Goal: Task Accomplishment & Management: Manage account settings

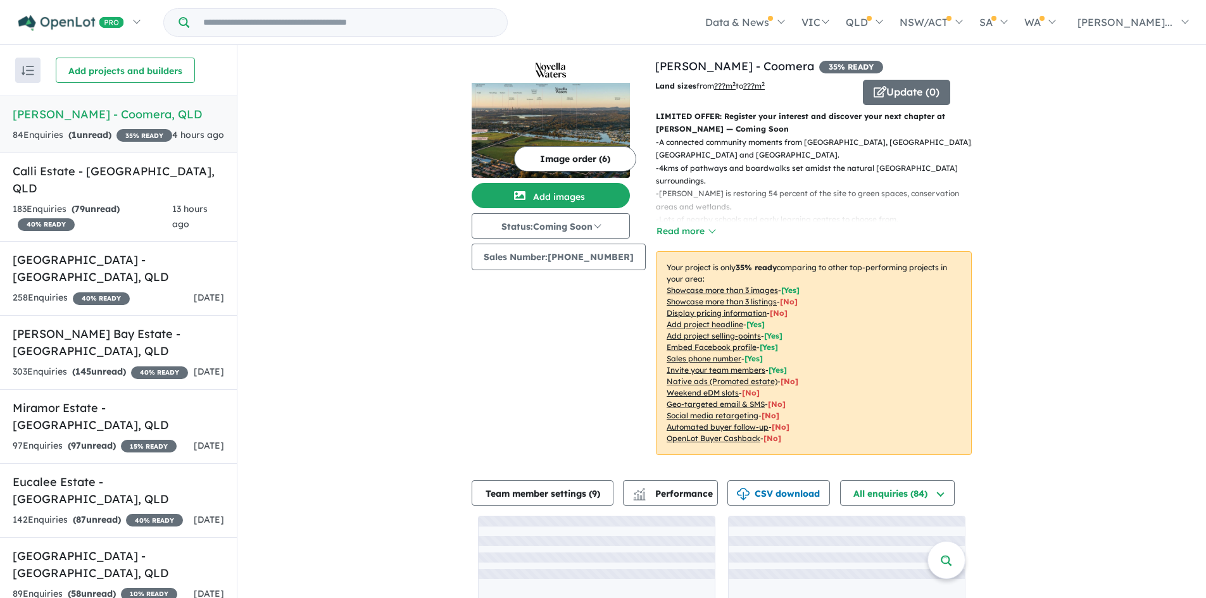
click at [120, 105] on link "[PERSON_NAME] - Coomera , QLD 84 Enquir ies ( 1 unread) 35 % READY 4 hours ago" at bounding box center [118, 125] width 237 height 58
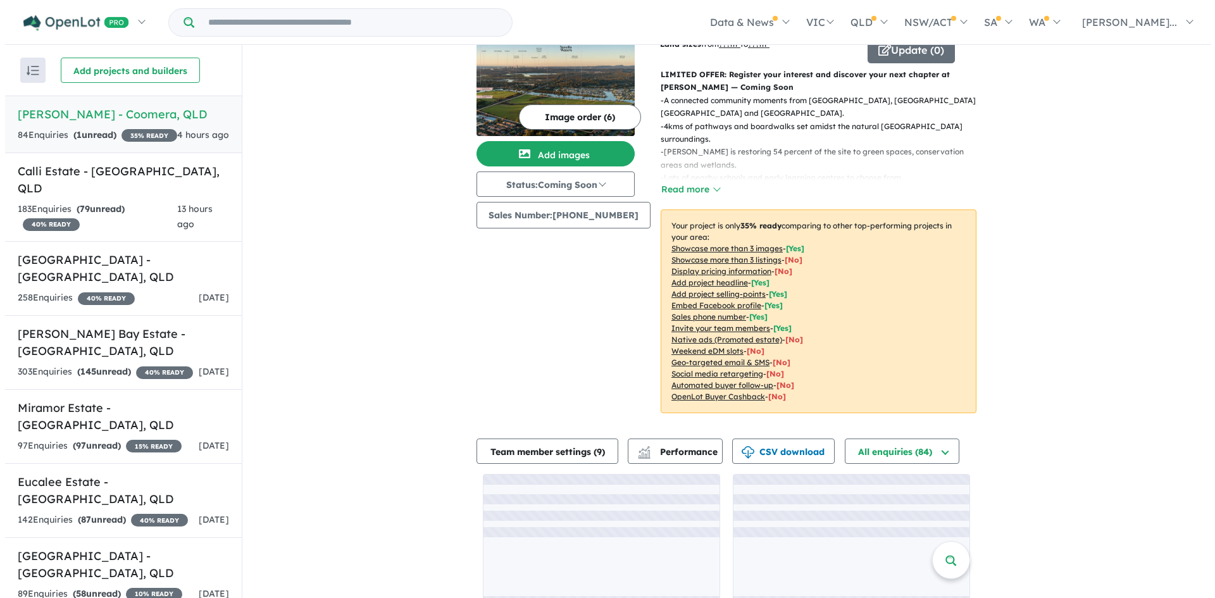
scroll to position [65, 0]
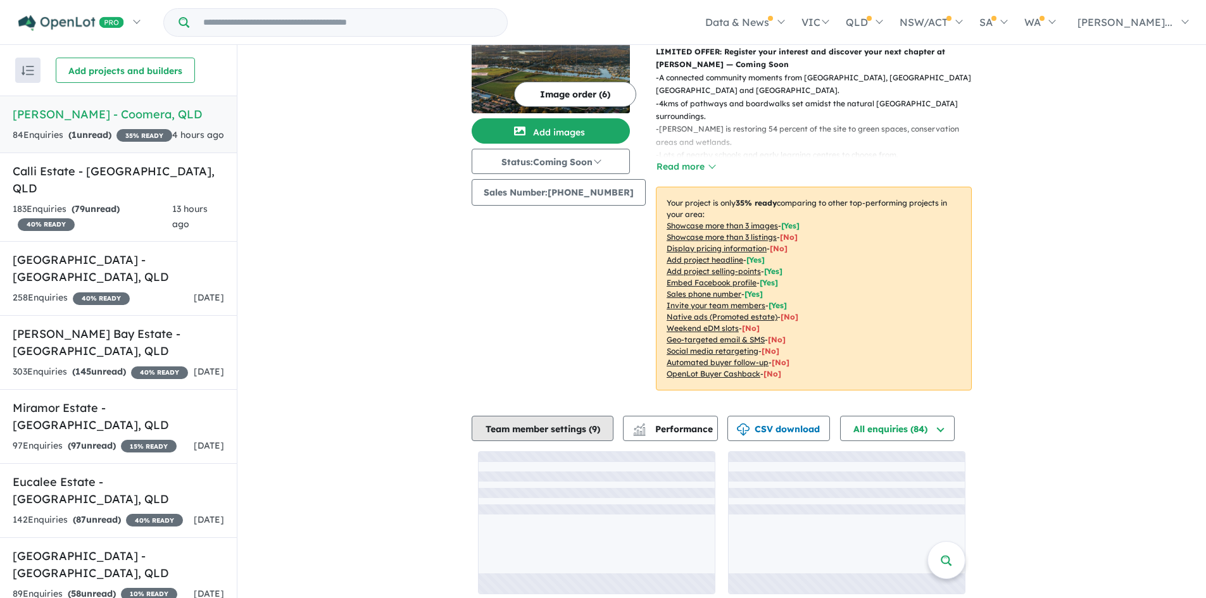
click at [582, 416] on button "Team member settings ( 9 )" at bounding box center [543, 428] width 142 height 25
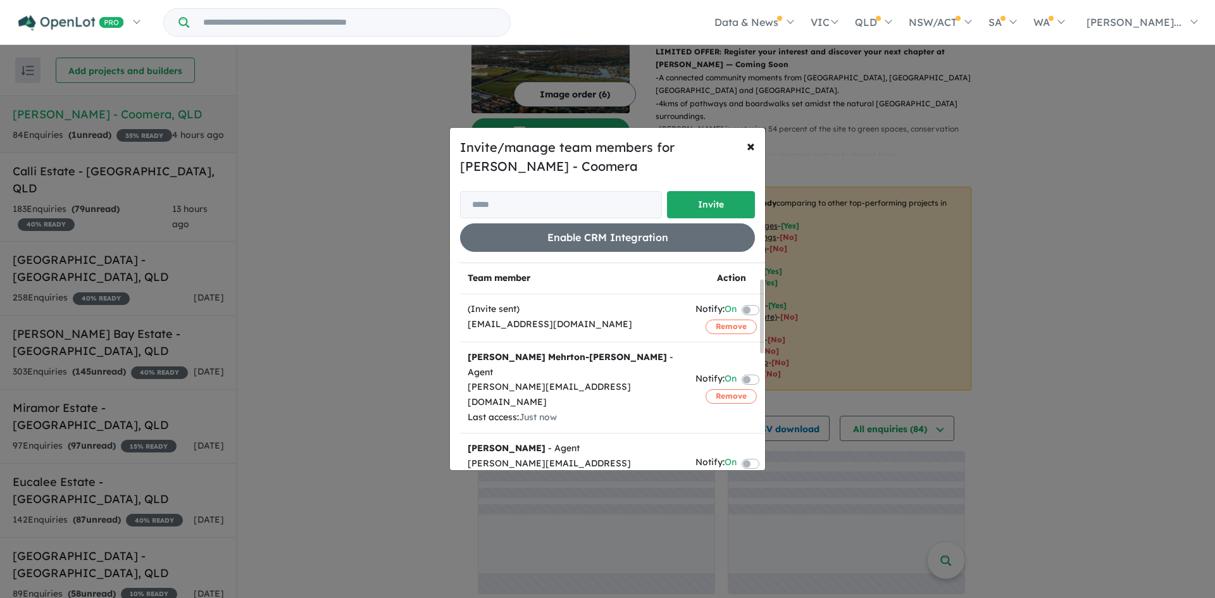
scroll to position [253, 0]
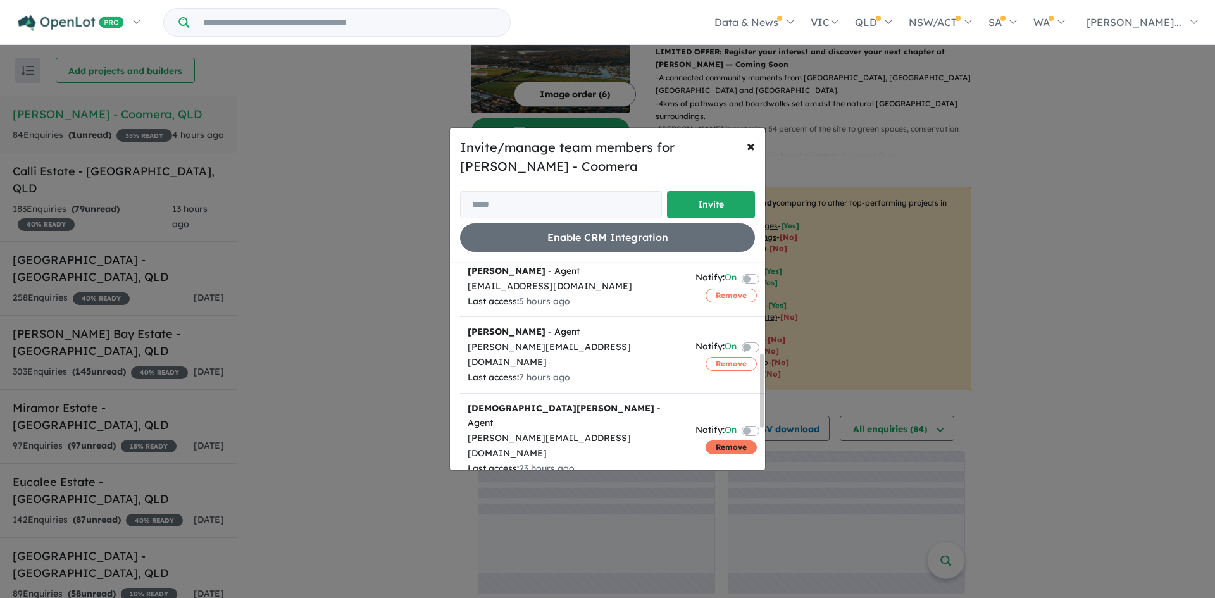
click at [718, 441] on button "Remove" at bounding box center [731, 448] width 51 height 14
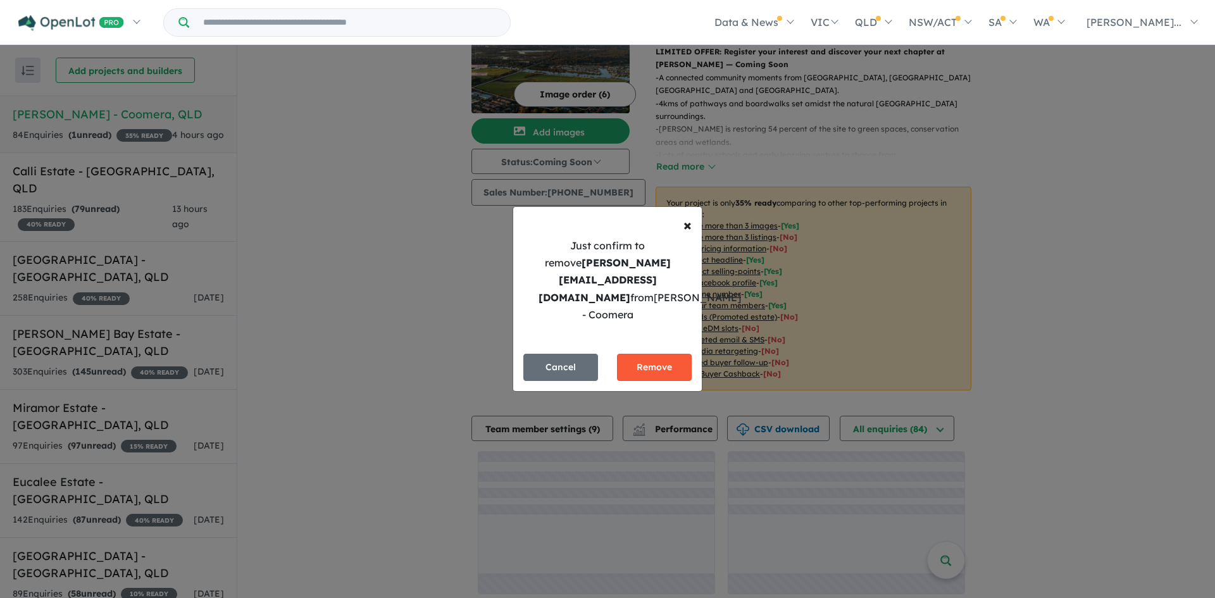
click at [685, 365] on button "Remove" at bounding box center [654, 367] width 75 height 27
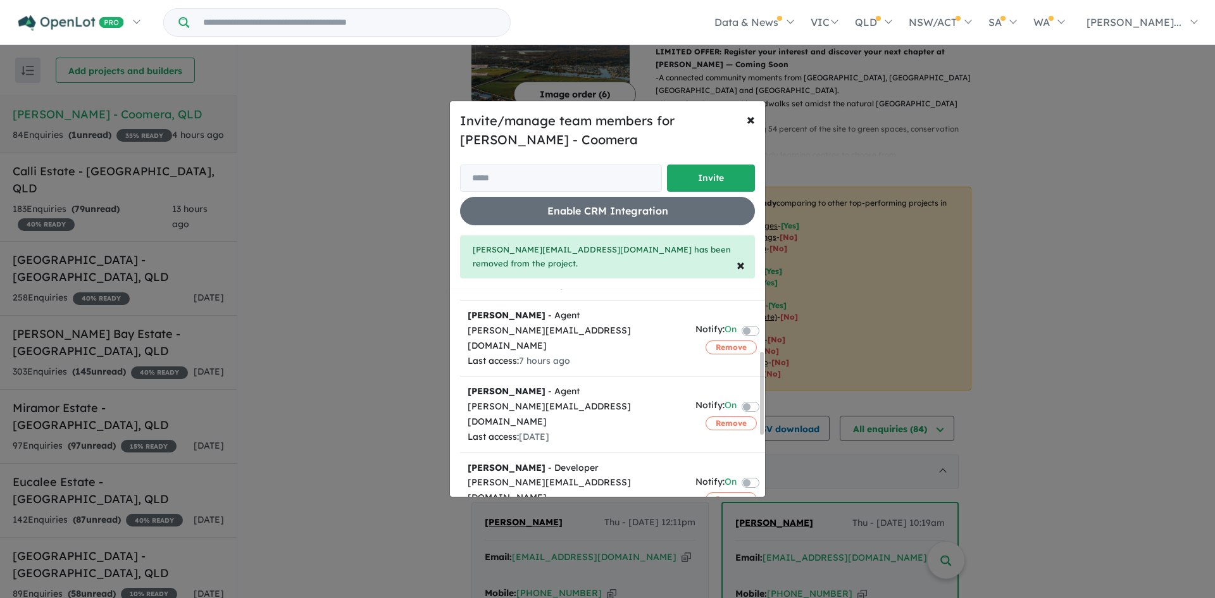
scroll to position [308, 0]
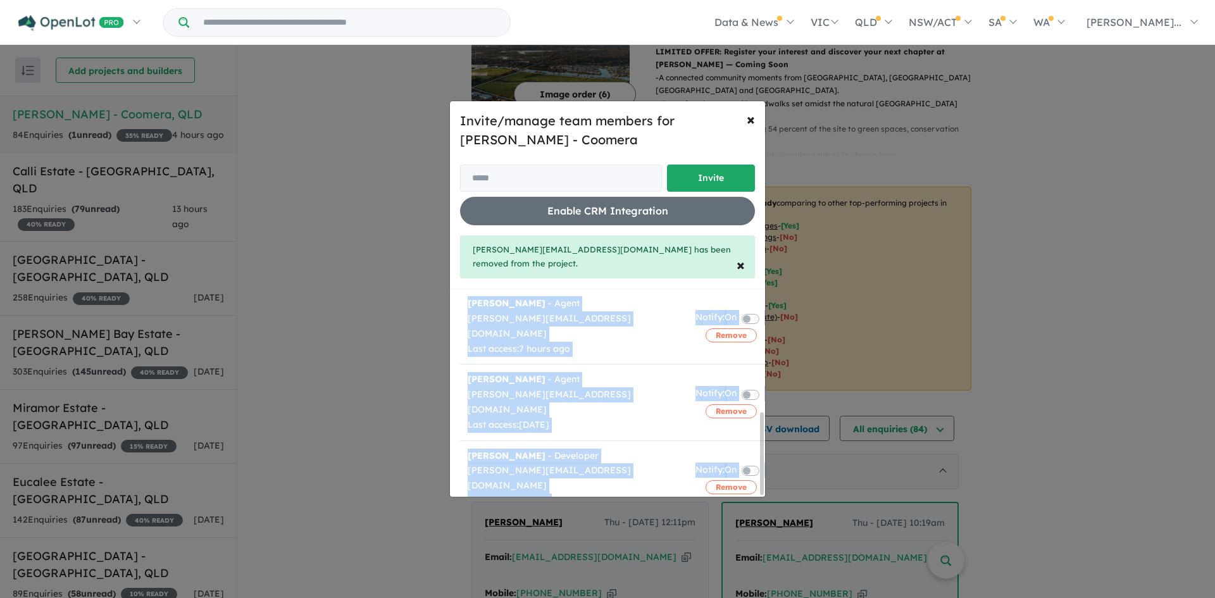
drag, startPoint x: 764, startPoint y: 464, endPoint x: 760, endPoint y: 451, distance: 13.2
click at [760, 451] on div "Team member Action (Invite sent) [EMAIL_ADDRESS][DOMAIN_NAME] Notify: On Remove…" at bounding box center [612, 393] width 305 height 208
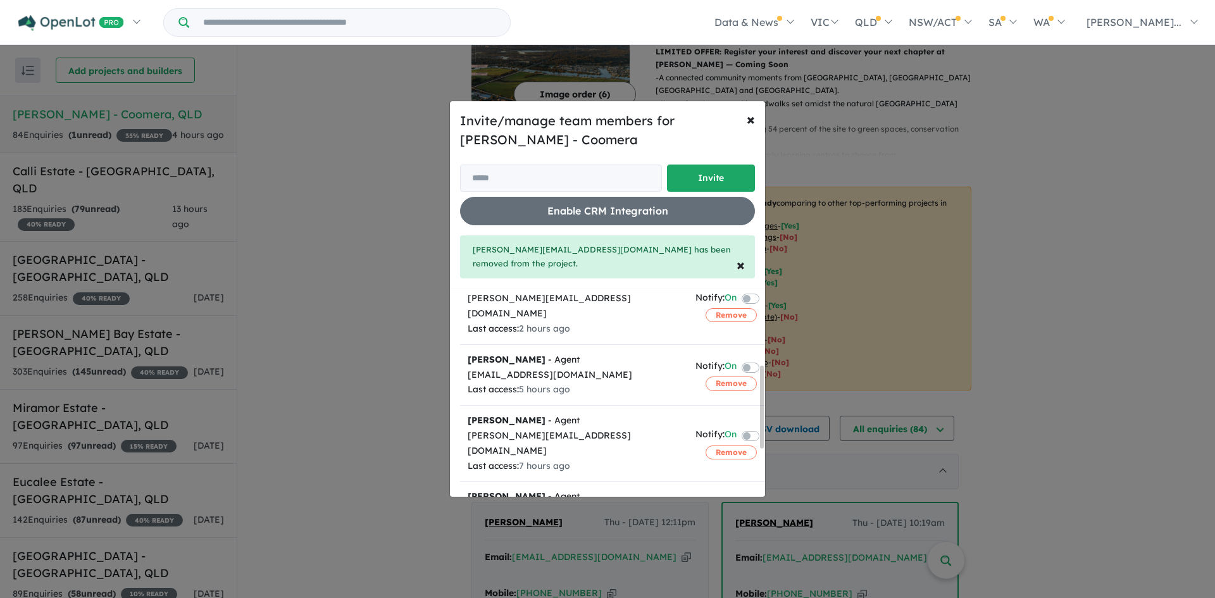
scroll to position [179, 0]
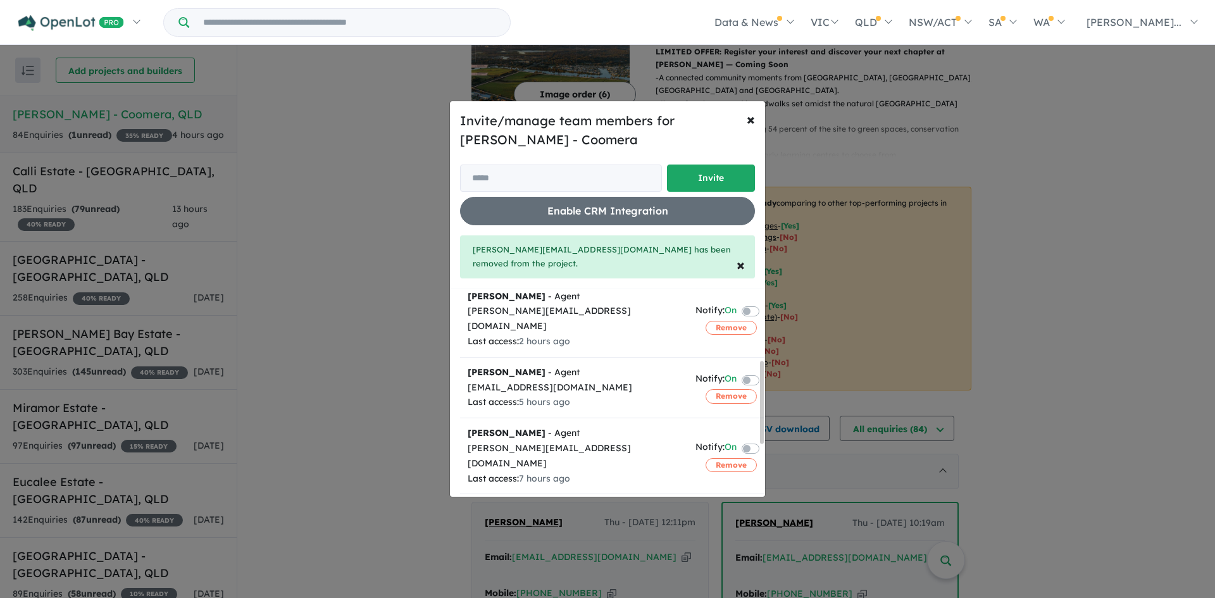
drag, startPoint x: 762, startPoint y: 459, endPoint x: 769, endPoint y: 408, distance: 51.7
click at [769, 408] on div "Invite/manage team members for [PERSON_NAME] - Coomera Invite Enable CRM Integr…" at bounding box center [607, 299] width 1215 height 598
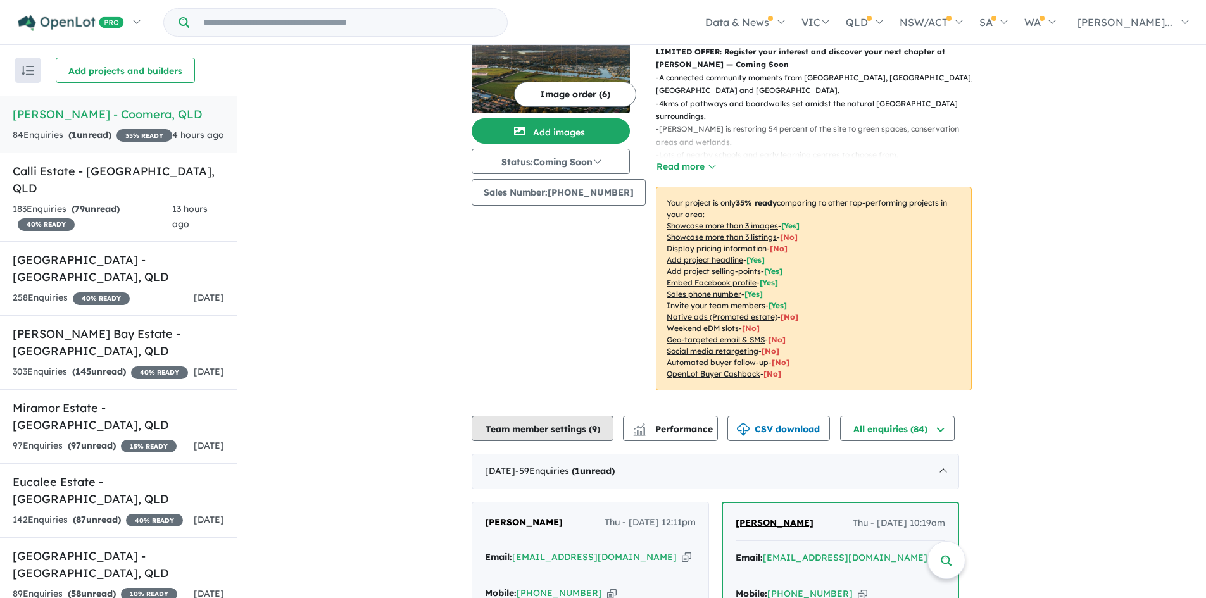
click at [554, 418] on button "Team member settings ( 9 )" at bounding box center [543, 428] width 142 height 25
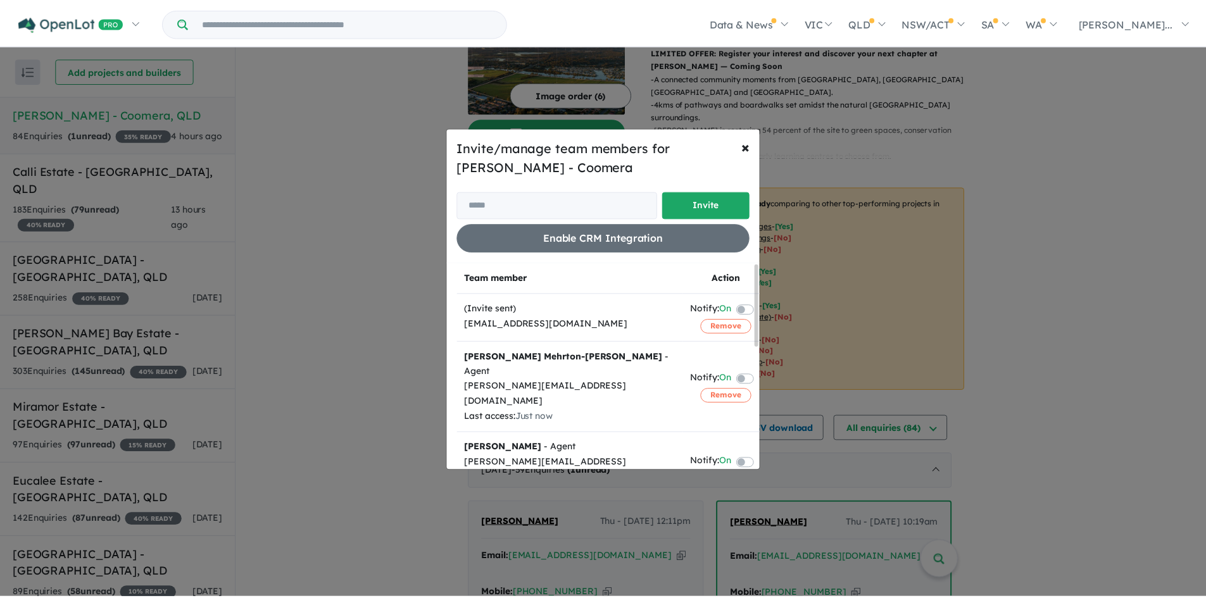
scroll to position [0, 0]
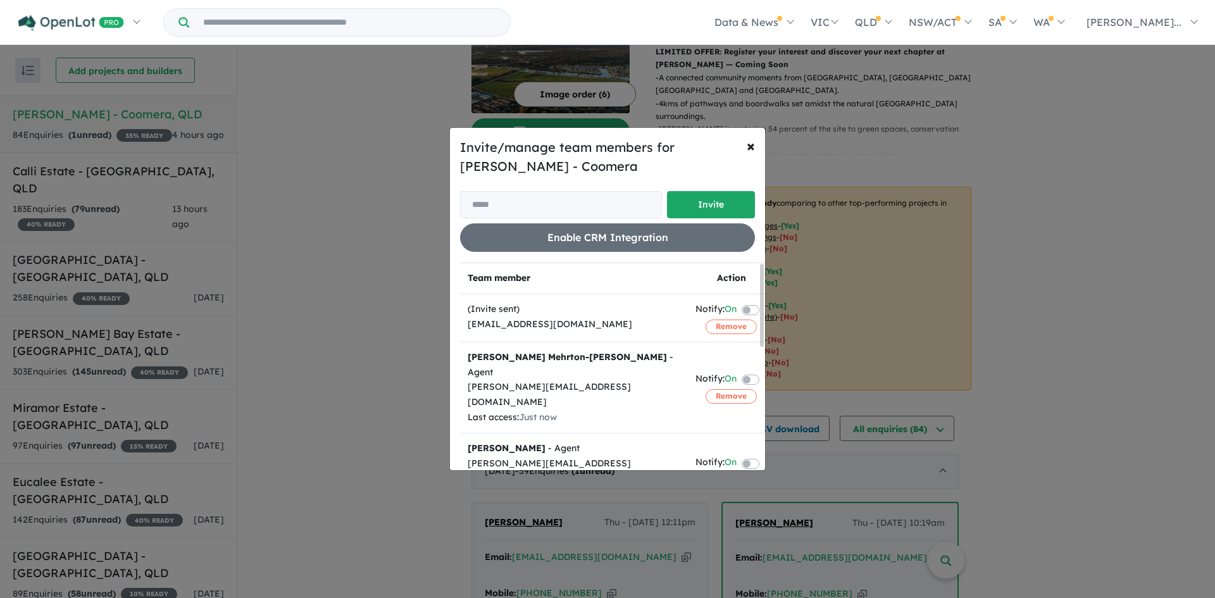
click at [718, 473] on button "Remove" at bounding box center [731, 480] width 51 height 14
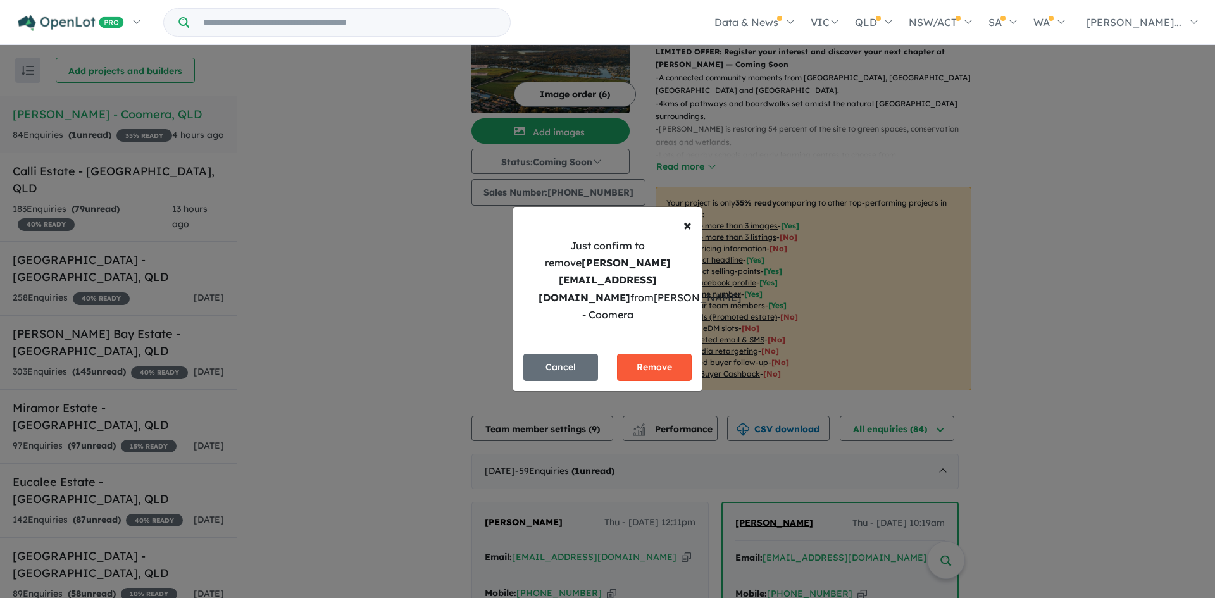
click at [663, 364] on button "Remove" at bounding box center [654, 367] width 75 height 27
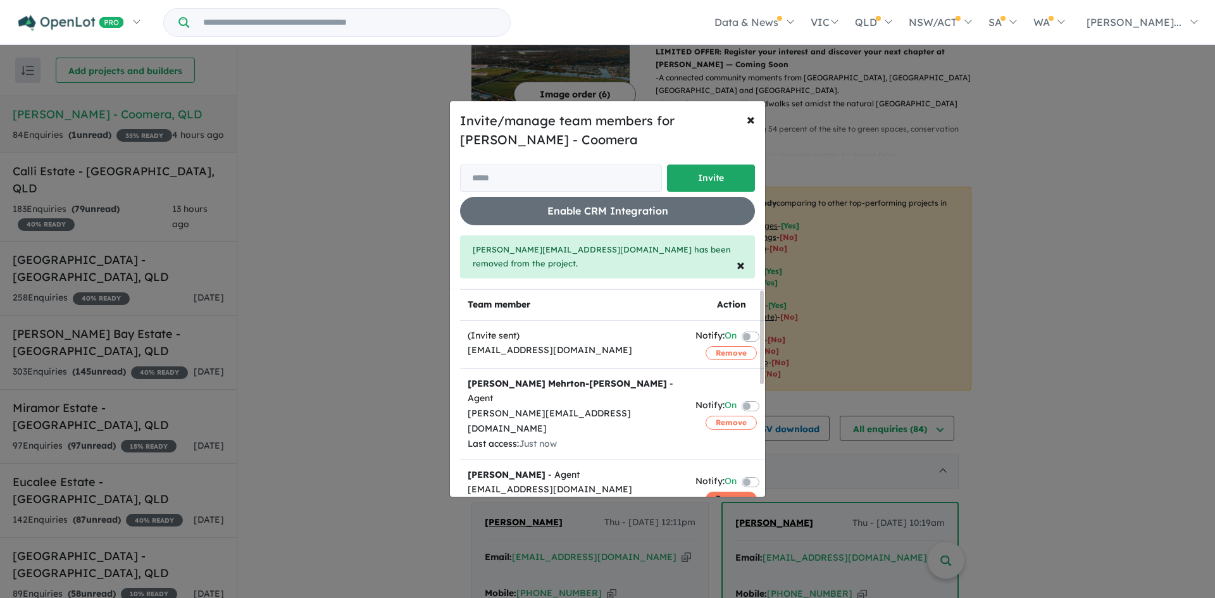
click at [711, 492] on button "Remove" at bounding box center [731, 499] width 51 height 14
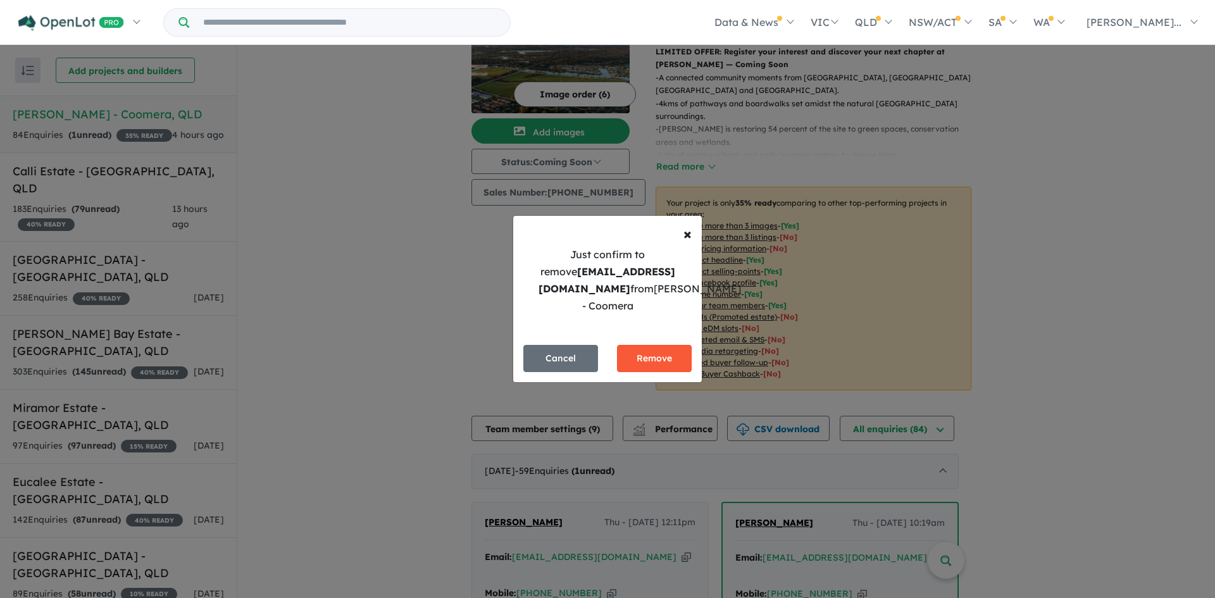
click at [675, 361] on button "Remove" at bounding box center [654, 358] width 75 height 27
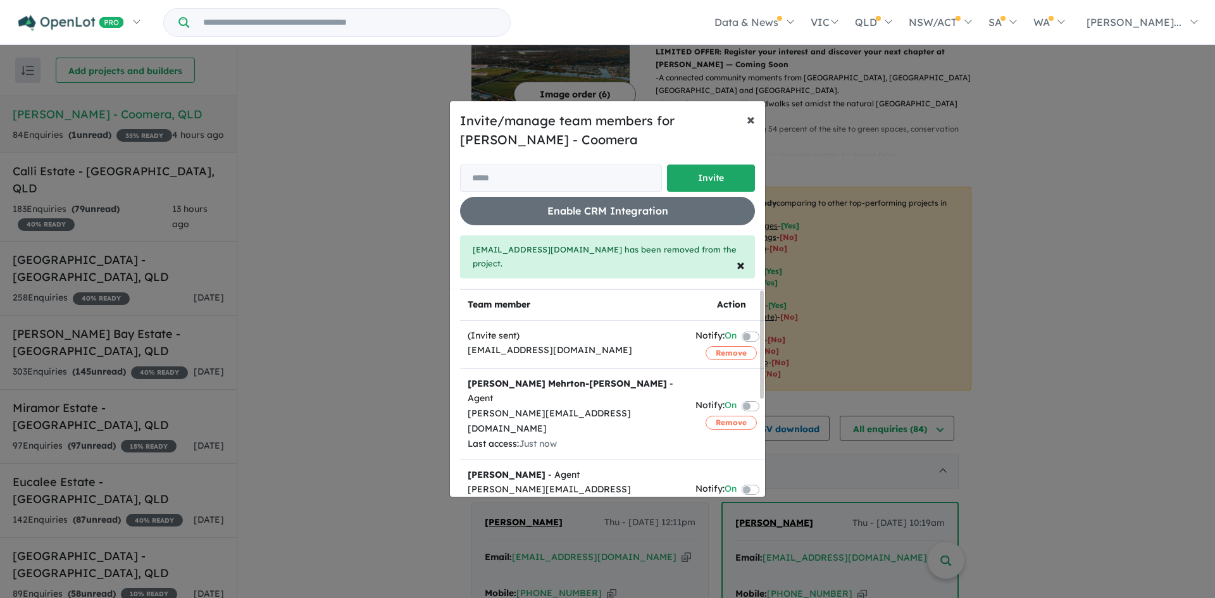
click at [754, 122] on span "×" at bounding box center [751, 119] width 8 height 19
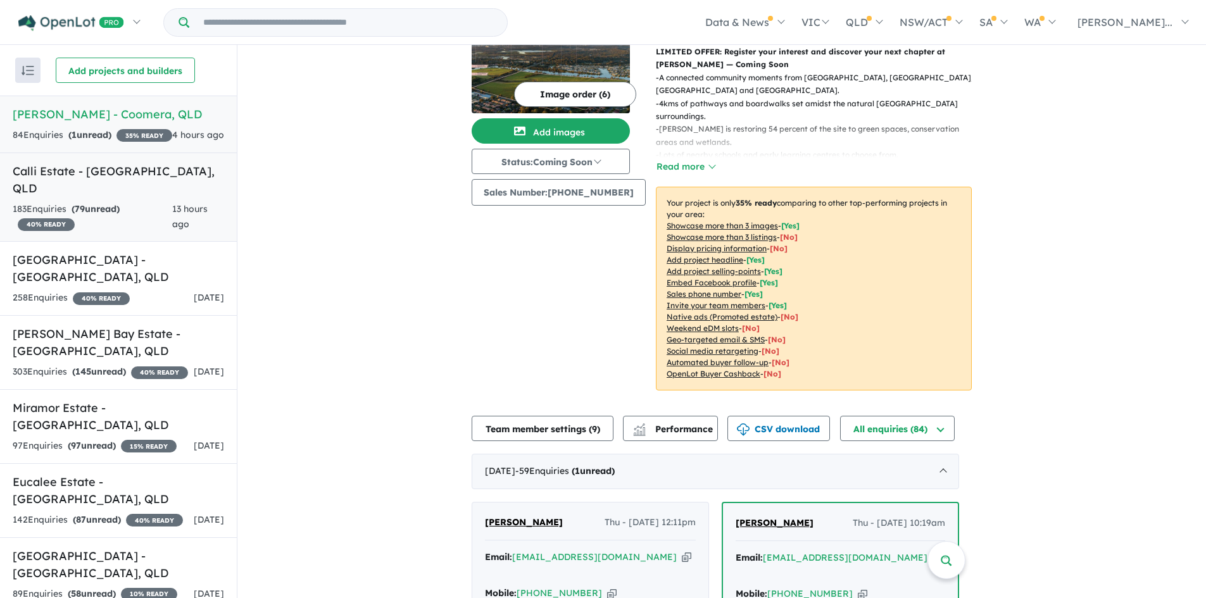
drag, startPoint x: 87, startPoint y: 219, endPoint x: 427, endPoint y: 298, distance: 349.6
click at [87, 219] on div "183 Enquir ies ( 79 unread) 40 % READY" at bounding box center [93, 217] width 160 height 30
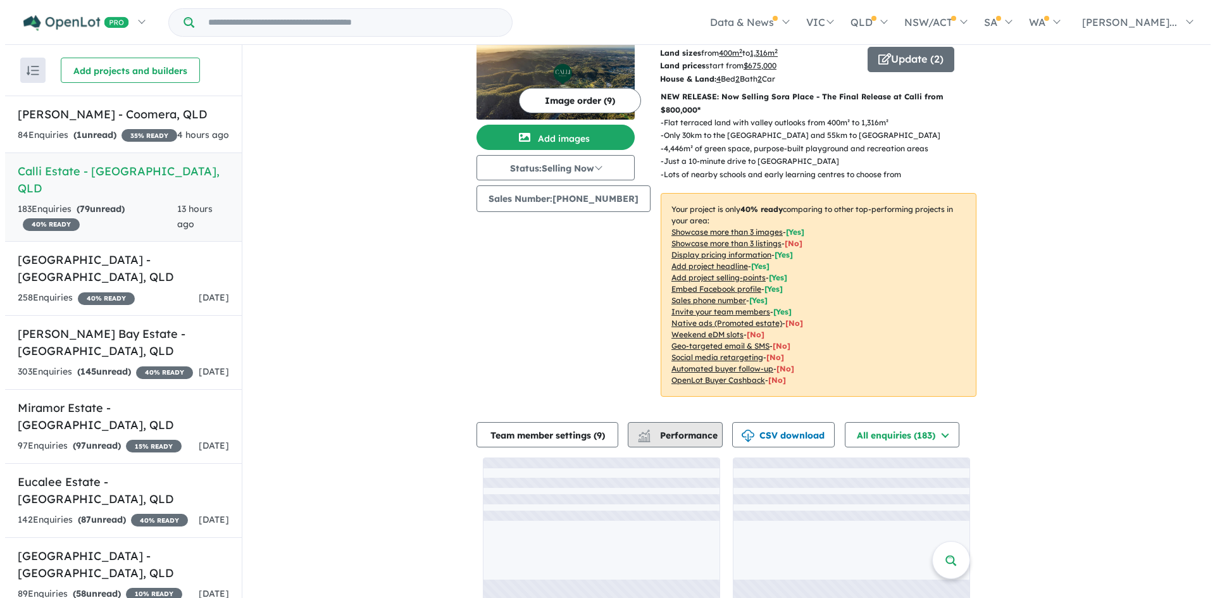
scroll to position [48, 0]
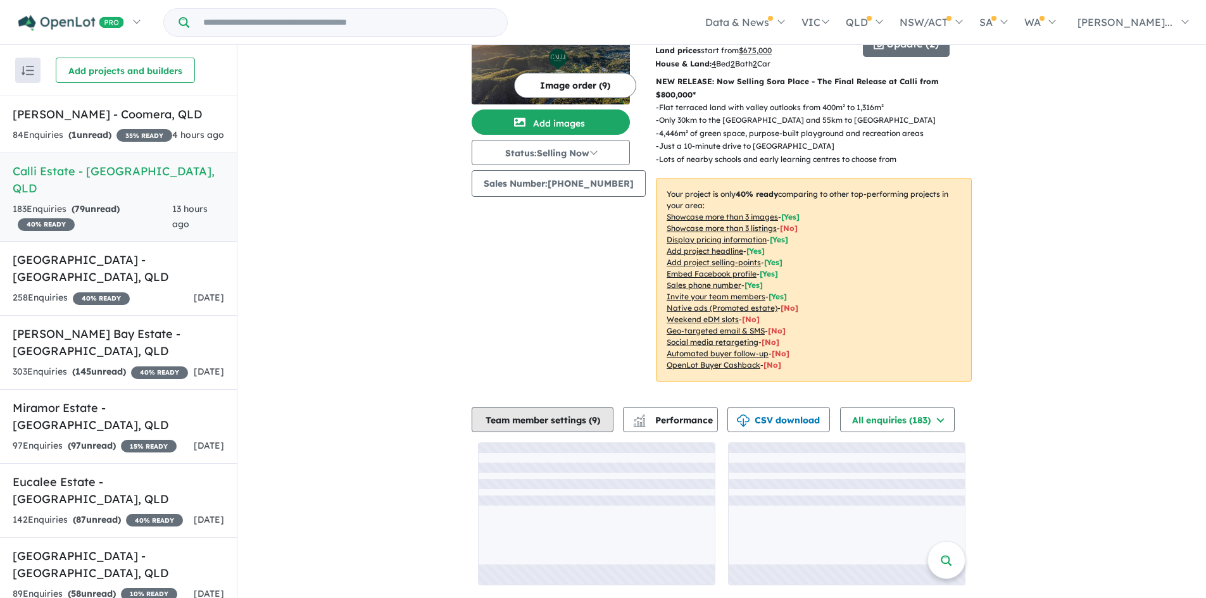
click at [539, 423] on button "Team member settings ( 9 )" at bounding box center [543, 419] width 142 height 25
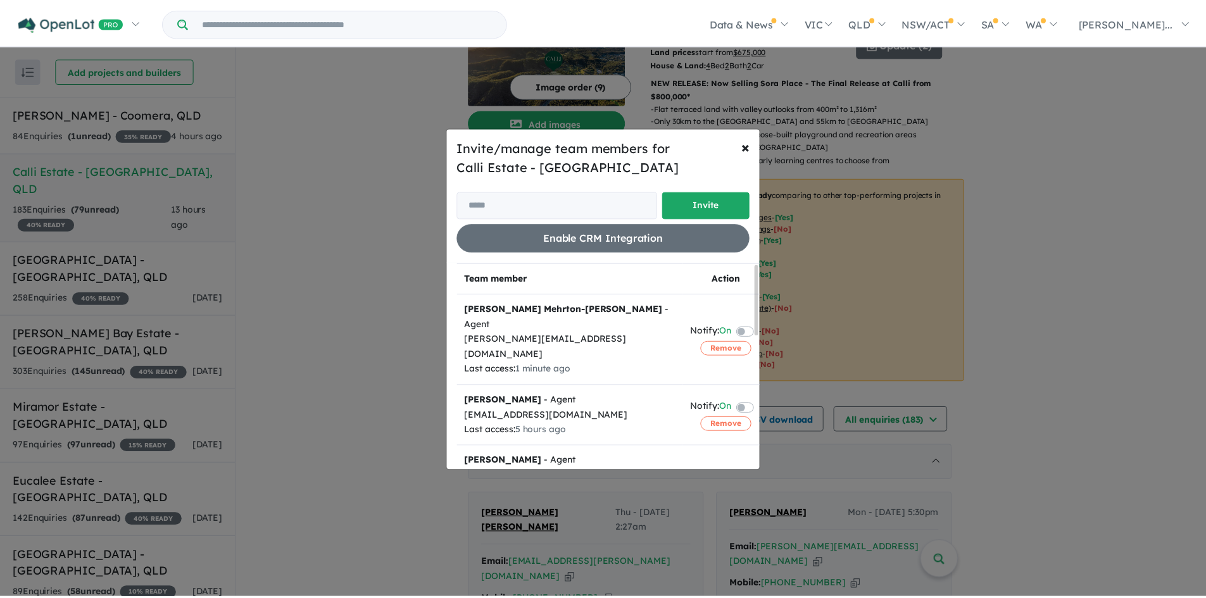
scroll to position [2, 0]
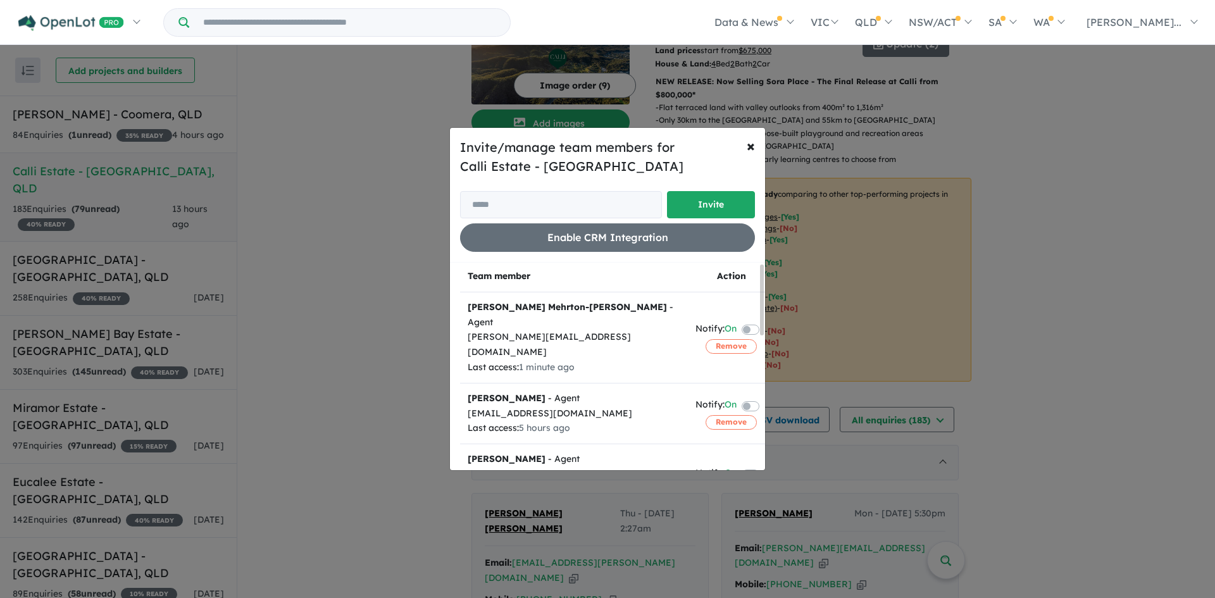
click at [762, 320] on div at bounding box center [762, 300] width 4 height 71
click at [727, 415] on button "Remove" at bounding box center [731, 422] width 51 height 14
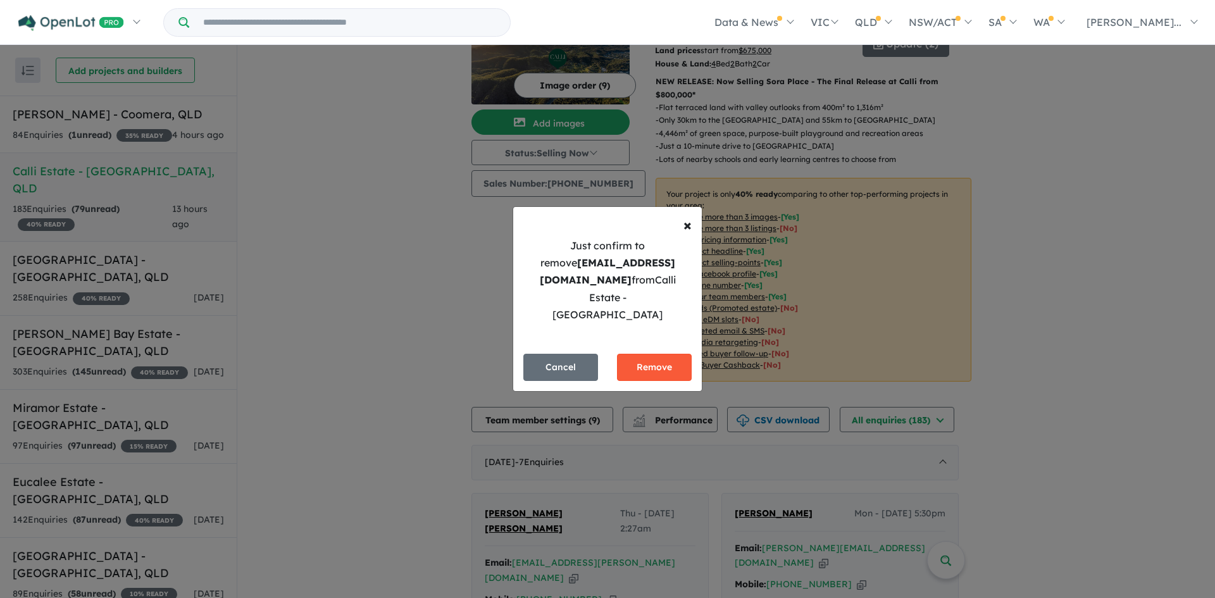
click at [659, 362] on button "Remove" at bounding box center [654, 367] width 75 height 27
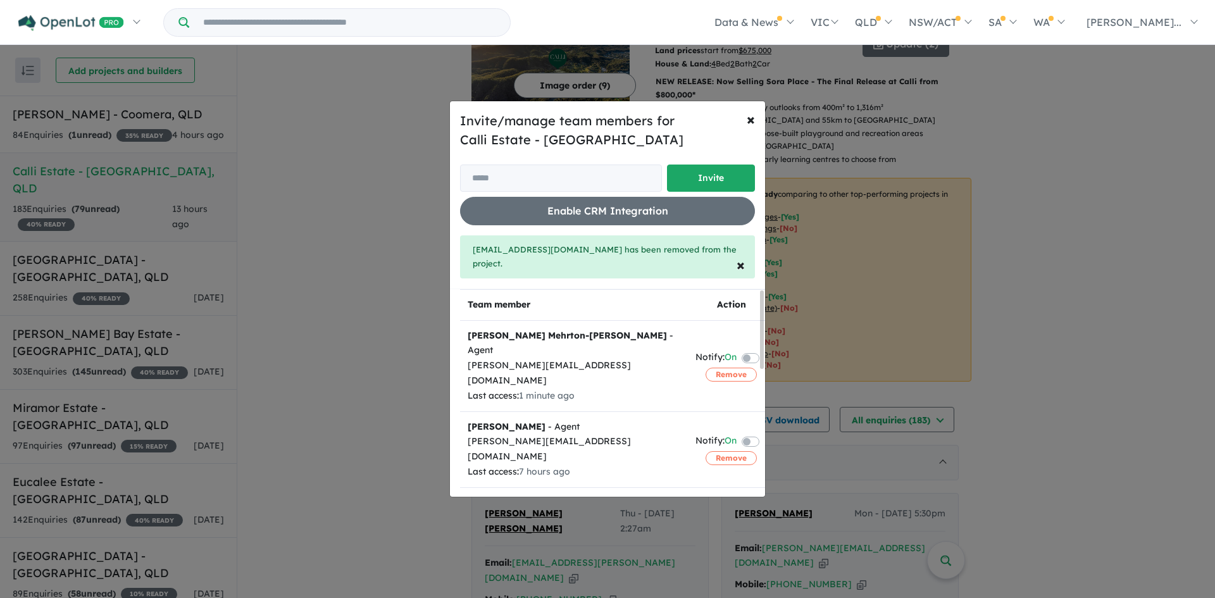
click at [716, 535] on button "Remove" at bounding box center [731, 542] width 51 height 14
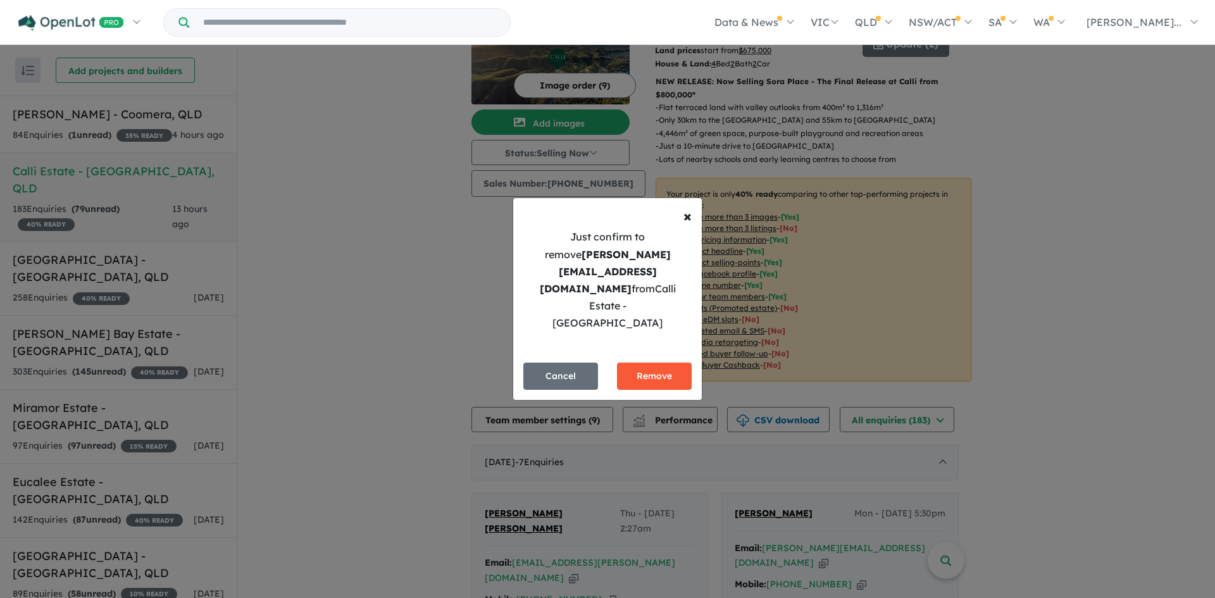
click at [684, 363] on button "Remove" at bounding box center [654, 376] width 75 height 27
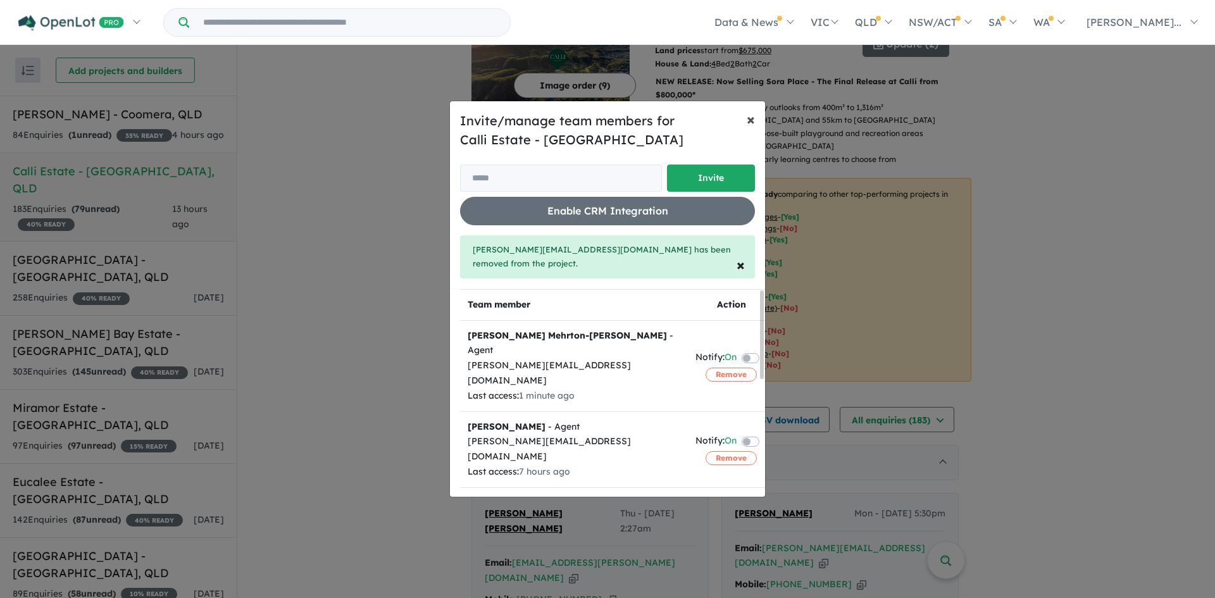
click at [754, 116] on span "×" at bounding box center [751, 119] width 8 height 19
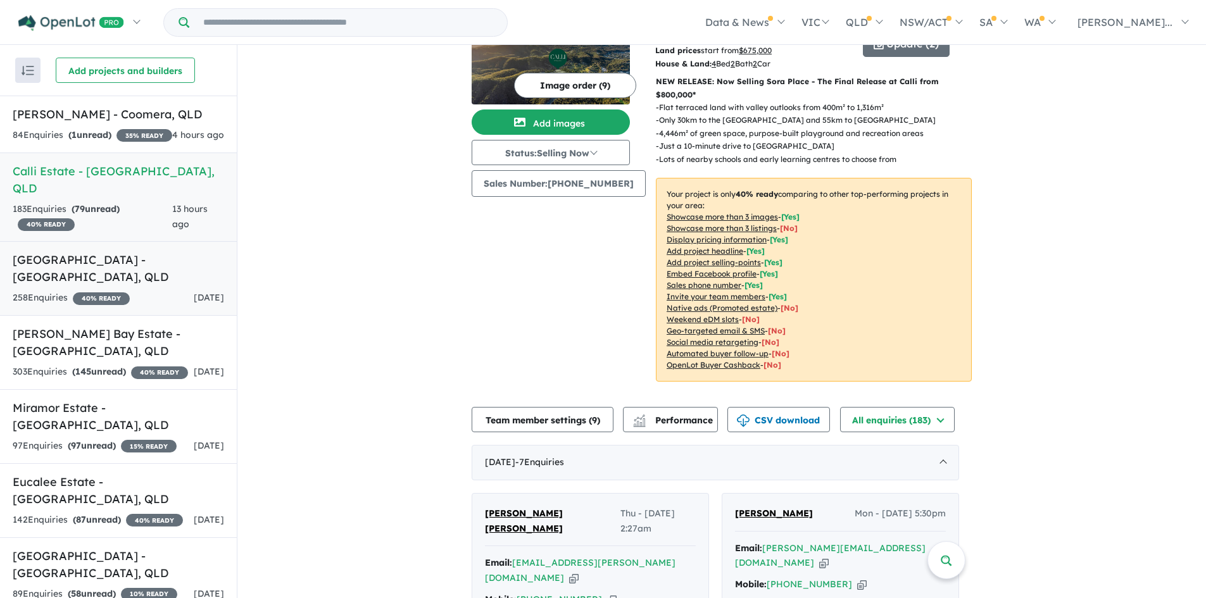
click at [185, 261] on h5 "[GEOGRAPHIC_DATA] - [GEOGRAPHIC_DATA] , [GEOGRAPHIC_DATA]" at bounding box center [118, 268] width 211 height 34
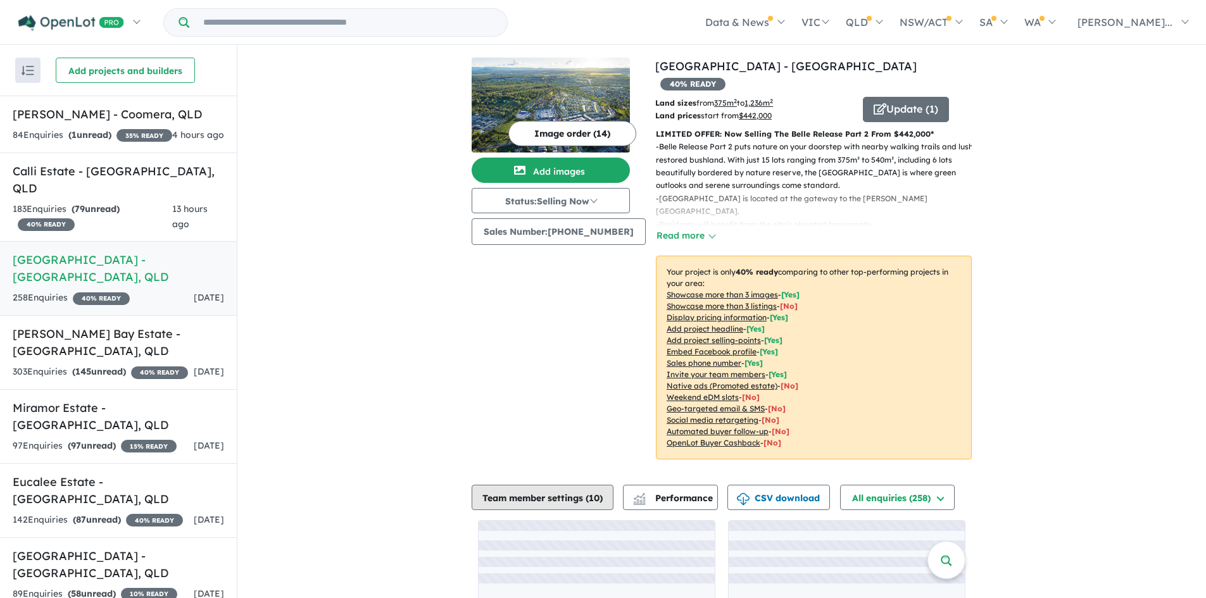
click at [531, 485] on button "Team member settings ( 10 )" at bounding box center [543, 497] width 142 height 25
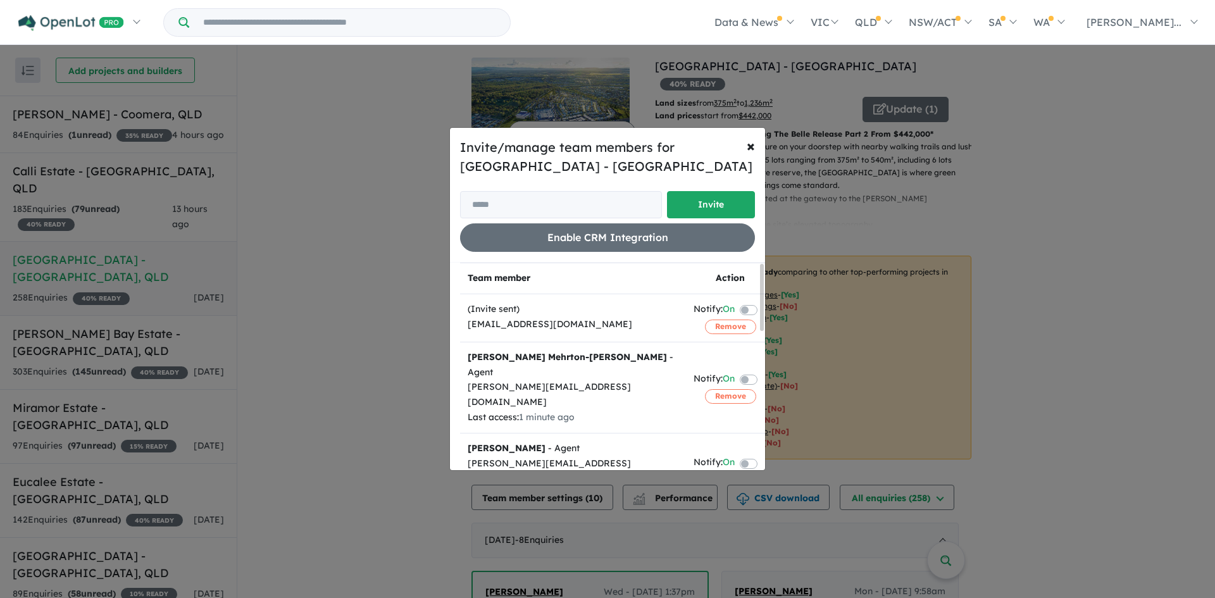
scroll to position [253, 0]
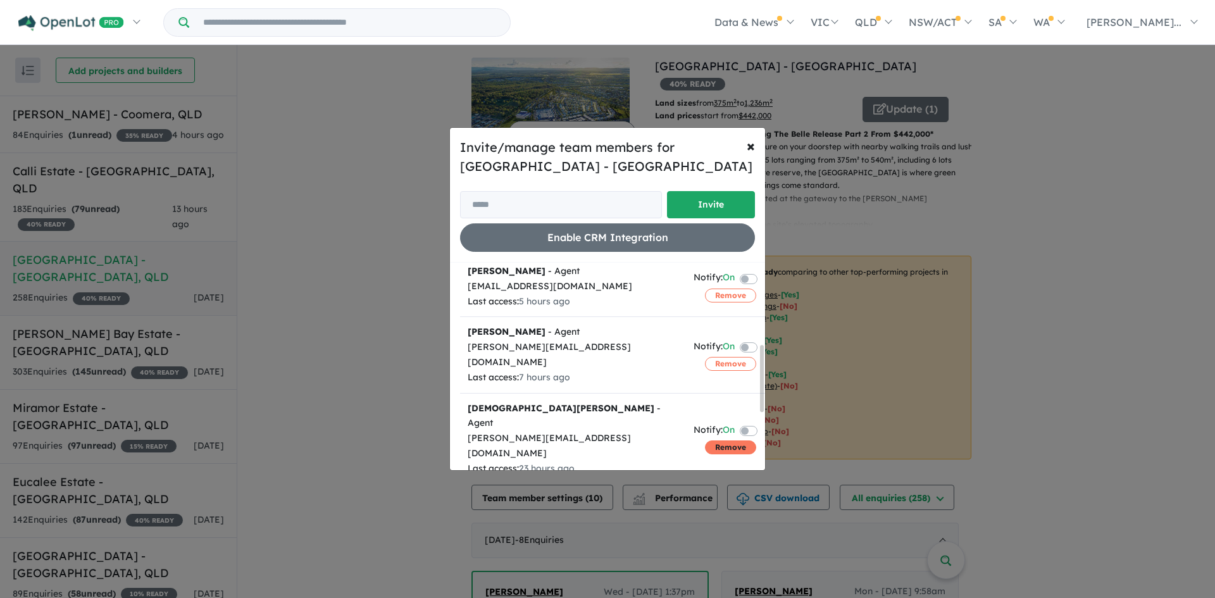
click at [717, 441] on button "Remove" at bounding box center [730, 448] width 51 height 14
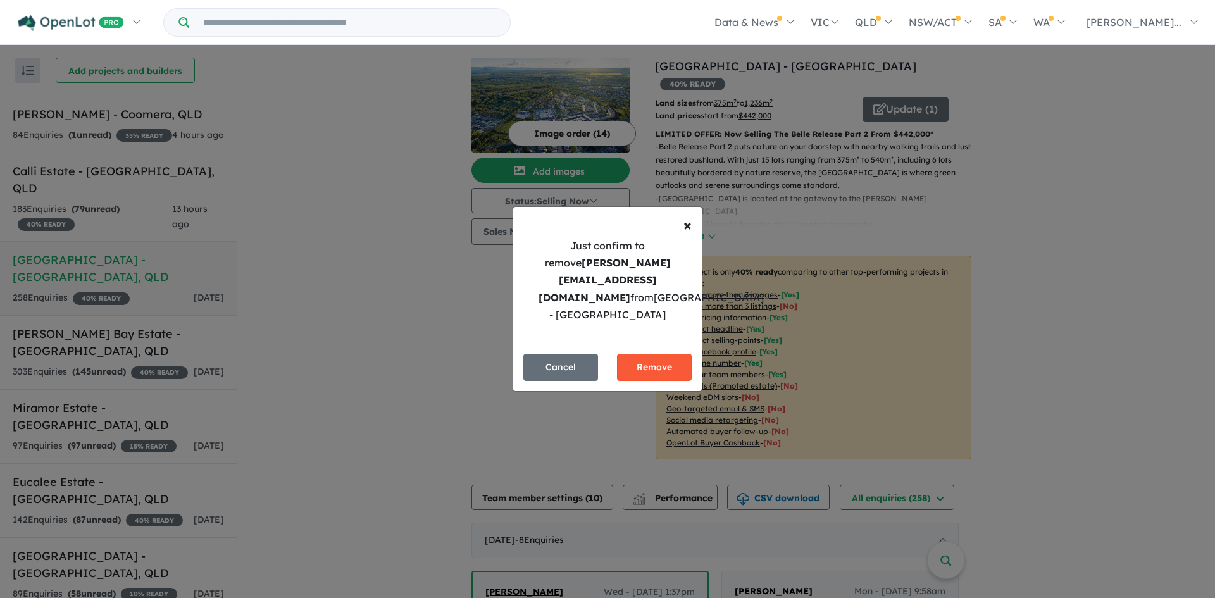
click at [674, 360] on button "Remove" at bounding box center [654, 367] width 75 height 27
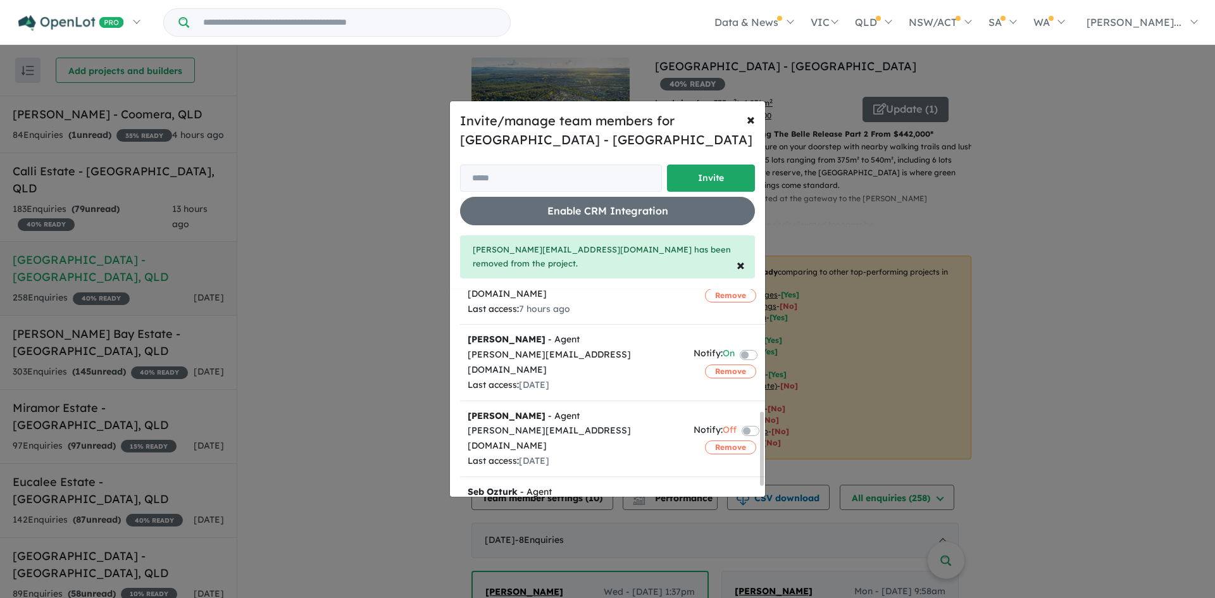
scroll to position [370, 0]
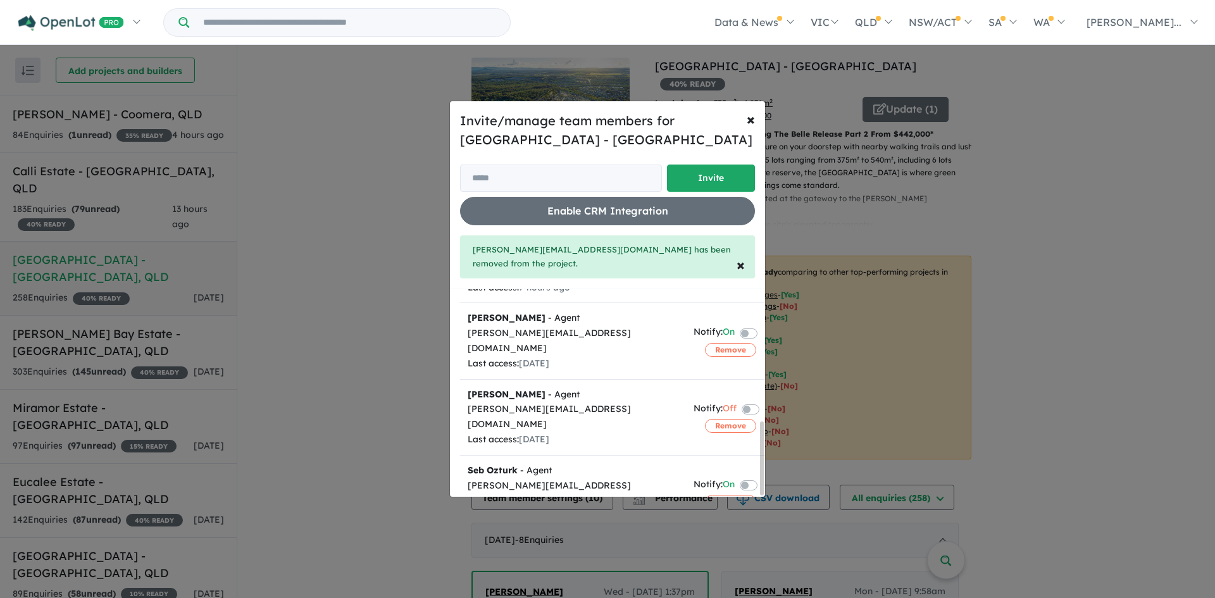
drag, startPoint x: 763, startPoint y: 403, endPoint x: 767, endPoint y: 448, distance: 45.2
click at [767, 448] on div "Invite/manage team members for Bellevue Estate - [GEOGRAPHIC_DATA] Invite Enabl…" at bounding box center [607, 299] width 1215 height 598
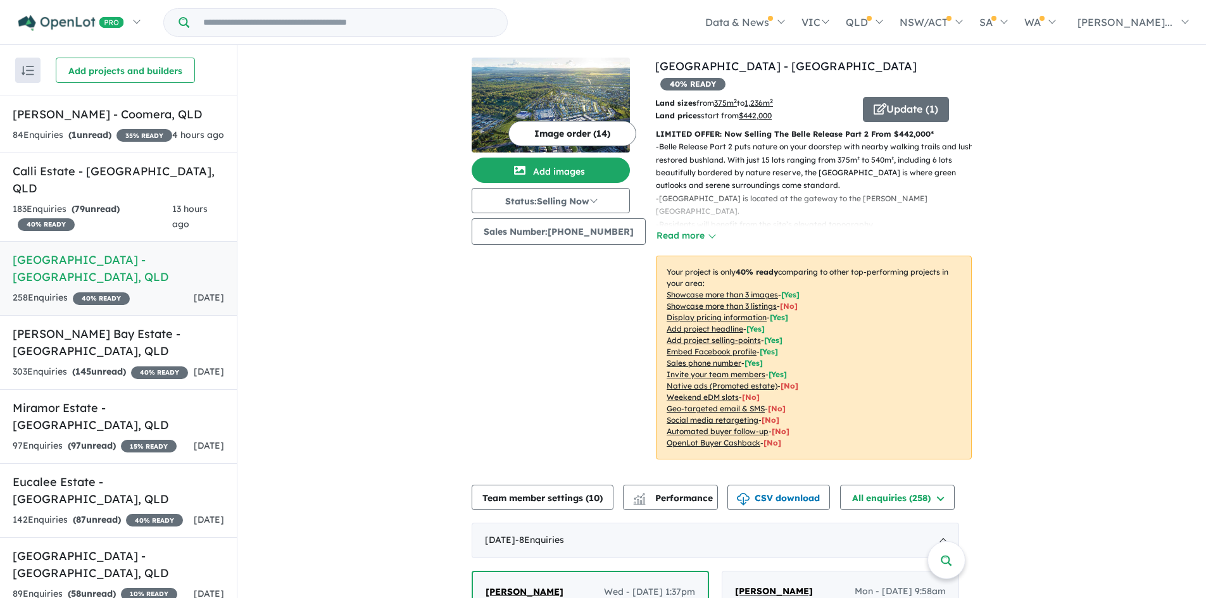
click at [73, 258] on h5 "[GEOGRAPHIC_DATA] - [GEOGRAPHIC_DATA] , [GEOGRAPHIC_DATA]" at bounding box center [118, 268] width 211 height 34
click at [126, 266] on h5 "[GEOGRAPHIC_DATA] - [GEOGRAPHIC_DATA] , [GEOGRAPHIC_DATA]" at bounding box center [118, 268] width 211 height 34
click at [569, 485] on button "Team member settings ( 10 )" at bounding box center [543, 497] width 142 height 25
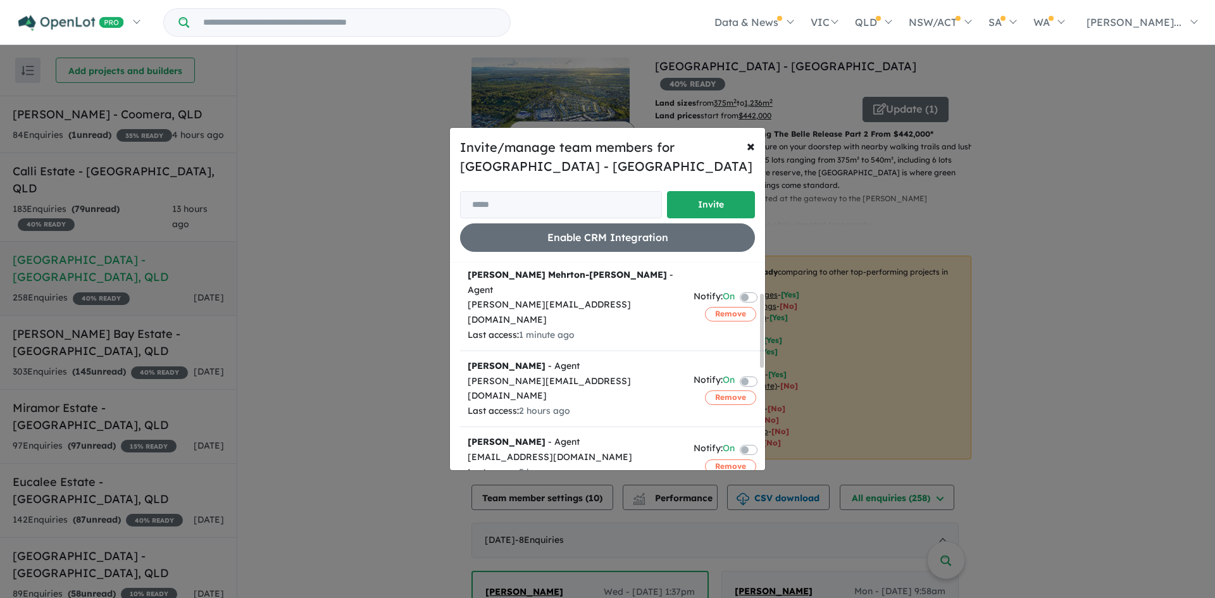
scroll to position [84, 0]
drag, startPoint x: 761, startPoint y: 323, endPoint x: 755, endPoint y: 353, distance: 30.3
click at [755, 353] on div "Team member Action (Invite sent) [EMAIL_ADDRESS][DOMAIN_NAME] Notify: On Remove…" at bounding box center [612, 367] width 305 height 208
click at [716, 458] on button "Remove" at bounding box center [730, 465] width 51 height 14
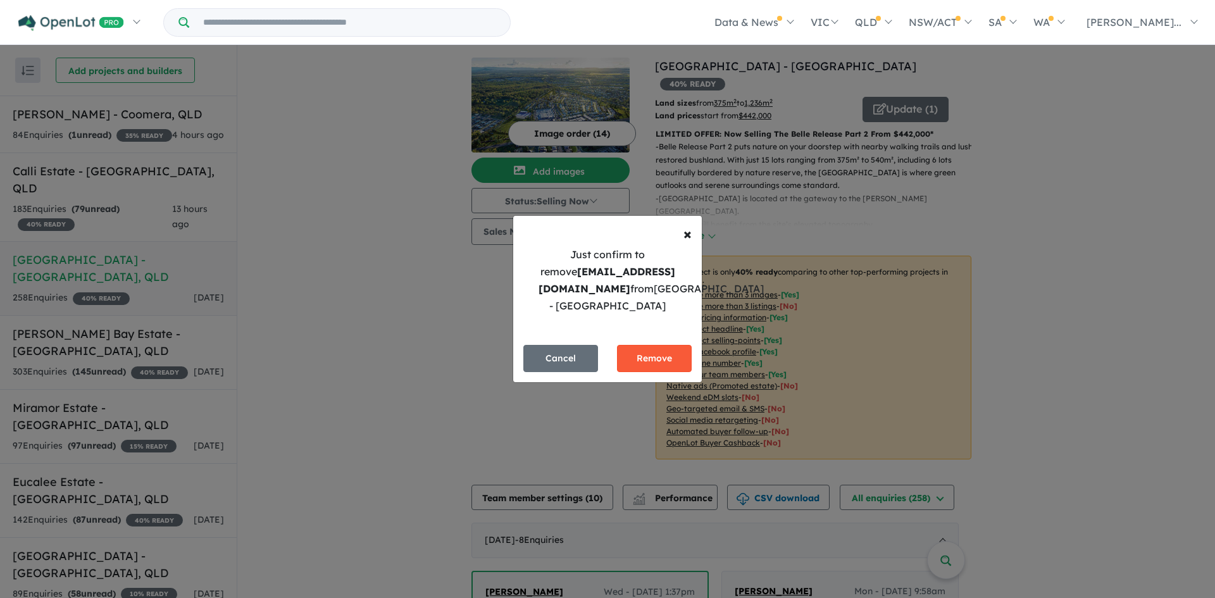
click at [661, 352] on button "Remove" at bounding box center [654, 358] width 75 height 27
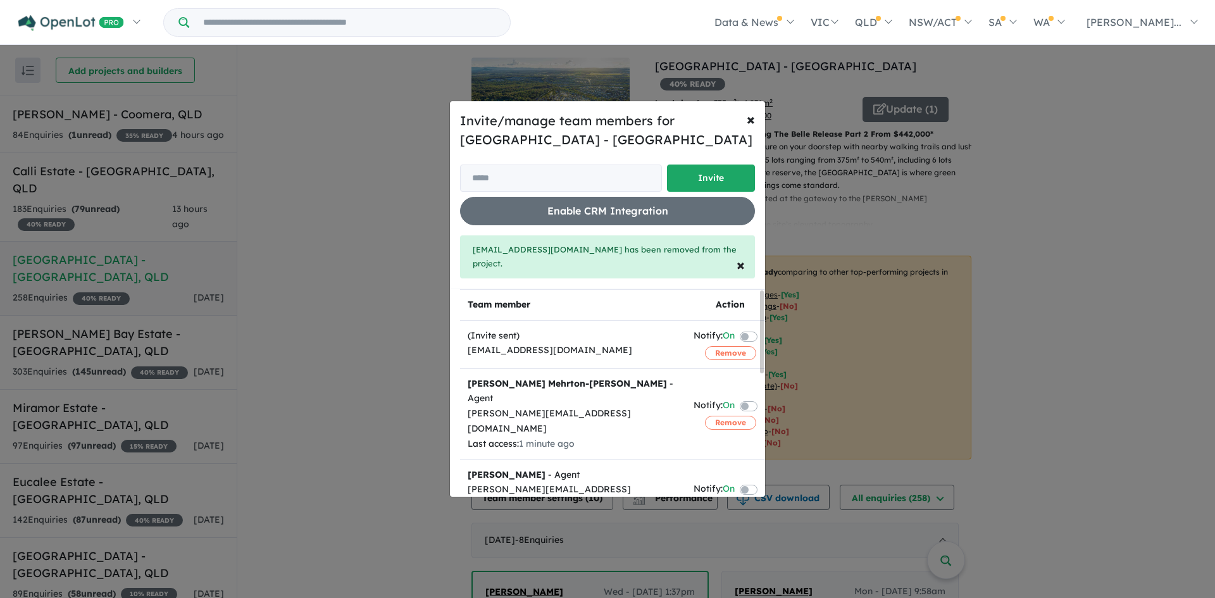
click at [84, 333] on div "Invite/manage team members for Bellevue Estate - [GEOGRAPHIC_DATA] Invite Enabl…" at bounding box center [607, 299] width 1215 height 598
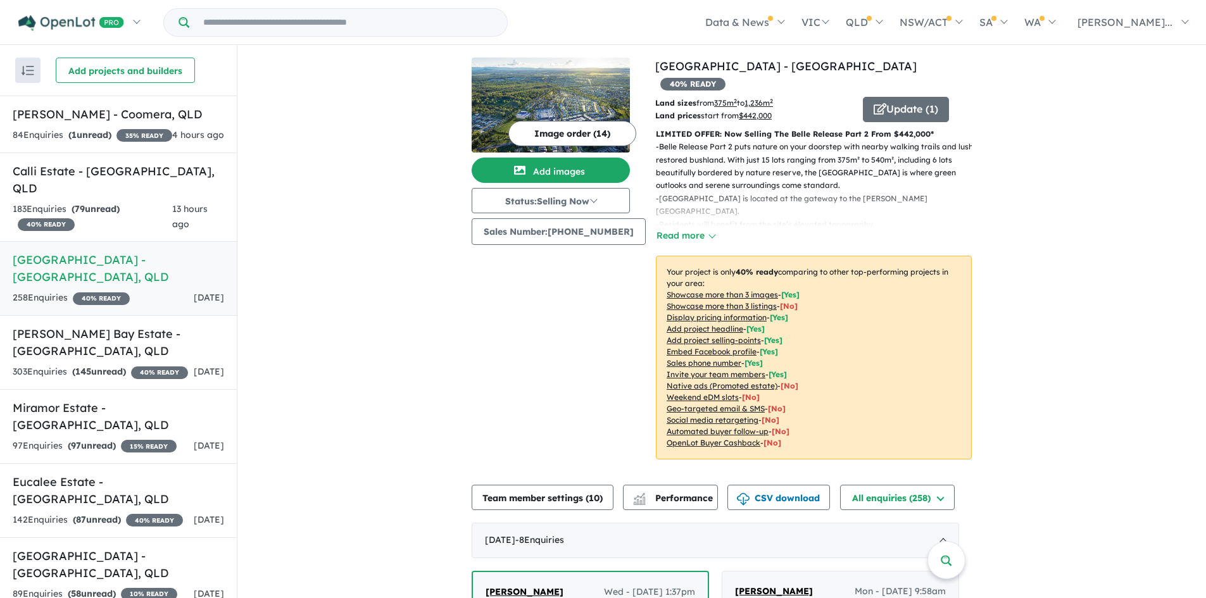
click at [84, 333] on h5 "[PERSON_NAME] Bay Estate - [GEOGRAPHIC_DATA] , [GEOGRAPHIC_DATA]" at bounding box center [118, 342] width 211 height 34
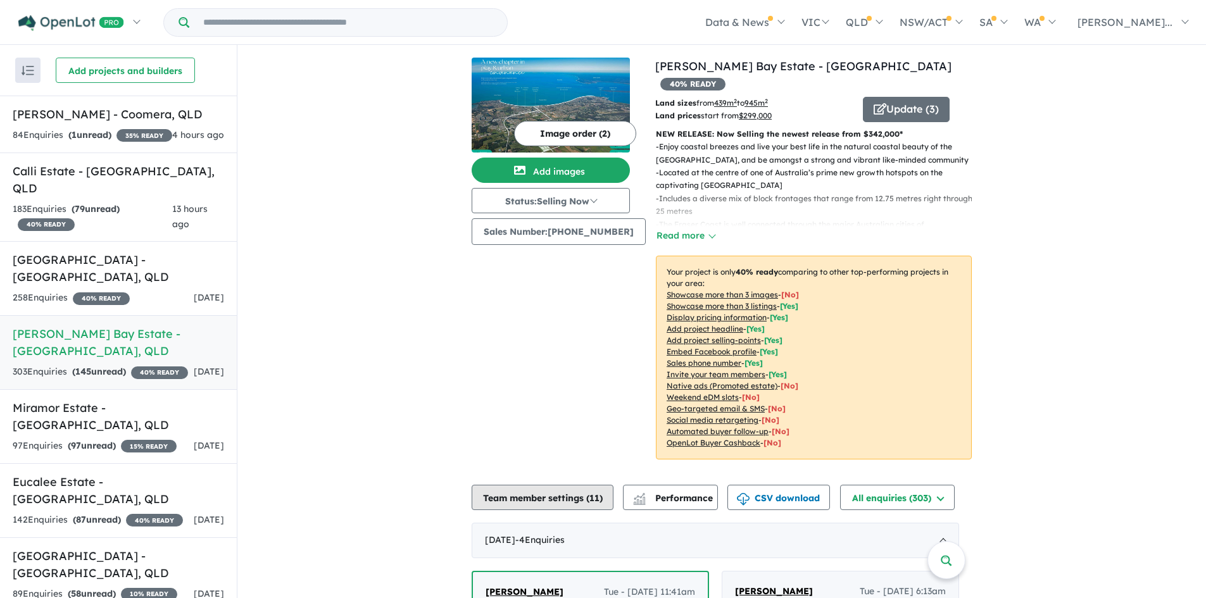
click at [530, 485] on button "Team member settings ( 11 )" at bounding box center [543, 497] width 142 height 25
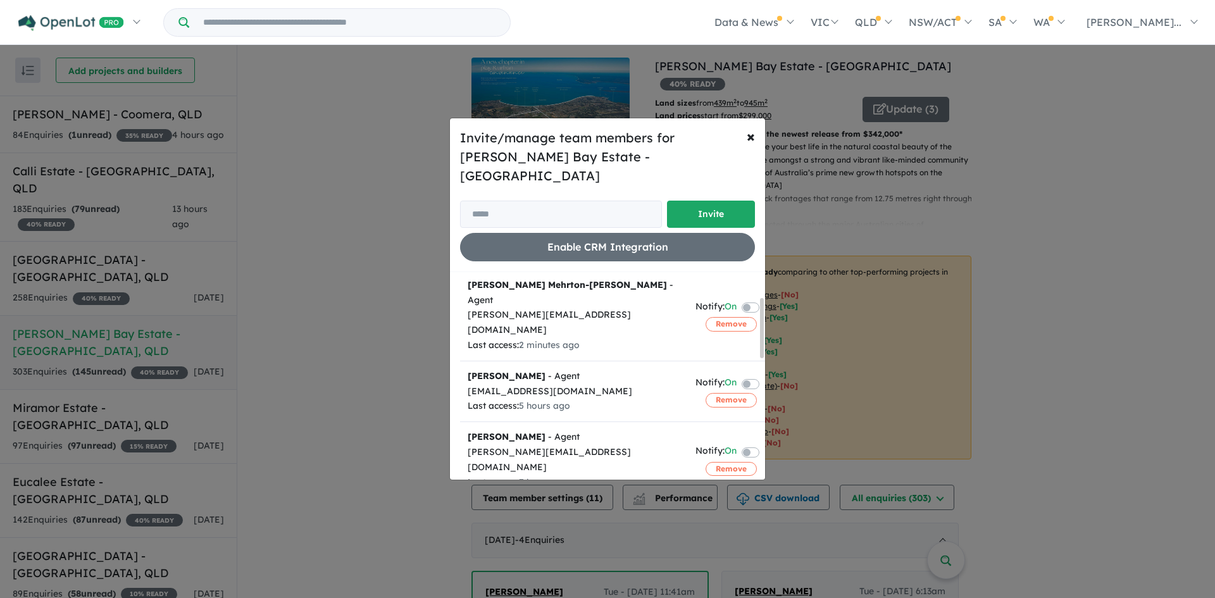
scroll to position [86, 0]
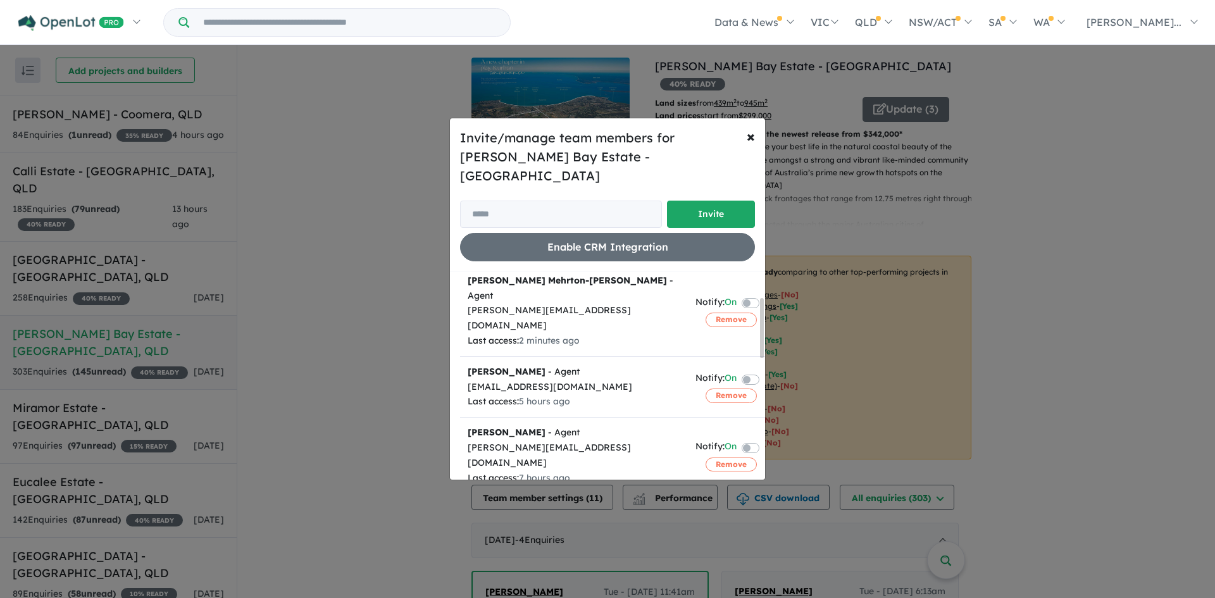
drag, startPoint x: 761, startPoint y: 312, endPoint x: 760, endPoint y: 337, distance: 24.8
click at [760, 337] on div "Team member Action (Invite sent) [EMAIL_ADDRESS][DOMAIN_NAME] Notify: On Remove…" at bounding box center [612, 376] width 305 height 208
click at [719, 389] on button "Remove" at bounding box center [731, 396] width 51 height 14
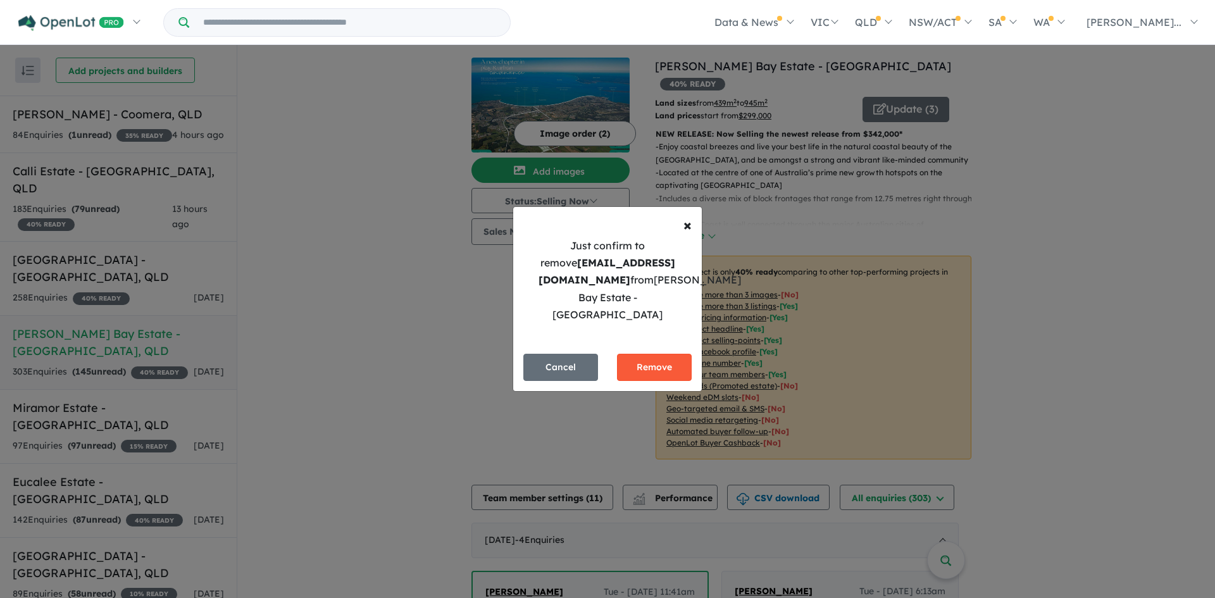
click at [647, 359] on button "Remove" at bounding box center [654, 367] width 75 height 27
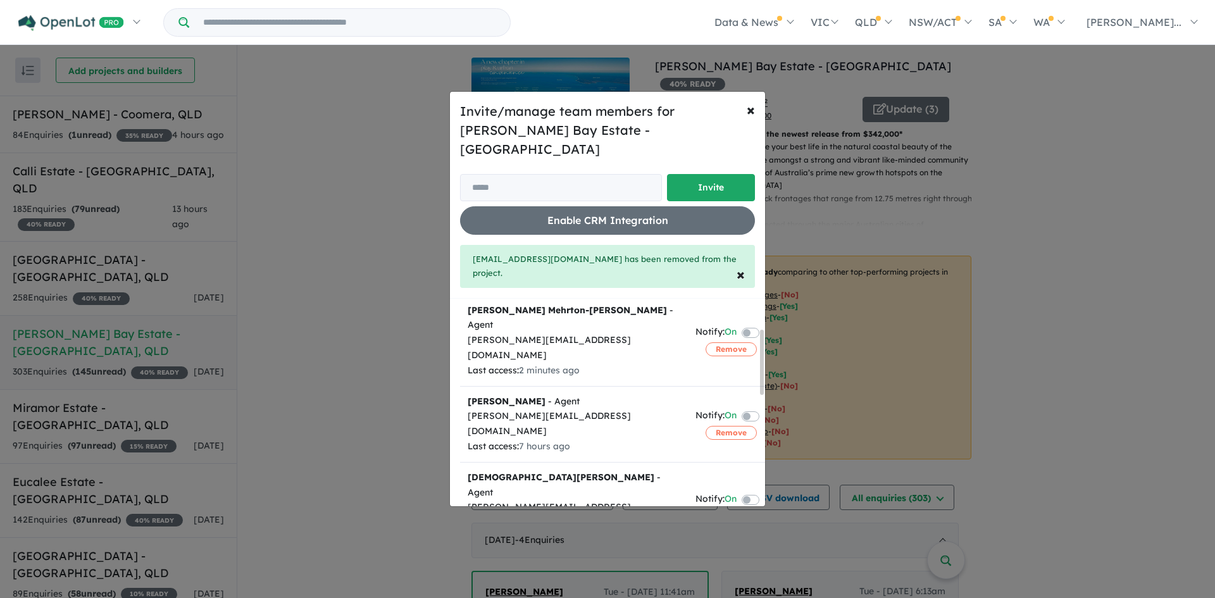
scroll to position [105, 0]
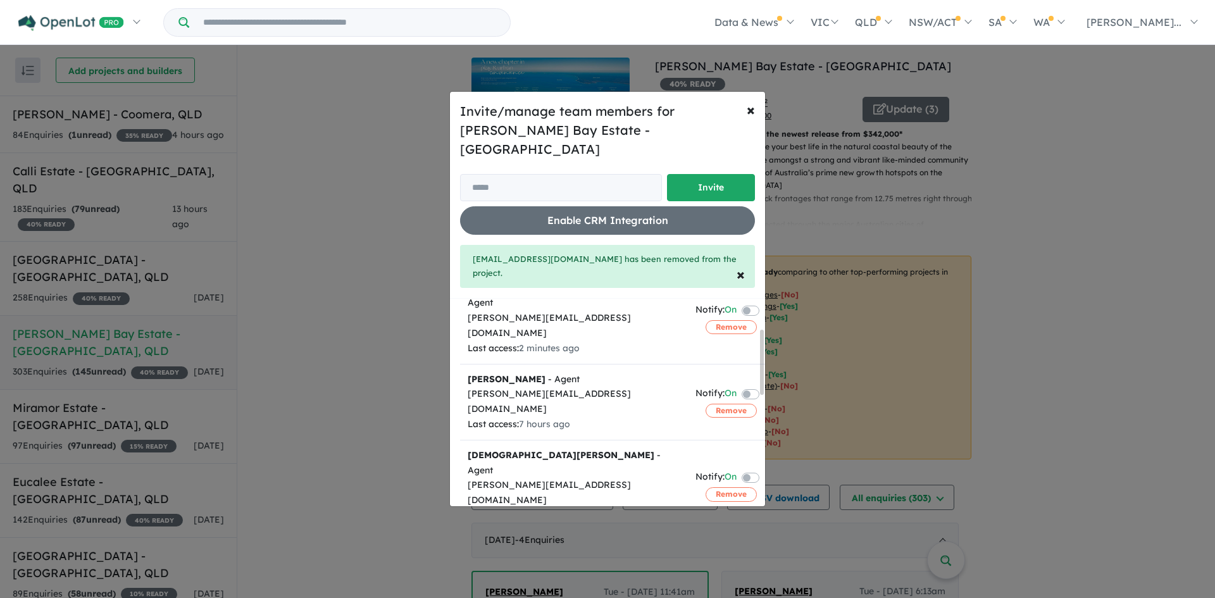
drag, startPoint x: 761, startPoint y: 339, endPoint x: 756, endPoint y: 372, distance: 33.3
click at [756, 372] on div "Team member Action (Invite sent) [EMAIL_ADDRESS][DOMAIN_NAME] Notify: On Remove…" at bounding box center [612, 403] width 305 height 208
click at [731, 487] on button "Remove" at bounding box center [731, 494] width 51 height 14
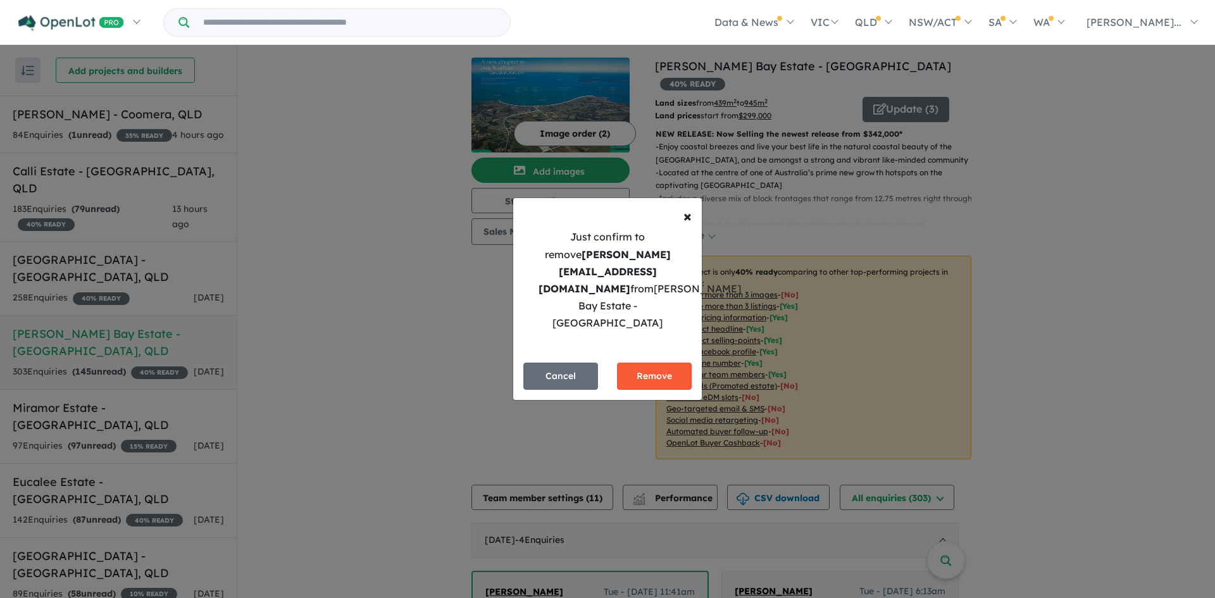
click at [663, 363] on button "Remove" at bounding box center [654, 376] width 75 height 27
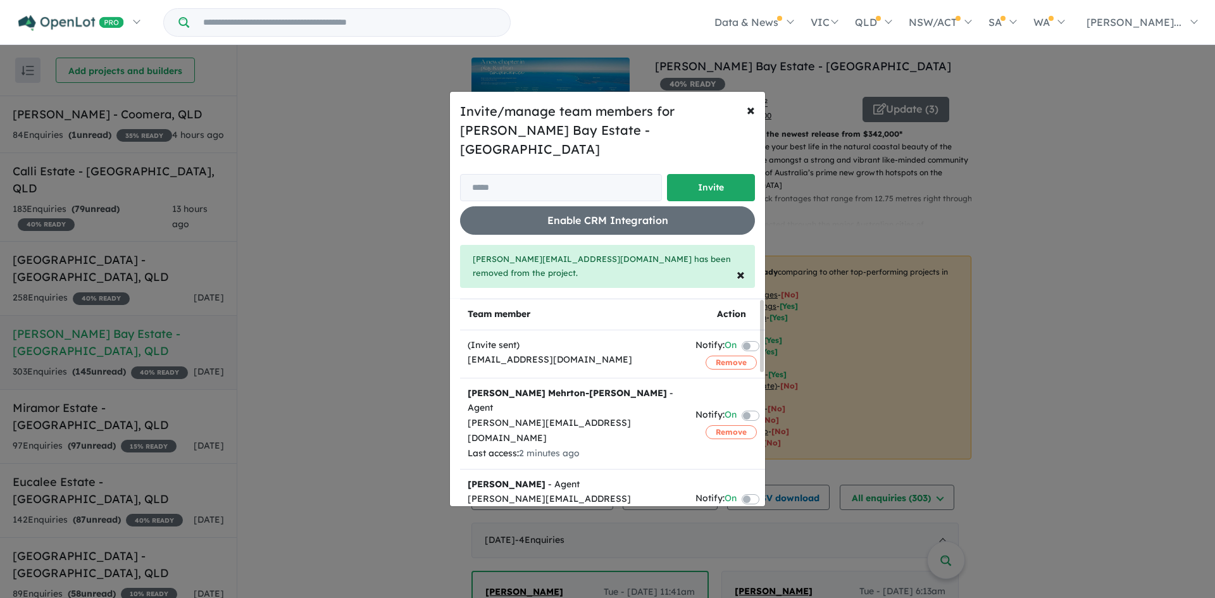
click at [72, 410] on div "Invite/manage team members for [PERSON_NAME] Bay Estate - Nikenbah Invite Enabl…" at bounding box center [607, 299] width 1215 height 598
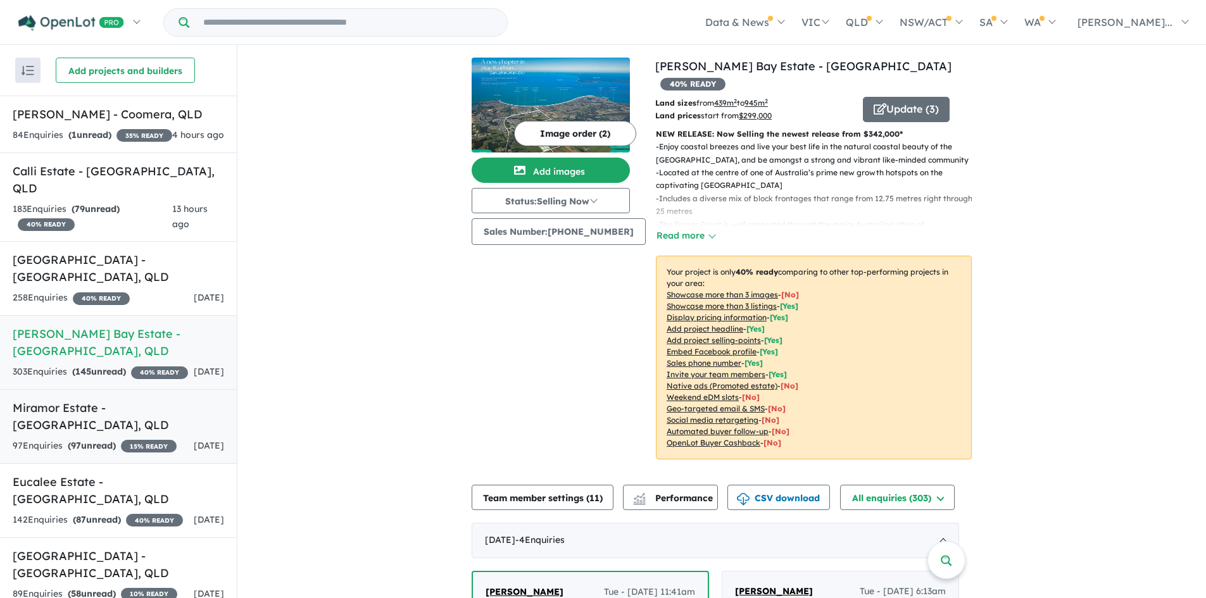
click at [99, 440] on strong "( 97 unread)" at bounding box center [92, 445] width 48 height 11
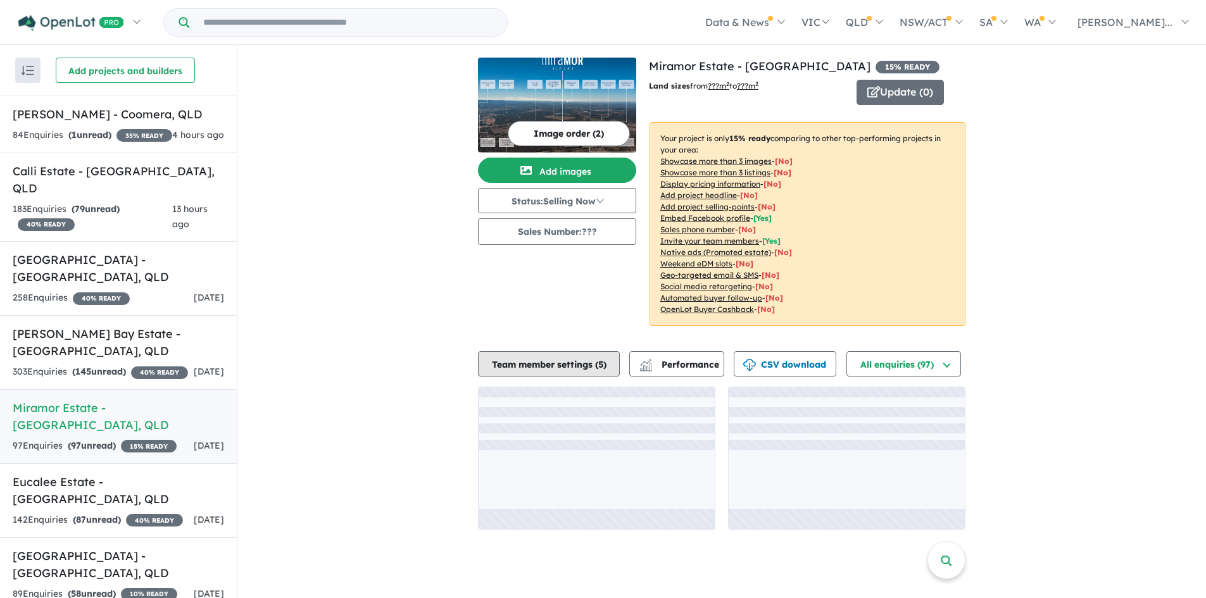
click at [557, 370] on button "Team member settings ( 5 )" at bounding box center [549, 363] width 142 height 25
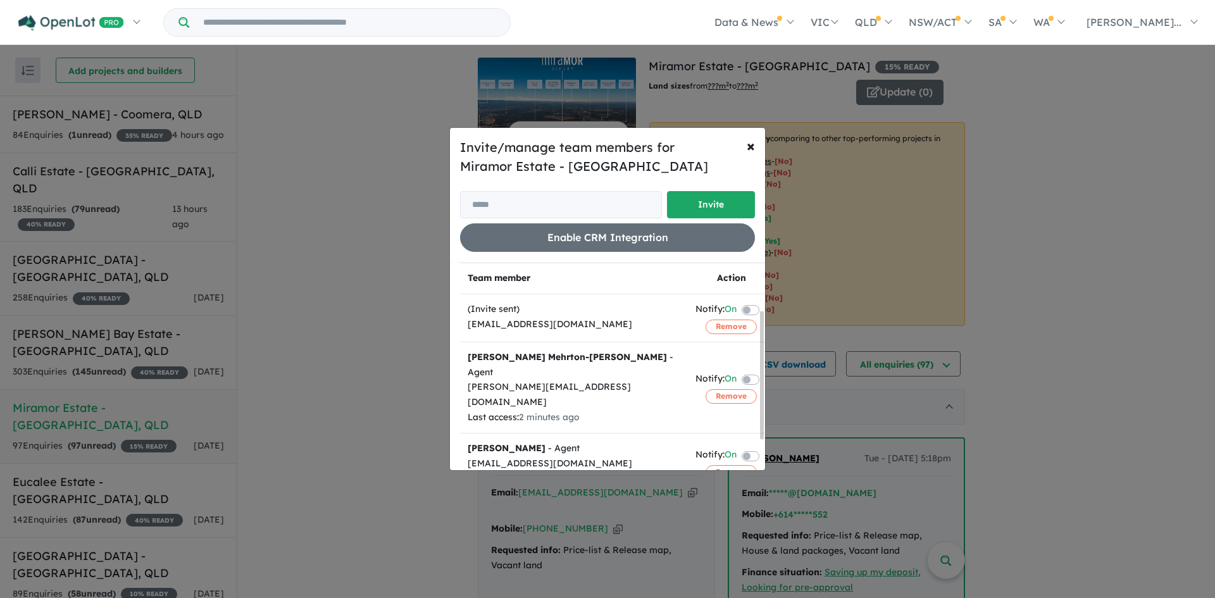
scroll to position [125, 0]
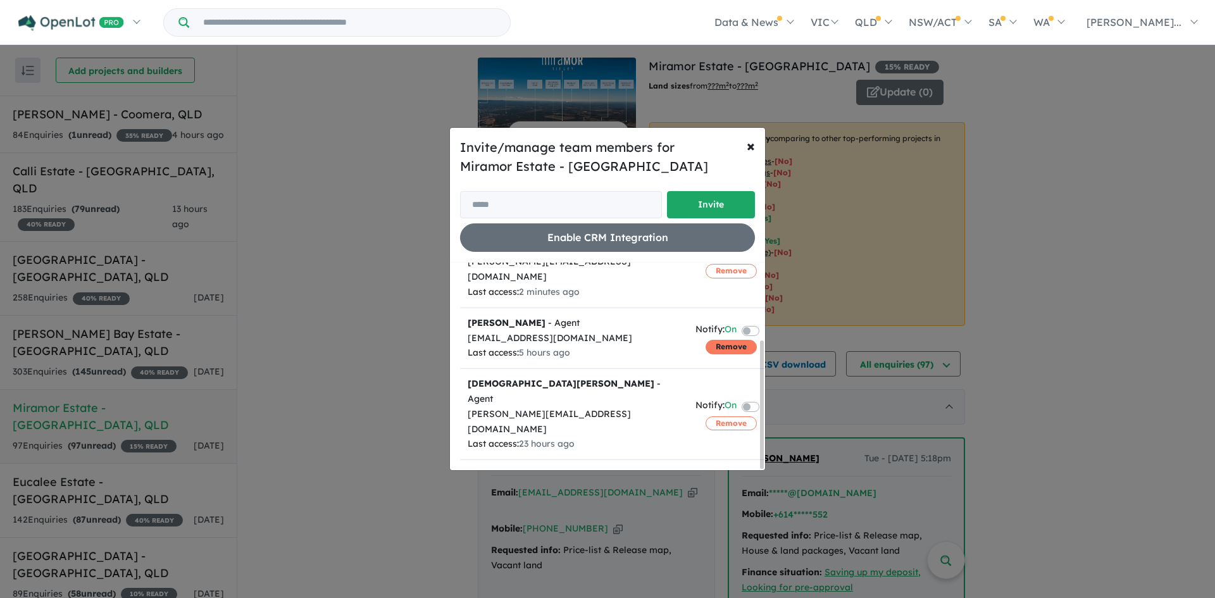
click at [712, 340] on button "Remove" at bounding box center [731, 347] width 51 height 14
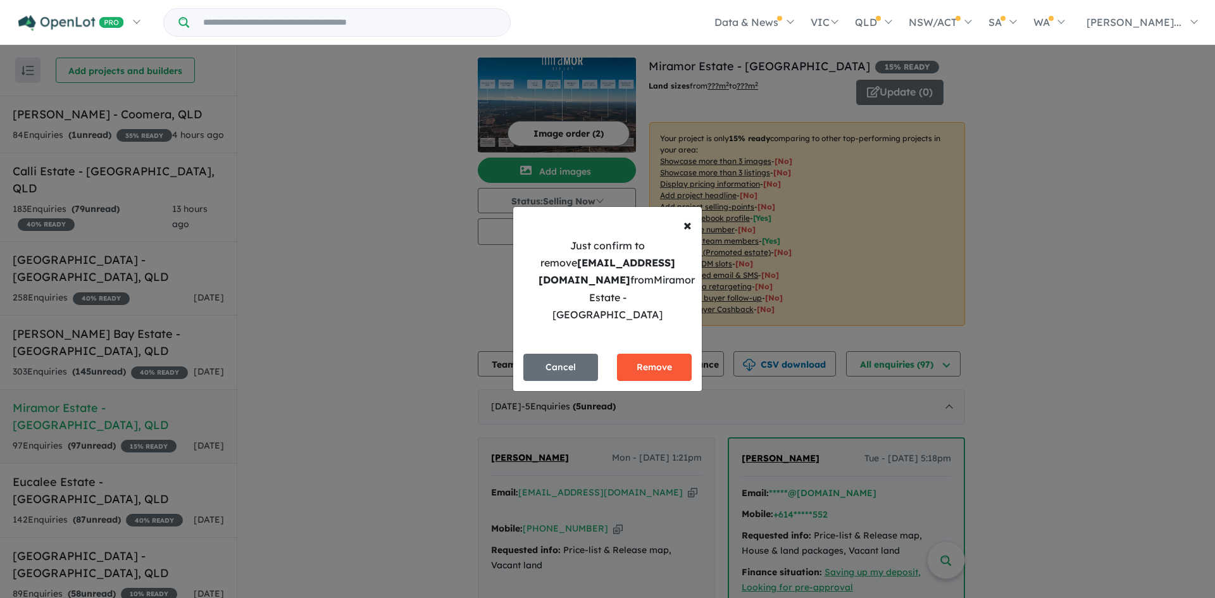
click at [663, 354] on button "Remove" at bounding box center [654, 367] width 75 height 27
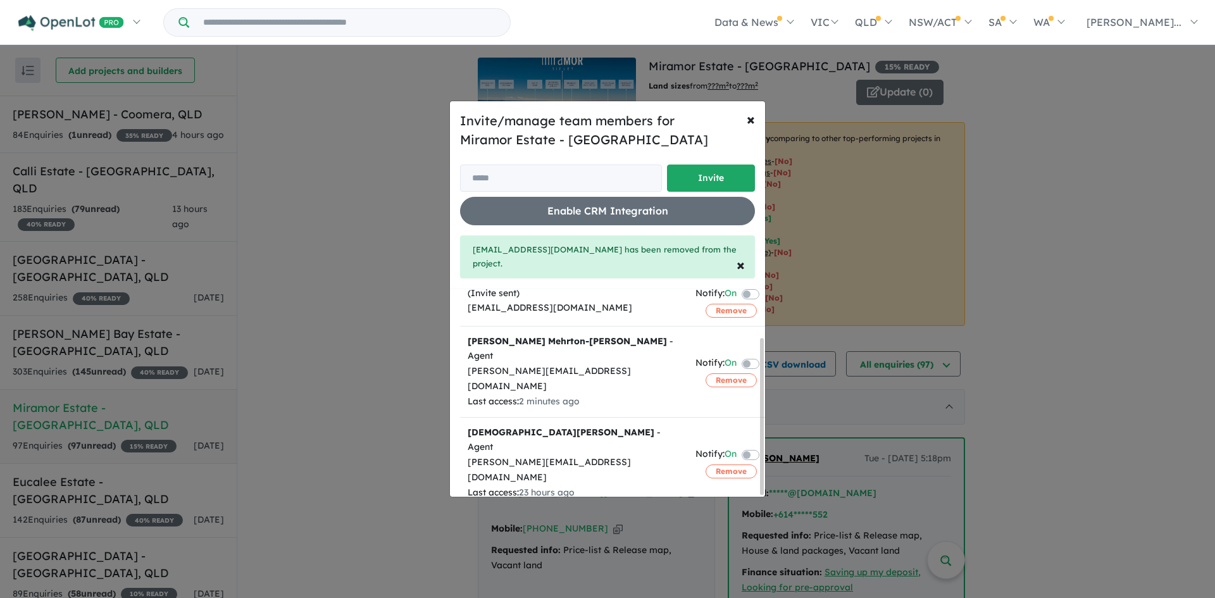
scroll to position [65, 0]
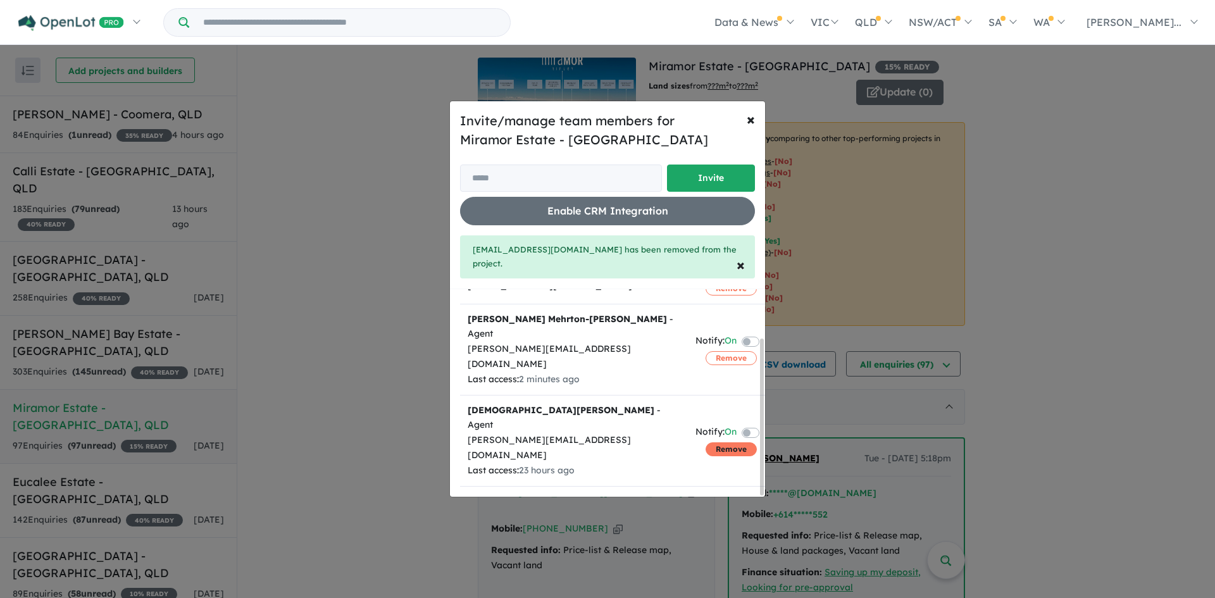
click at [716, 442] on button "Remove" at bounding box center [731, 449] width 51 height 14
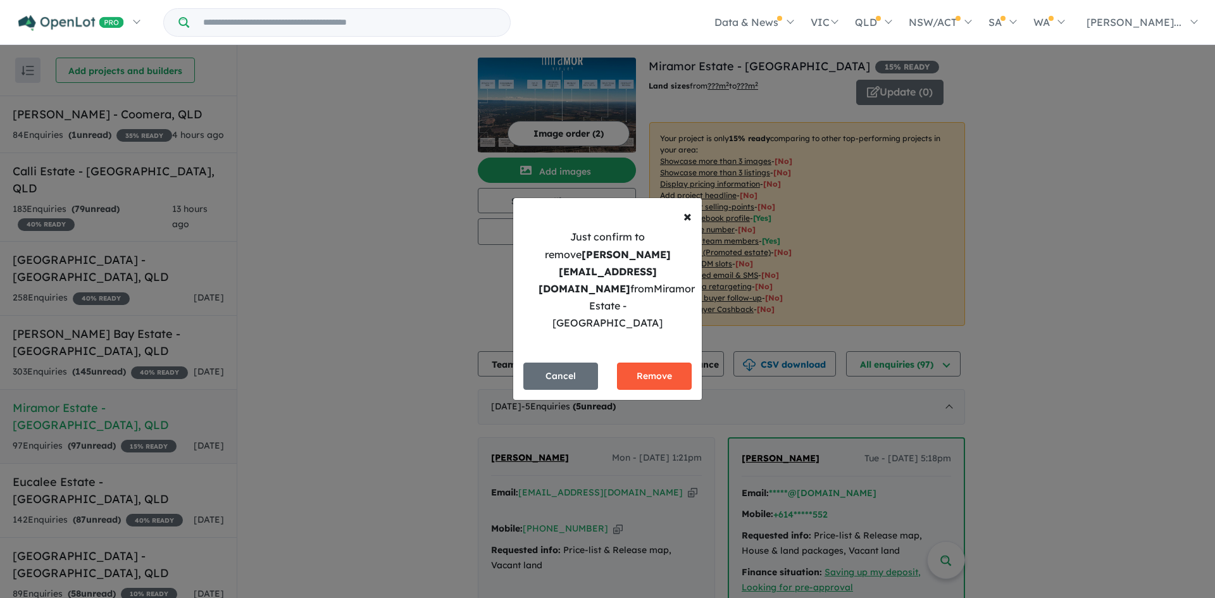
click at [682, 363] on button "Remove" at bounding box center [654, 376] width 75 height 27
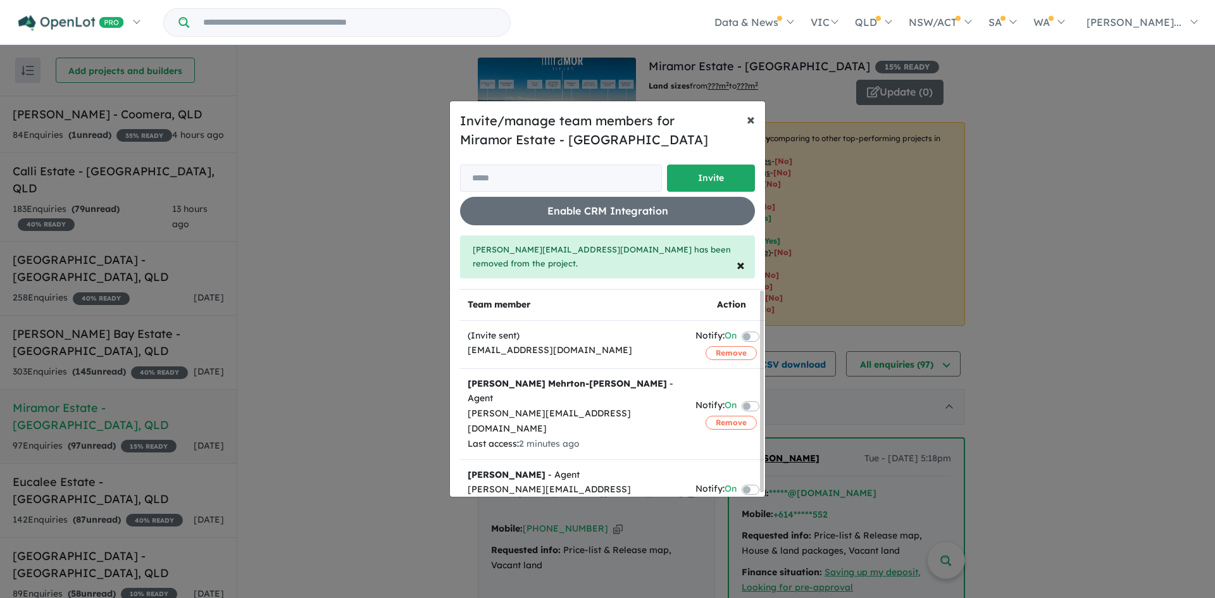
click at [749, 117] on span "×" at bounding box center [751, 119] width 8 height 19
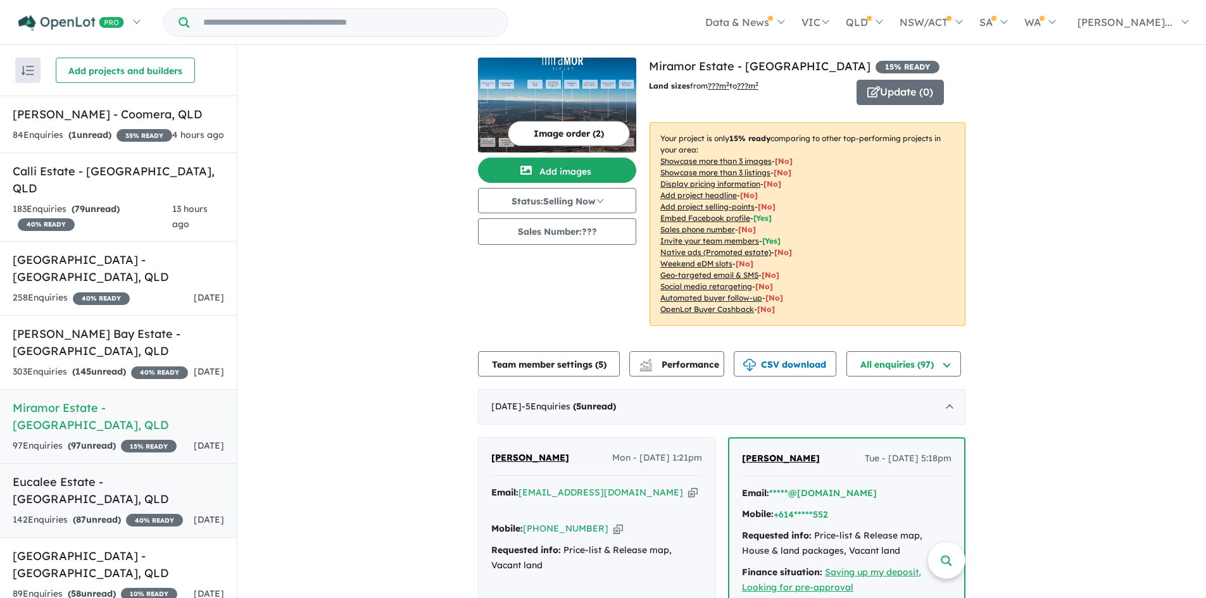
click at [127, 513] on div "142 Enquir ies ( 87 unread) 40 % READY" at bounding box center [98, 520] width 170 height 15
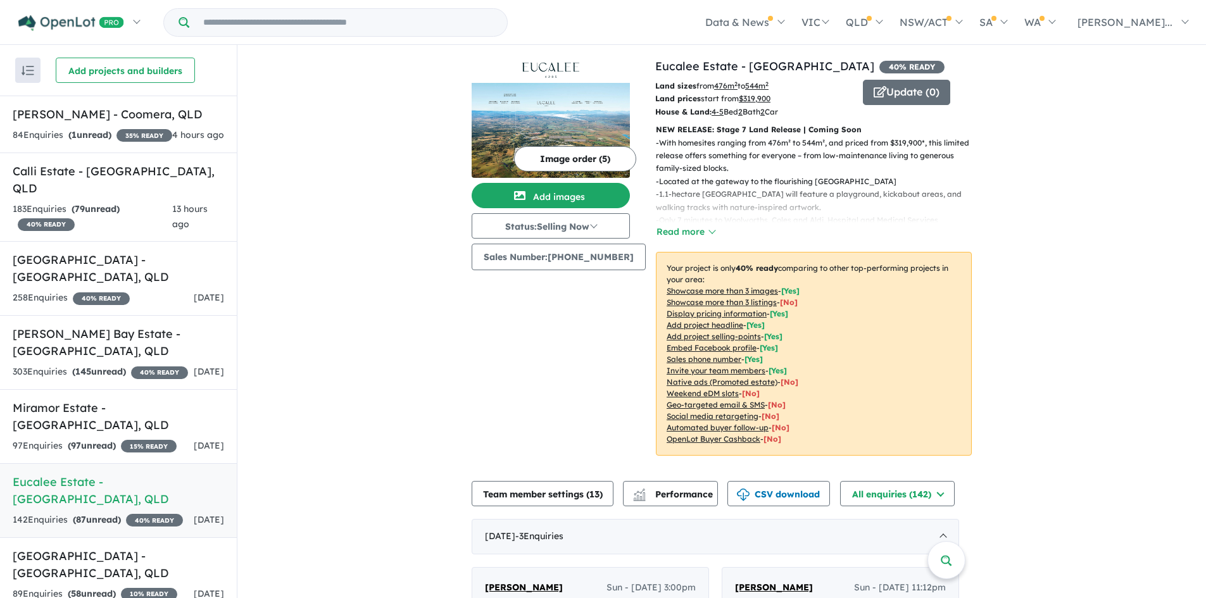
click at [558, 503] on button "Team member settings ( 13 )" at bounding box center [543, 493] width 142 height 25
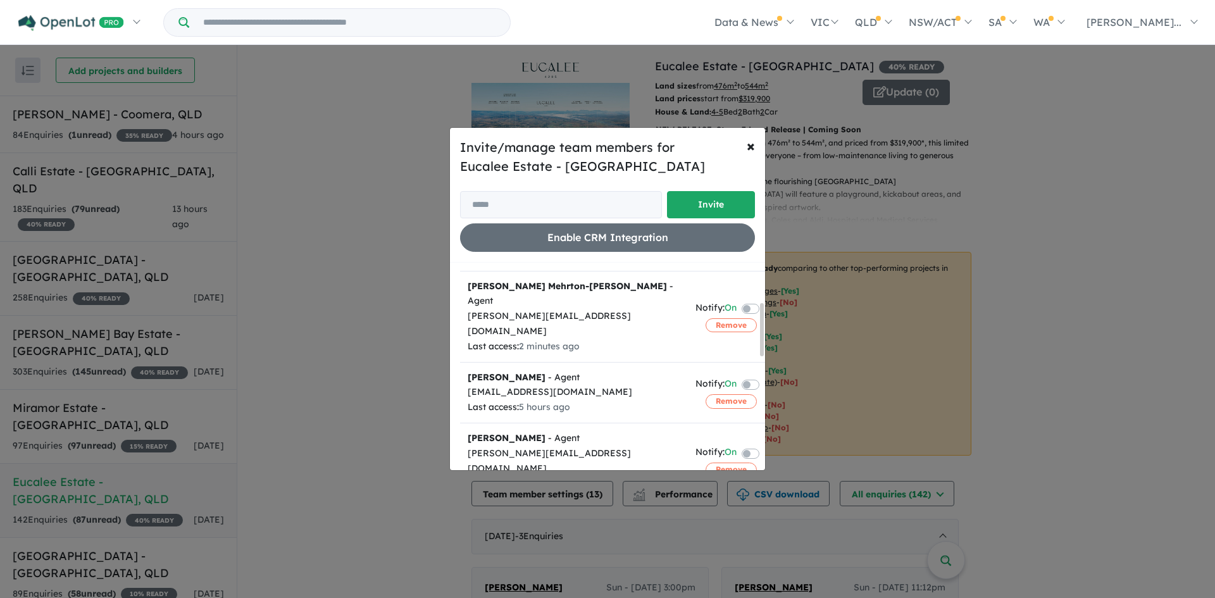
scroll to position [155, 0]
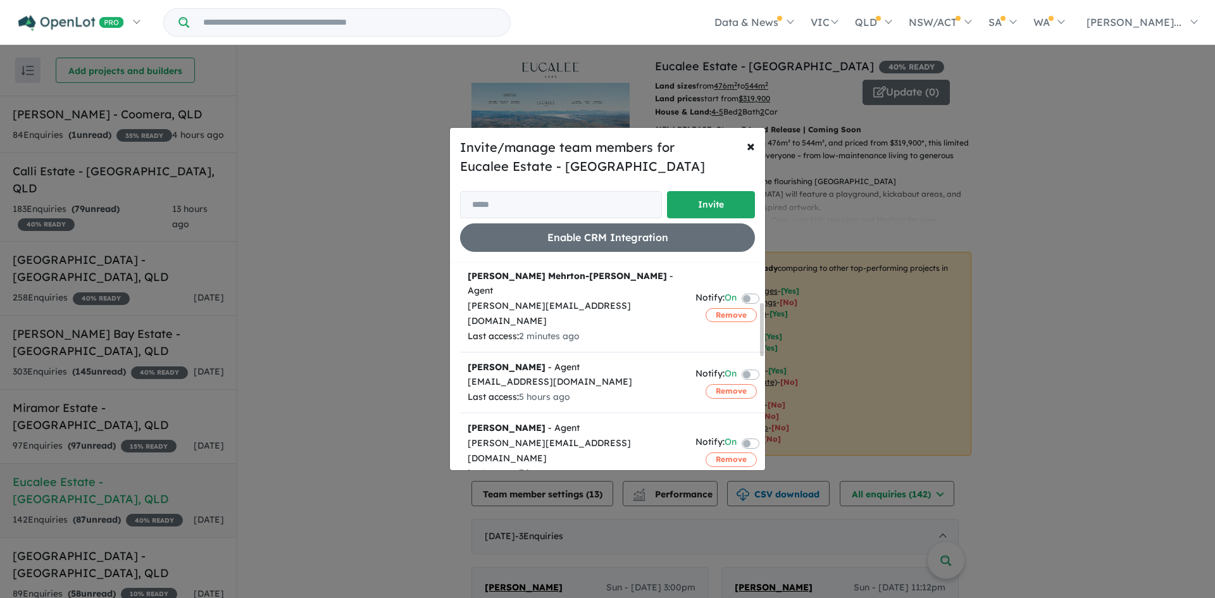
drag, startPoint x: 762, startPoint y: 300, endPoint x: 758, endPoint y: 339, distance: 39.5
click at [758, 339] on div "Team member Action (Invite sent) [PERSON_NAME][EMAIL_ADDRESS][DOMAIN_NAME] Noti…" at bounding box center [612, 367] width 305 height 208
click at [713, 384] on button "Remove" at bounding box center [731, 391] width 51 height 14
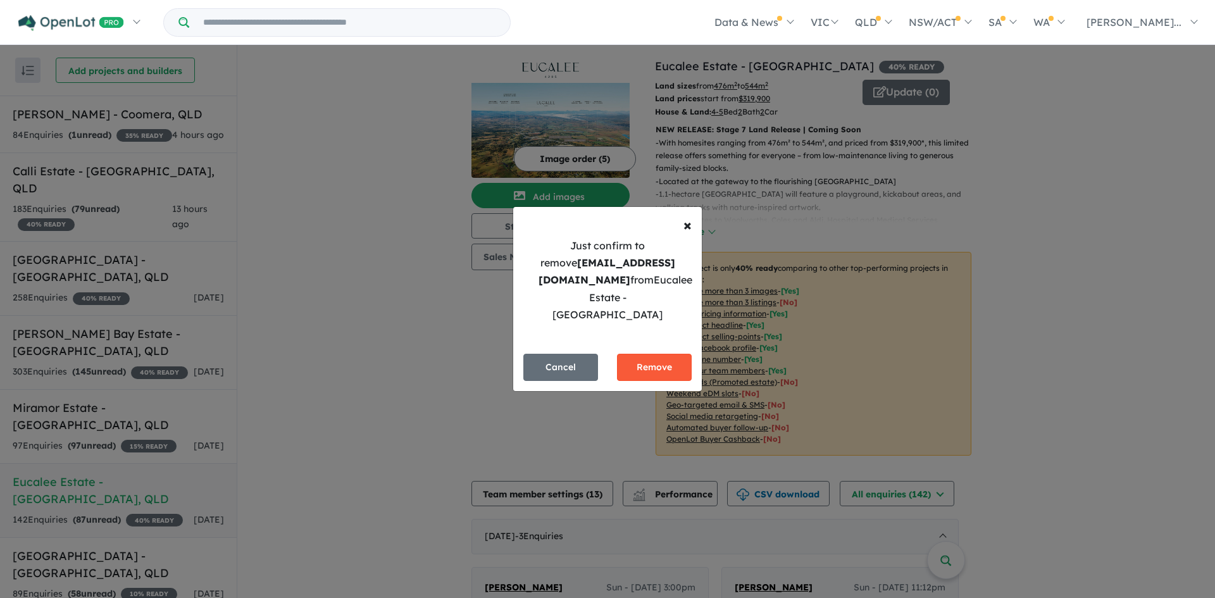
click at [649, 367] on button "Remove" at bounding box center [654, 367] width 75 height 27
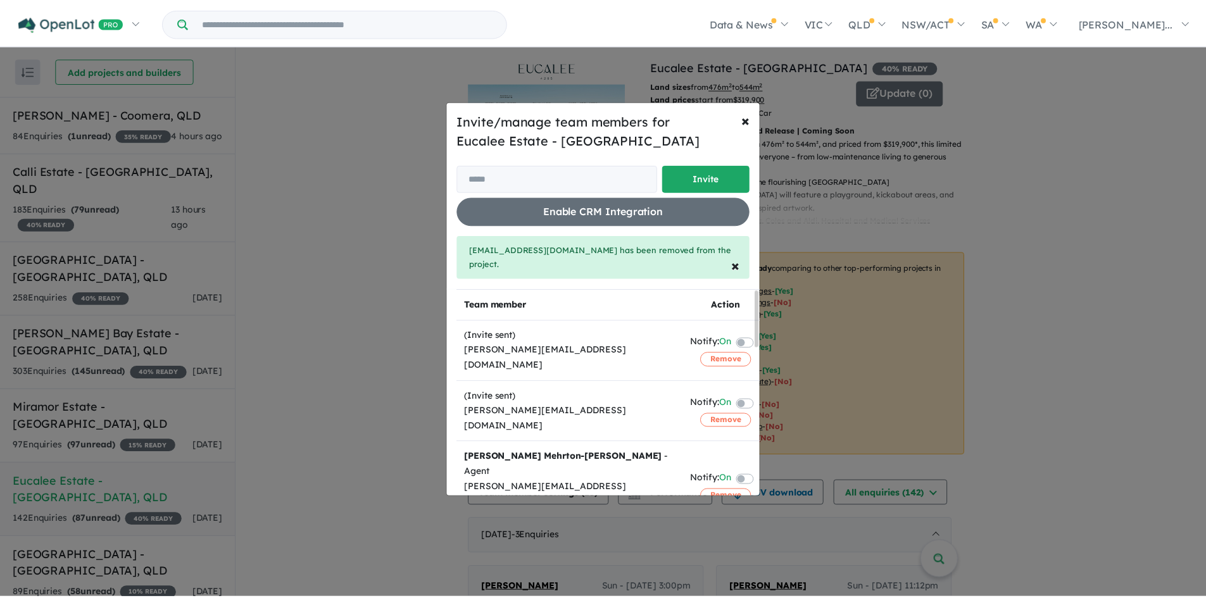
scroll to position [253, 0]
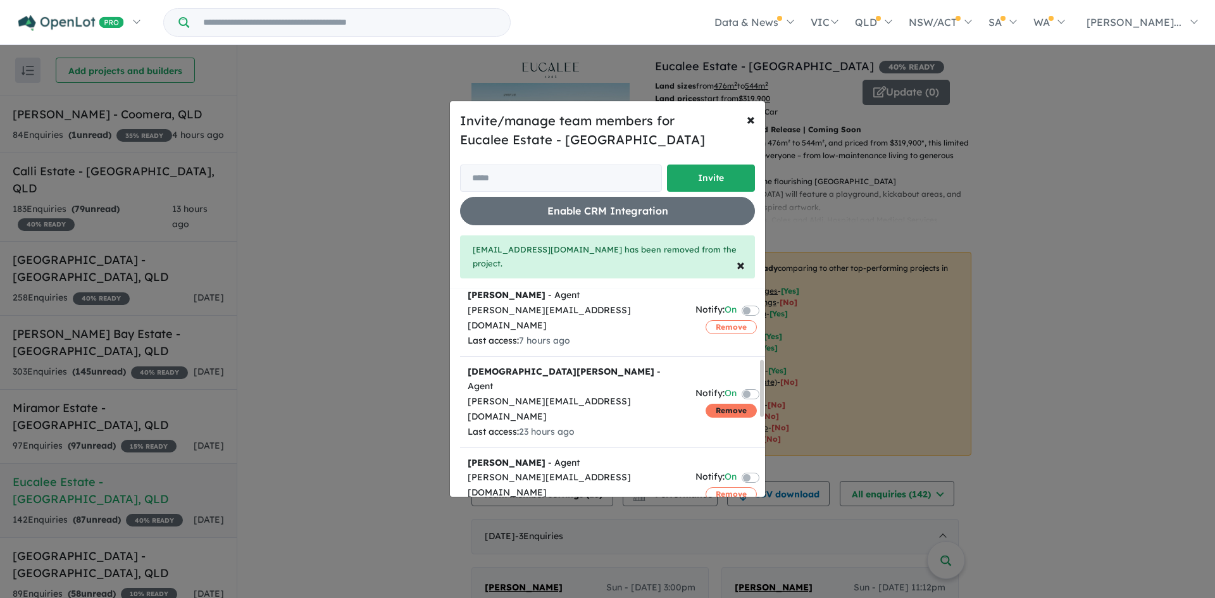
click at [721, 404] on button "Remove" at bounding box center [731, 411] width 51 height 14
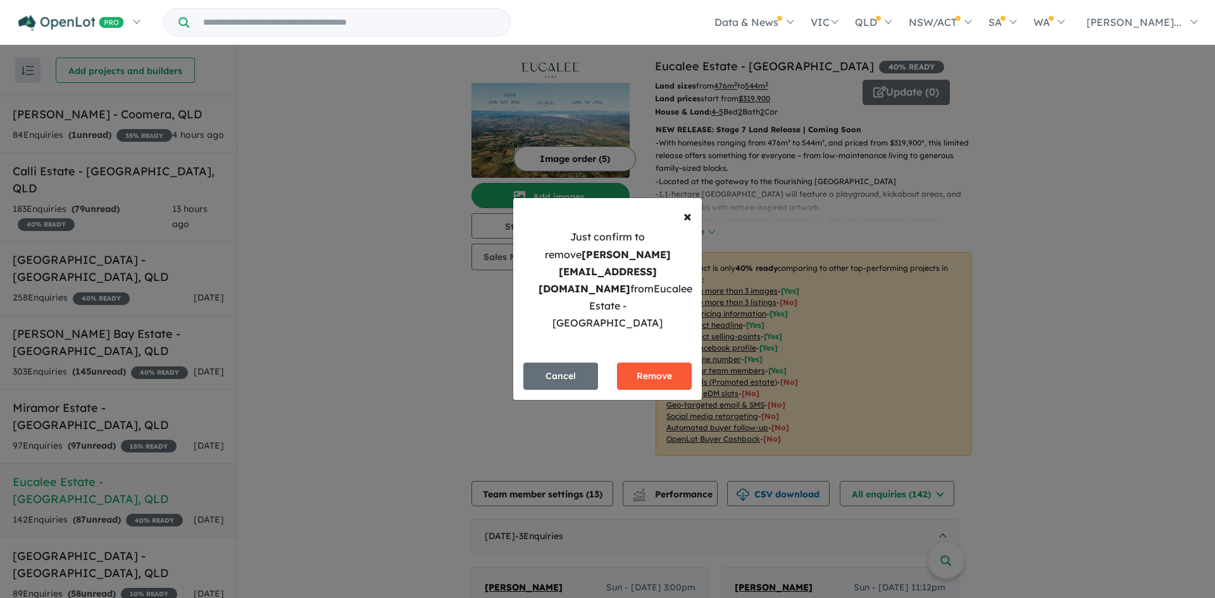
click at [646, 363] on button "Remove" at bounding box center [654, 376] width 75 height 27
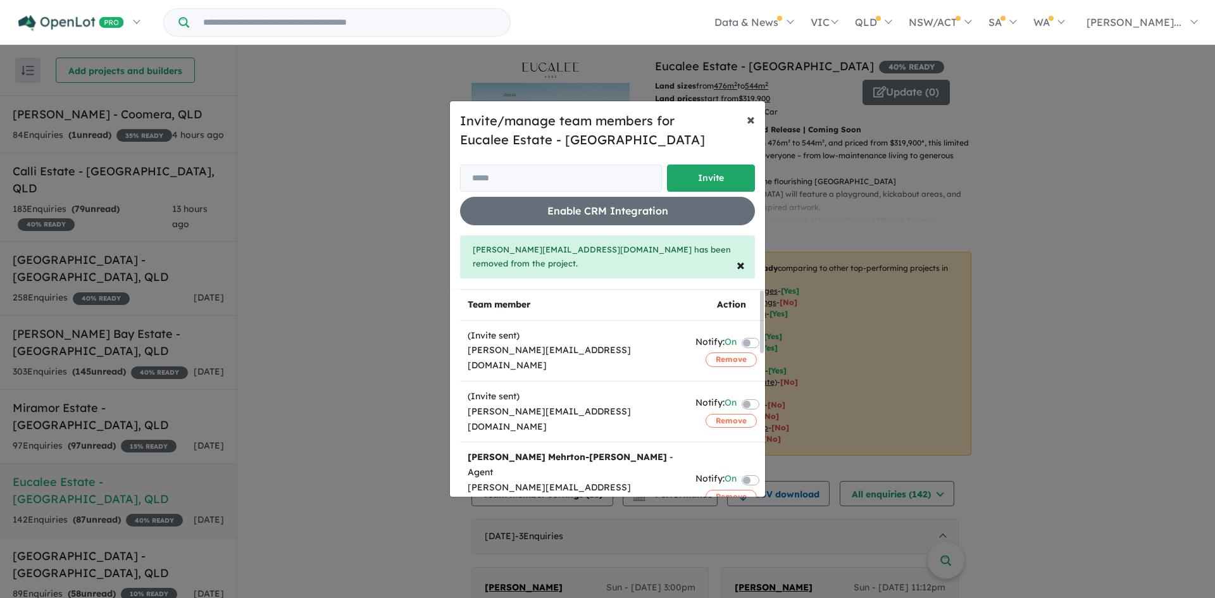
click at [753, 118] on span "×" at bounding box center [751, 119] width 8 height 19
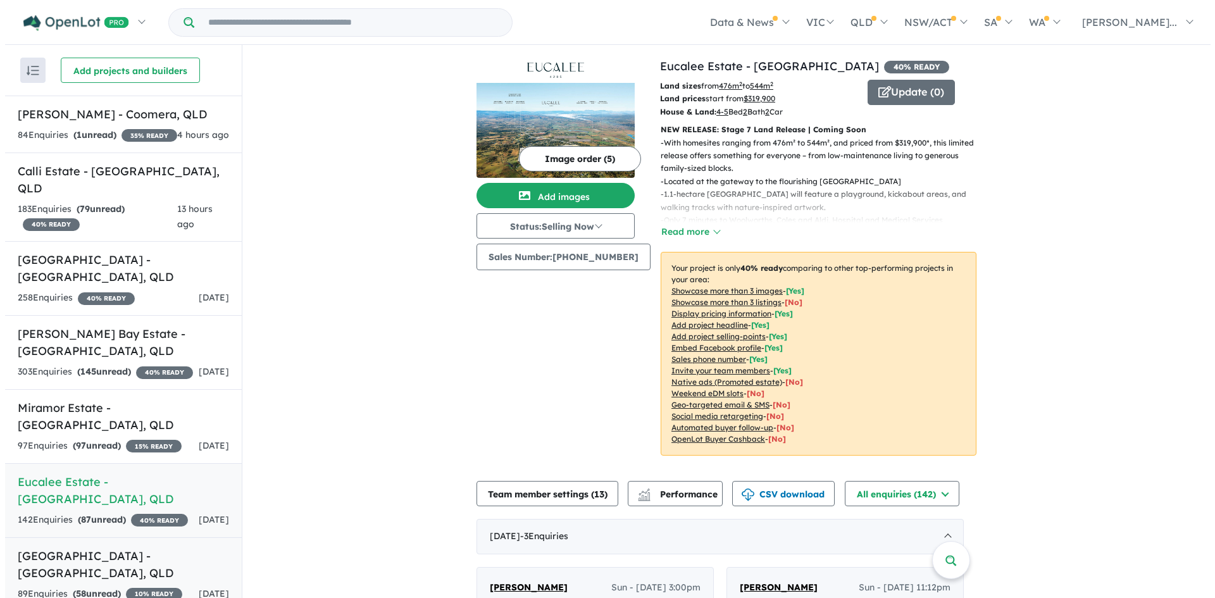
scroll to position [238, 0]
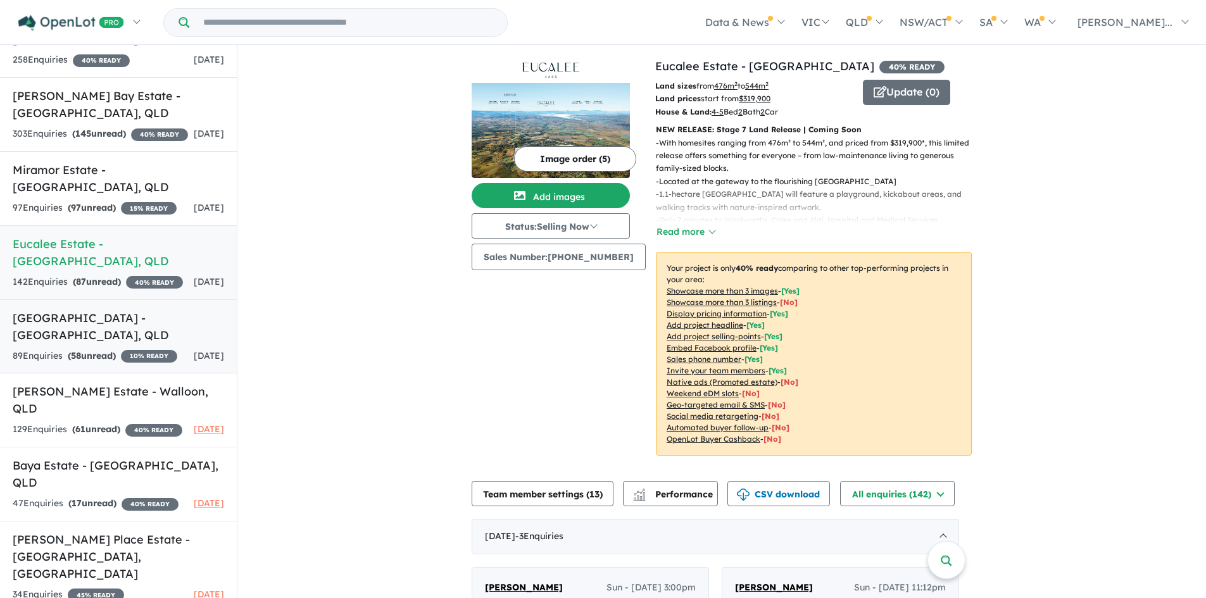
click at [146, 349] on div "89 Enquir ies ( 58 unread) 10 % READY" at bounding box center [95, 356] width 165 height 15
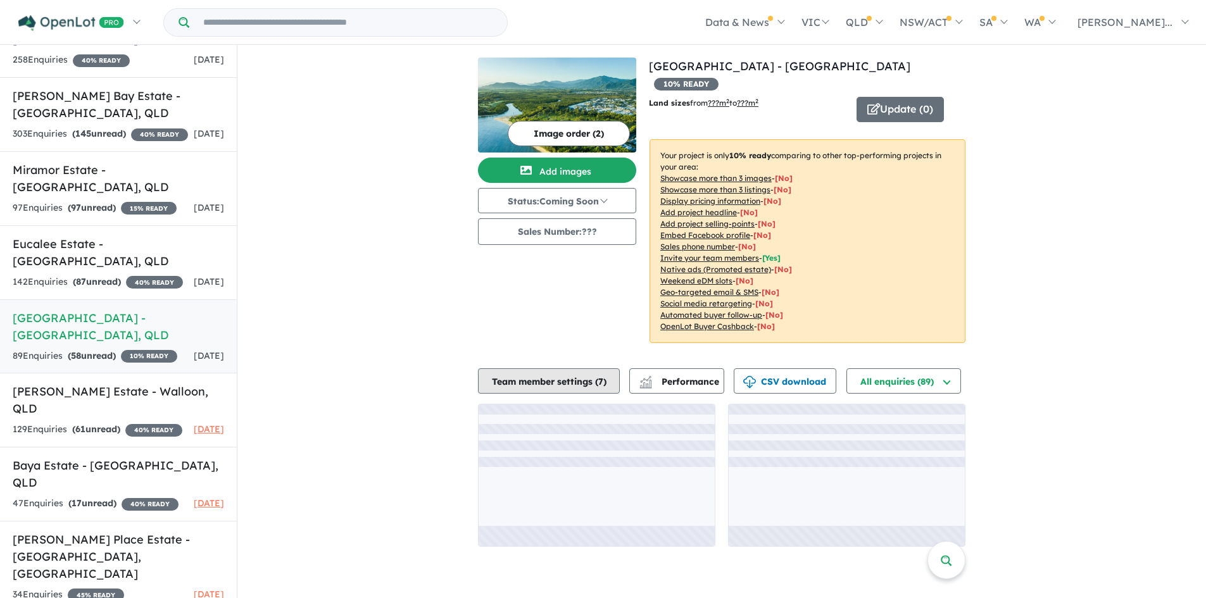
click at [525, 368] on button "Team member settings ( 7 )" at bounding box center [549, 380] width 142 height 25
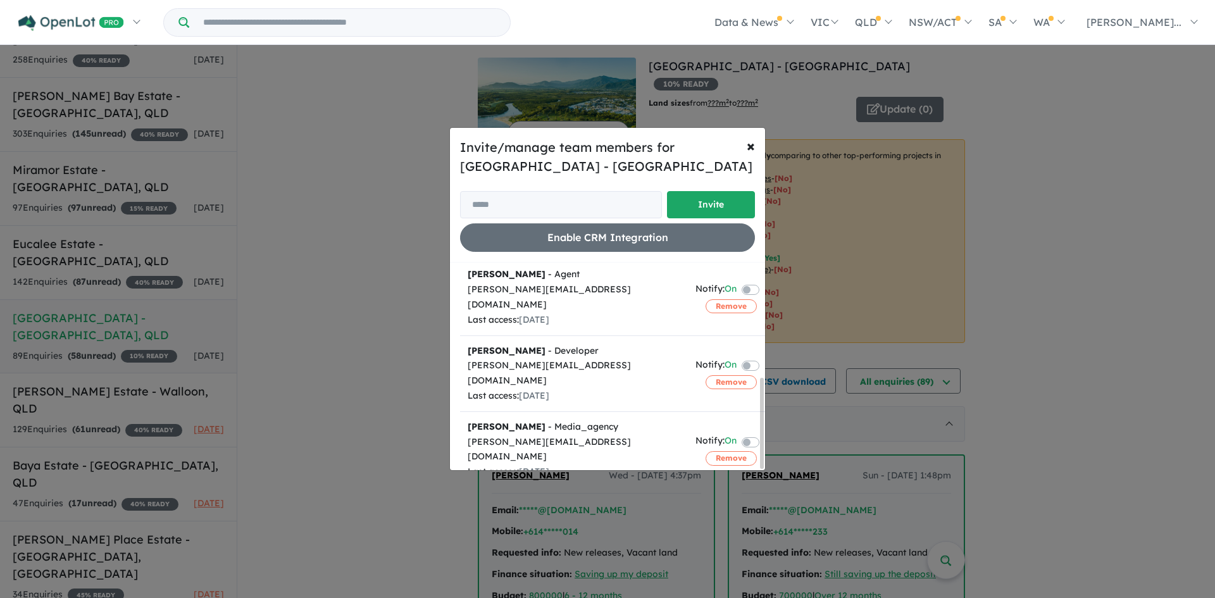
drag, startPoint x: 763, startPoint y: 446, endPoint x: 763, endPoint y: 168, distance: 277.9
click at [756, 442] on div "Team member Action (Invite sent) [PERSON_NAME][EMAIL_ADDRESS][DOMAIN_NAME] Noti…" at bounding box center [612, 367] width 305 height 208
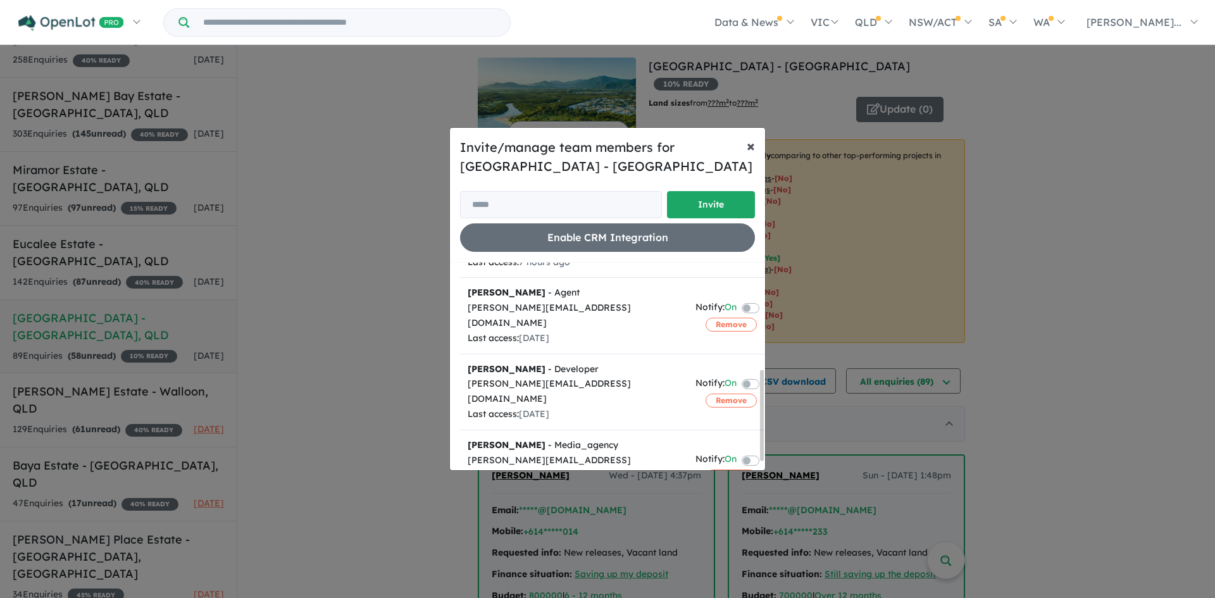
click at [754, 144] on span "×" at bounding box center [751, 145] width 8 height 19
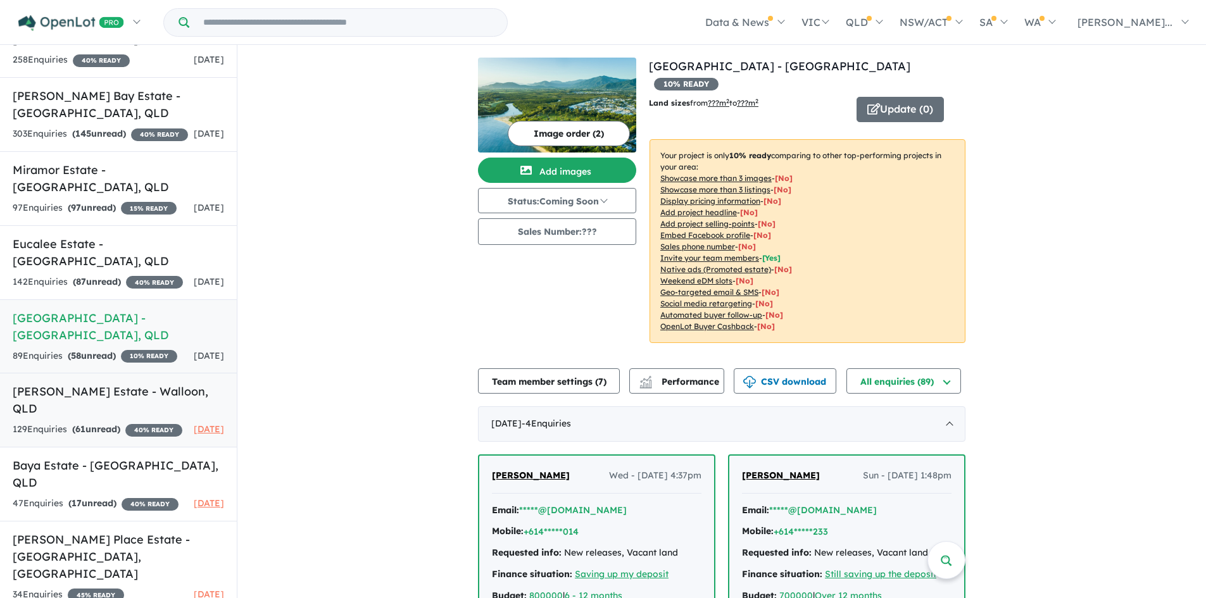
click at [93, 404] on h5 "[PERSON_NAME] Estate - [GEOGRAPHIC_DATA] , [GEOGRAPHIC_DATA]" at bounding box center [118, 400] width 211 height 34
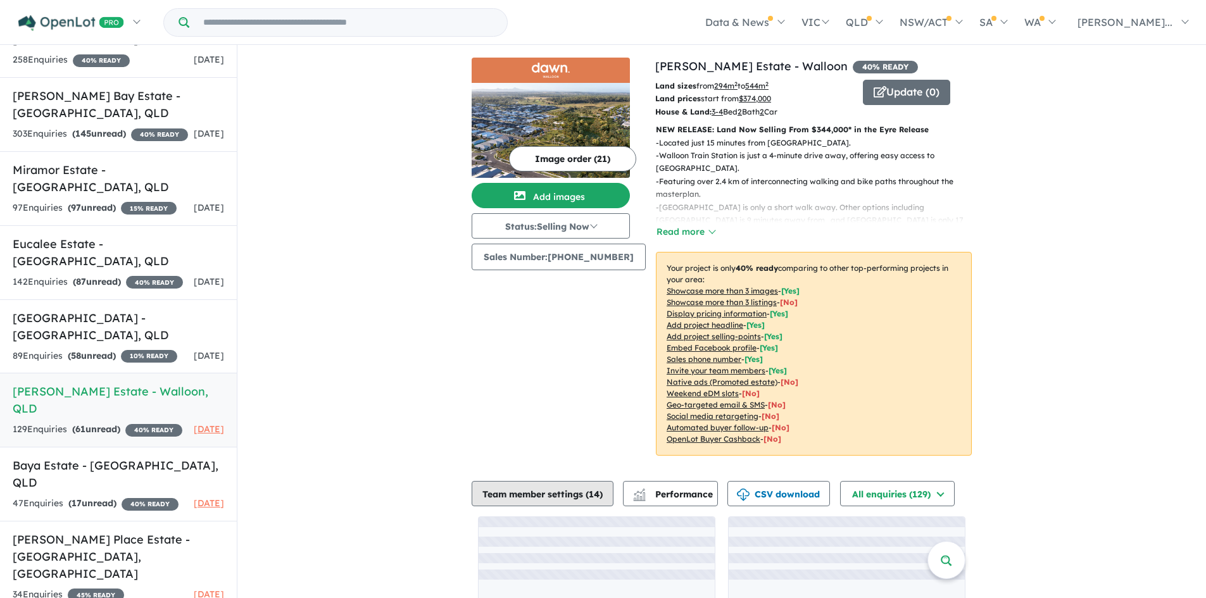
click at [504, 491] on button "Team member settings ( 14 )" at bounding box center [543, 493] width 142 height 25
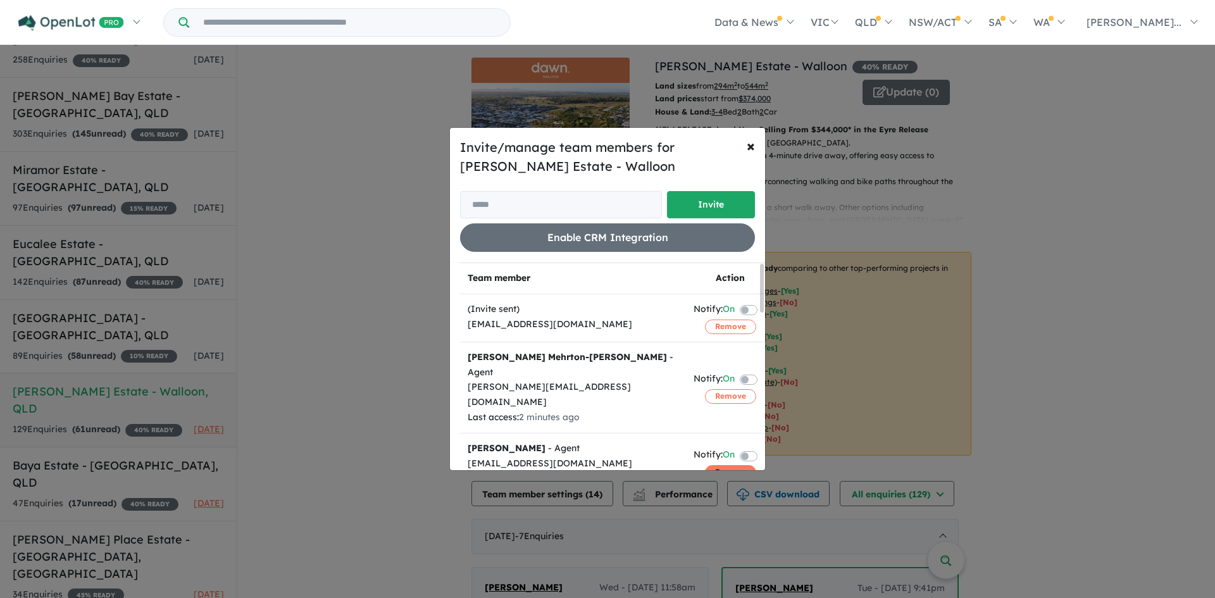
click at [715, 465] on button "Remove" at bounding box center [730, 472] width 51 height 14
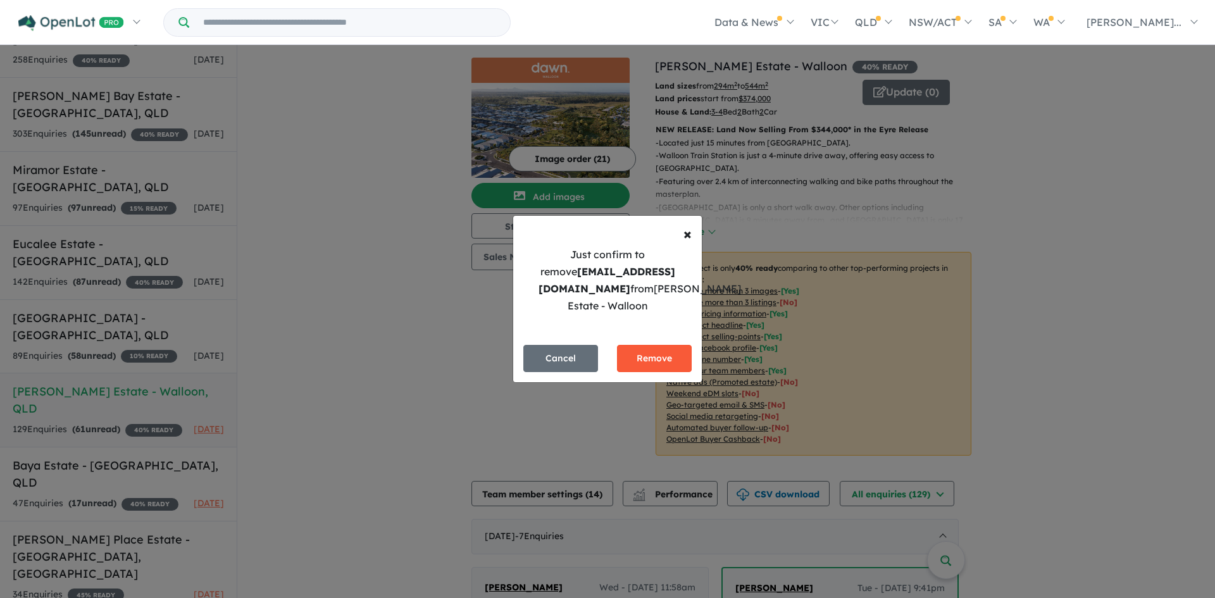
click at [673, 350] on button "Remove" at bounding box center [654, 358] width 75 height 27
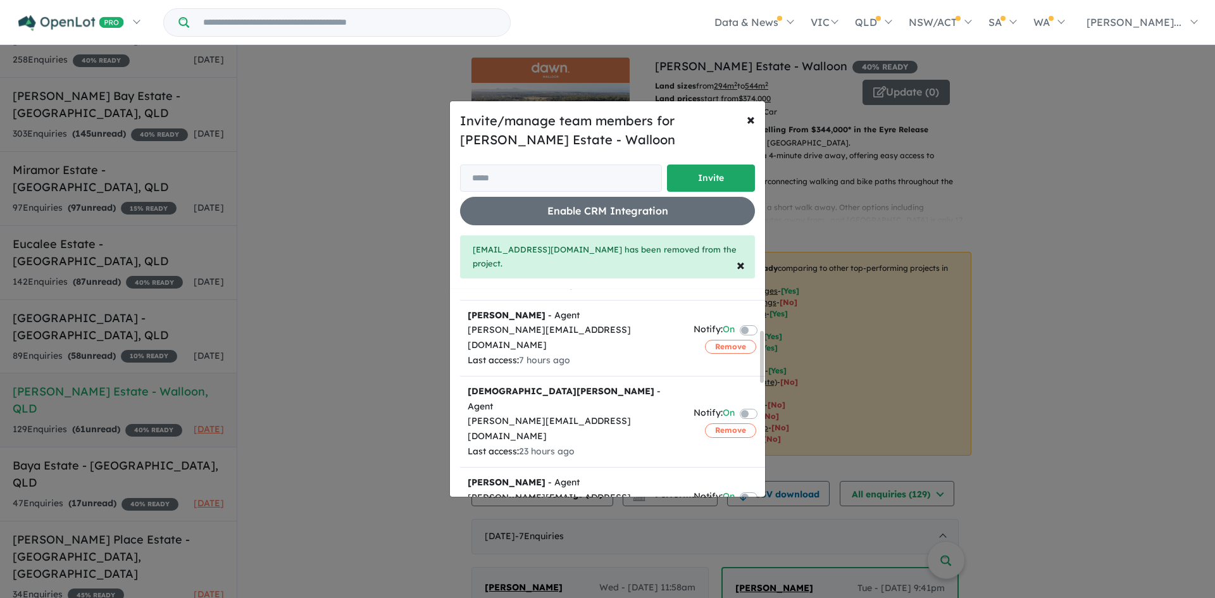
drag, startPoint x: 763, startPoint y: 320, endPoint x: 761, endPoint y: 361, distance: 40.5
click at [761, 361] on div at bounding box center [762, 357] width 4 height 52
click at [708, 421] on button "Remove" at bounding box center [730, 428] width 51 height 14
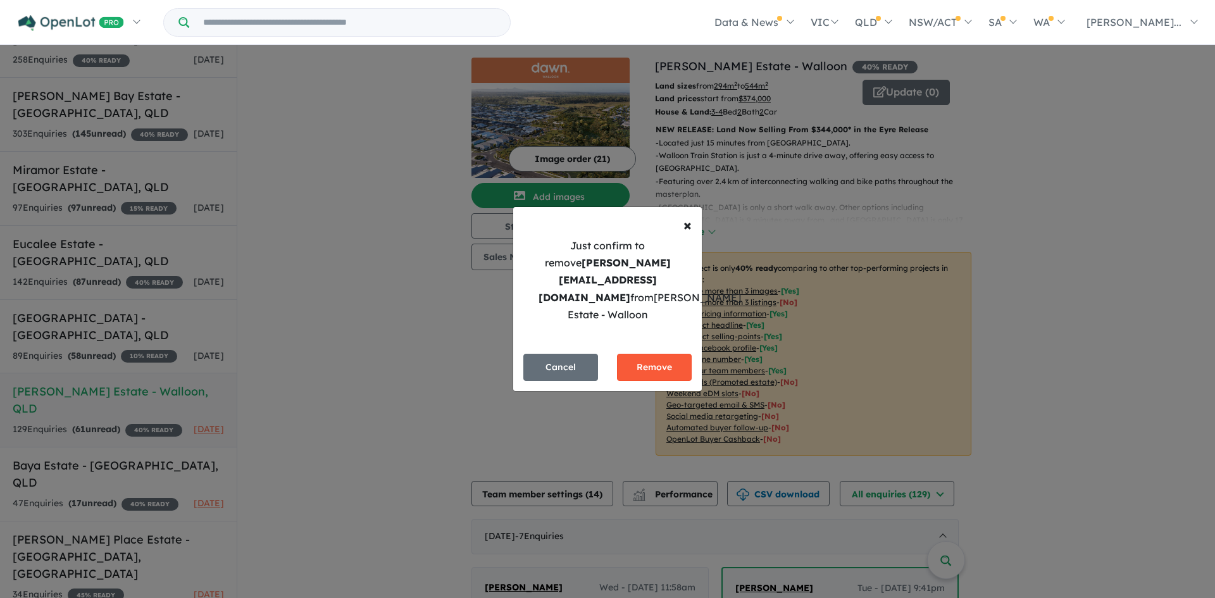
click at [658, 356] on button "Remove" at bounding box center [654, 367] width 75 height 27
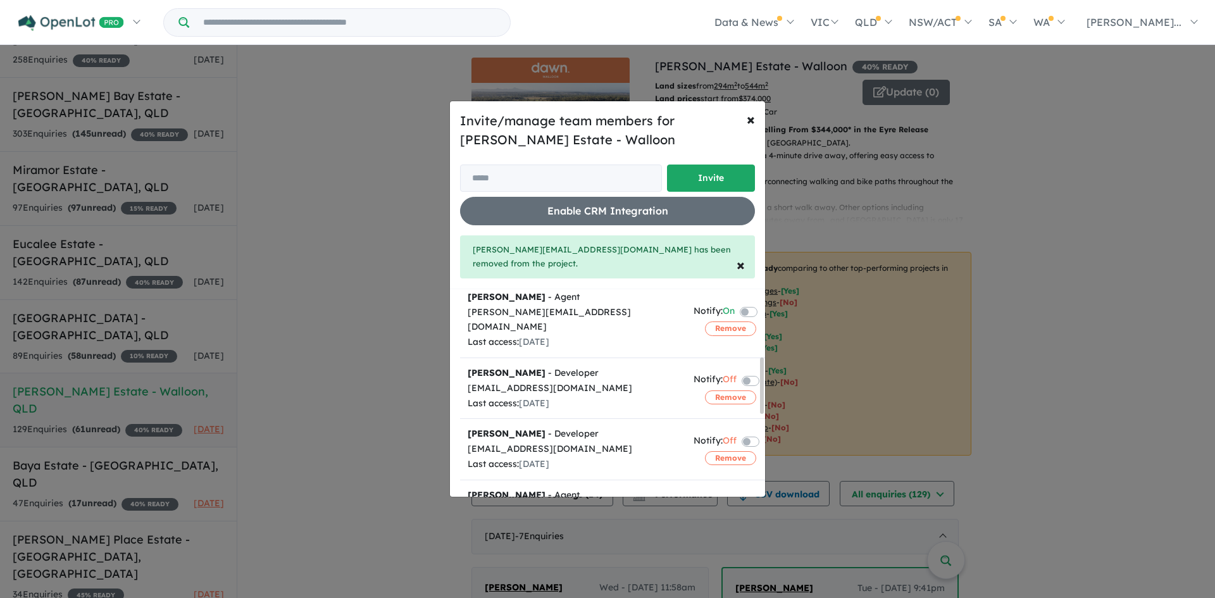
scroll to position [259, 0]
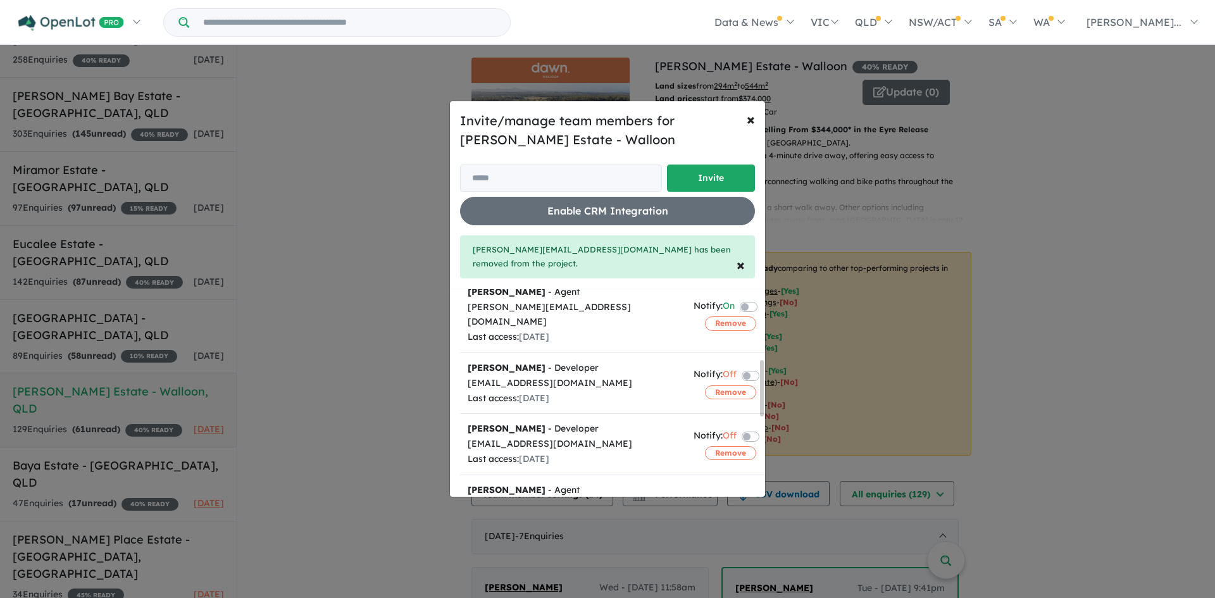
drag, startPoint x: 761, startPoint y: 314, endPoint x: 761, endPoint y: 384, distance: 69.6
click at [761, 384] on div at bounding box center [762, 388] width 4 height 56
click at [738, 446] on button "Remove" at bounding box center [730, 453] width 51 height 14
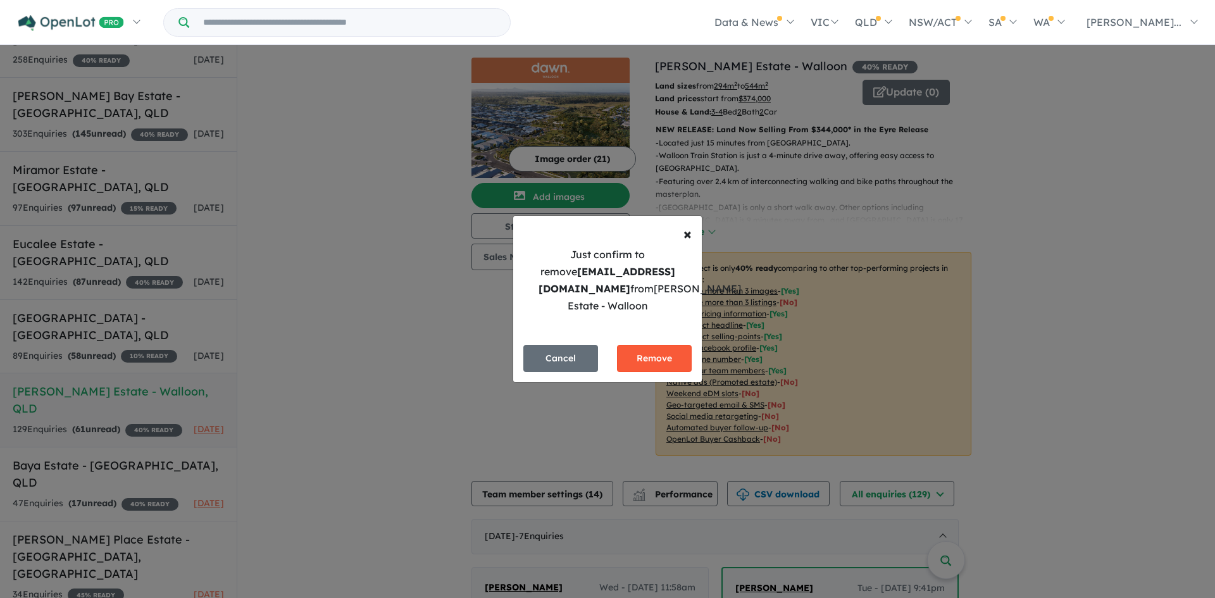
click at [644, 355] on button "Remove" at bounding box center [654, 358] width 75 height 27
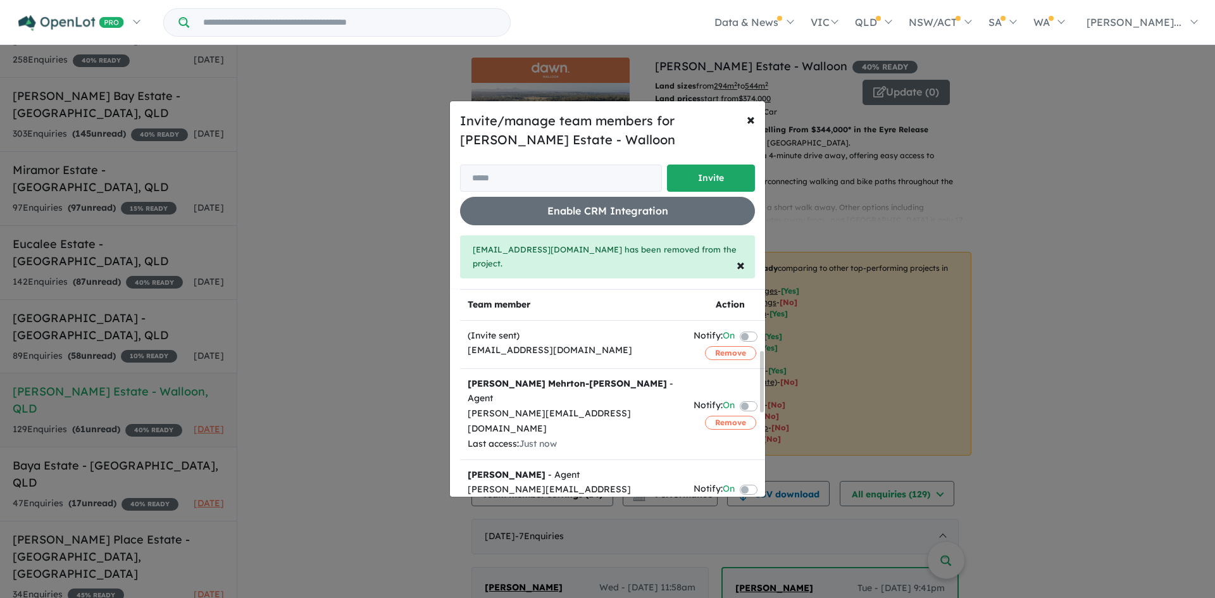
scroll to position [492, 0]
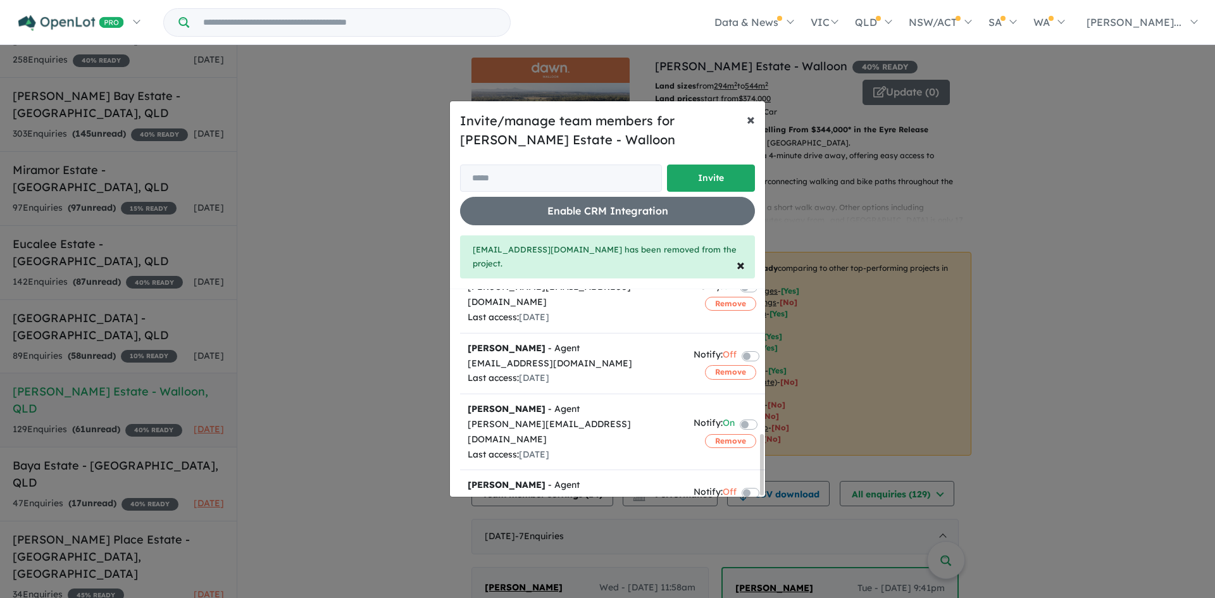
click at [749, 123] on span "×" at bounding box center [751, 119] width 8 height 19
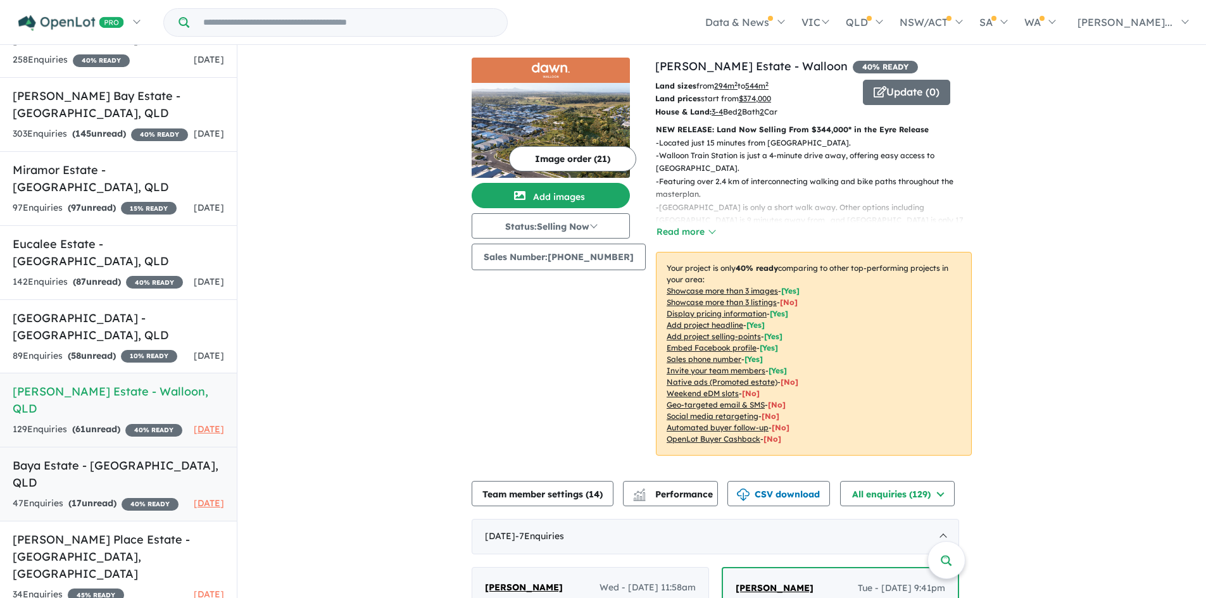
click at [96, 483] on link "Baya Estate - [GEOGRAPHIC_DATA] , QLD 47 Enquir ies ( 17 unread) 40 % READY [DA…" at bounding box center [118, 484] width 237 height 75
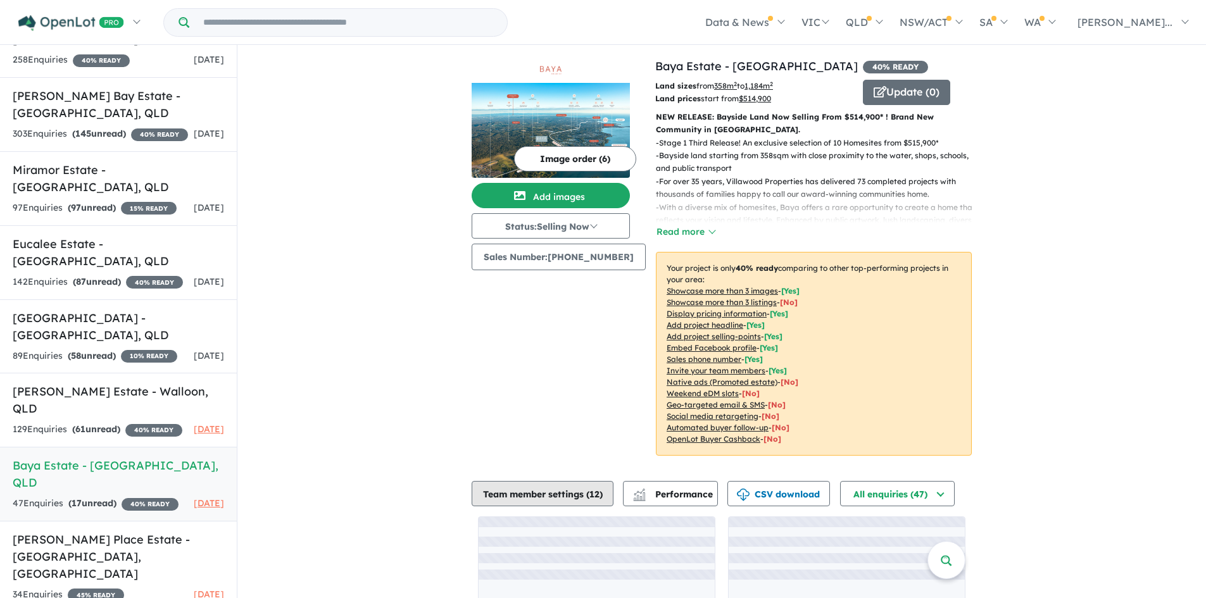
click at [549, 505] on button "Team member settings ( 12 )" at bounding box center [543, 493] width 142 height 25
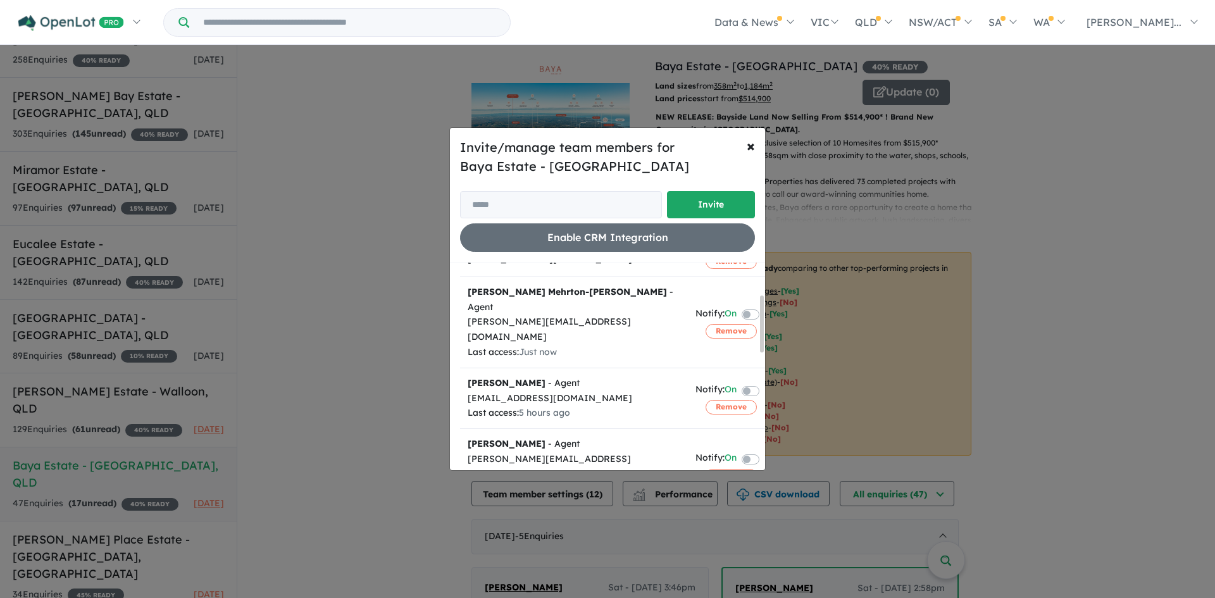
scroll to position [120, 0]
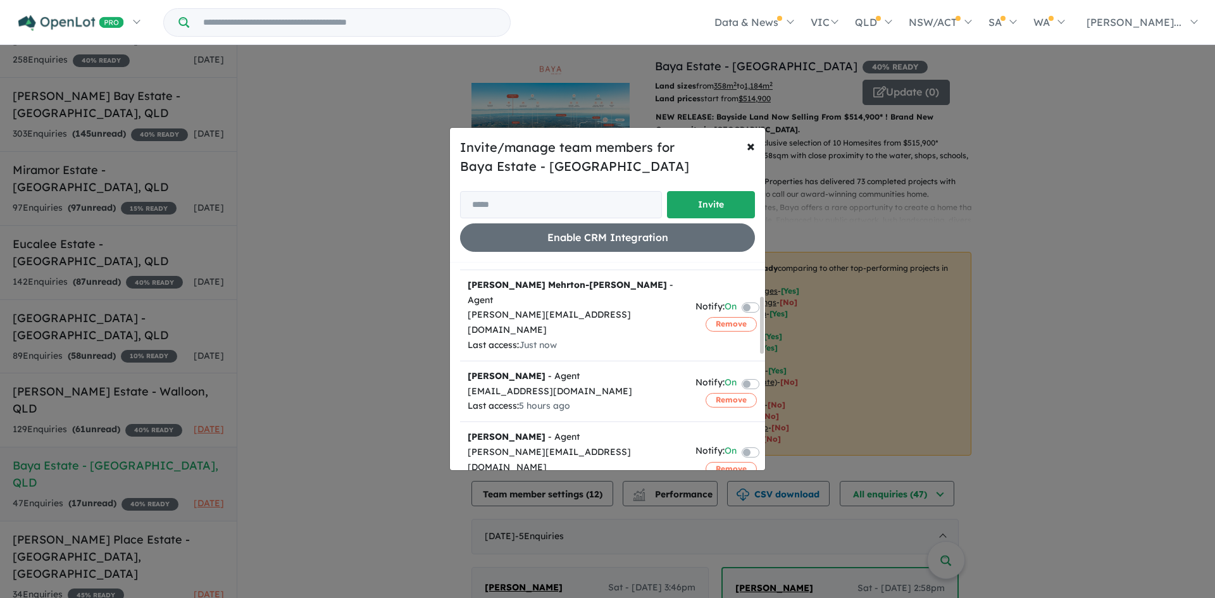
drag, startPoint x: 762, startPoint y: 288, endPoint x: 757, endPoint y: 321, distance: 33.3
click at [757, 321] on div "Team member Action (Invite sent) [EMAIL_ADDRESS][DOMAIN_NAME] Notify: On Remove…" at bounding box center [612, 367] width 305 height 208
click at [721, 393] on button "Remove" at bounding box center [731, 400] width 51 height 14
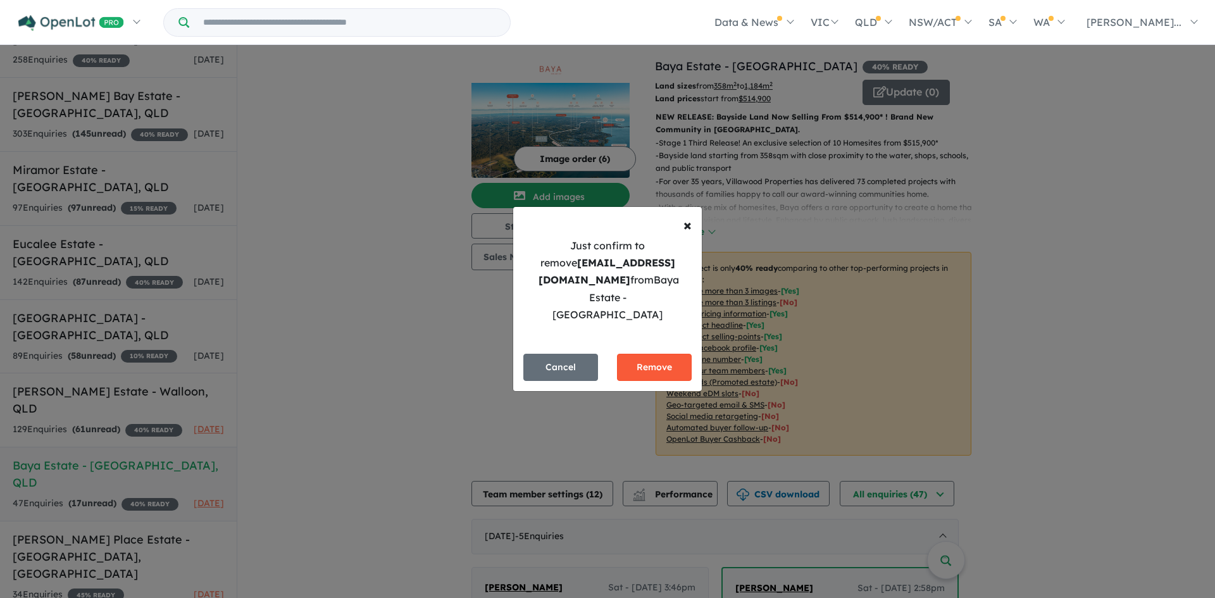
click at [670, 356] on button "Remove" at bounding box center [654, 367] width 75 height 27
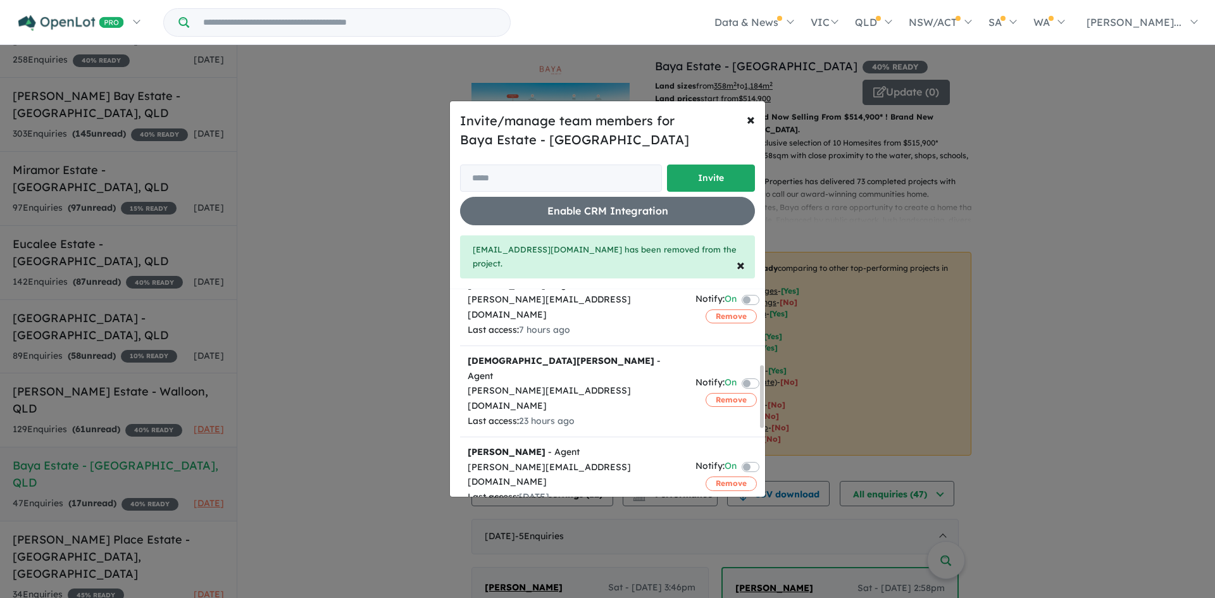
scroll to position [222, 0]
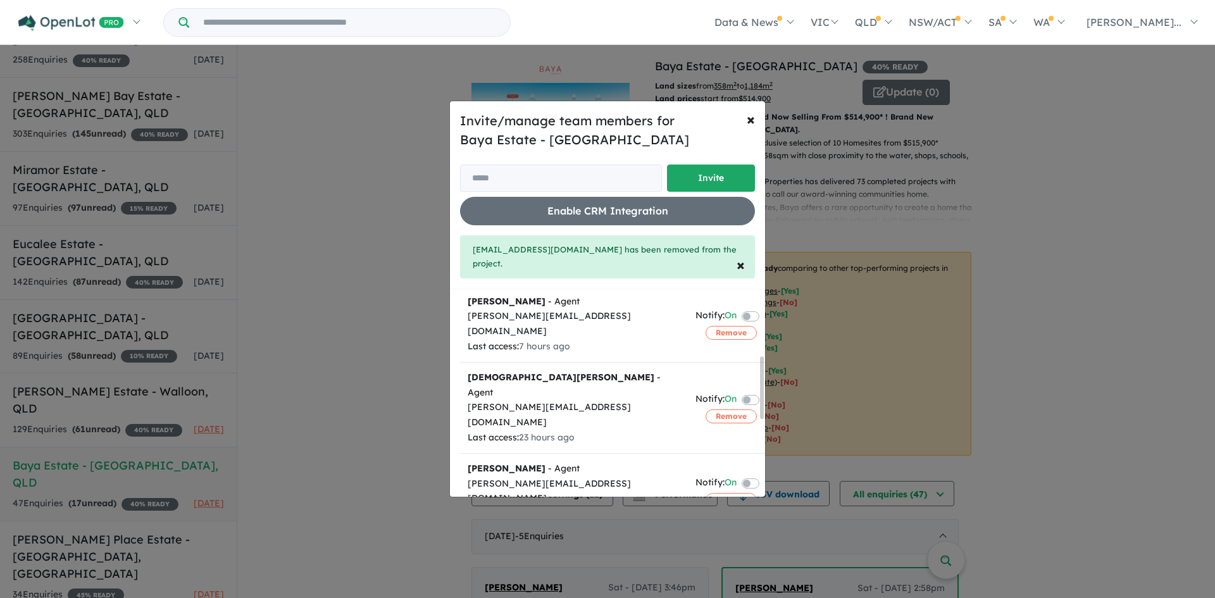
drag, startPoint x: 763, startPoint y: 397, endPoint x: 768, endPoint y: 387, distance: 11.1
click at [768, 387] on div "Invite/manage team members for Baya Estate - [GEOGRAPHIC_DATA] Invite Enable CR…" at bounding box center [607, 299] width 1215 height 598
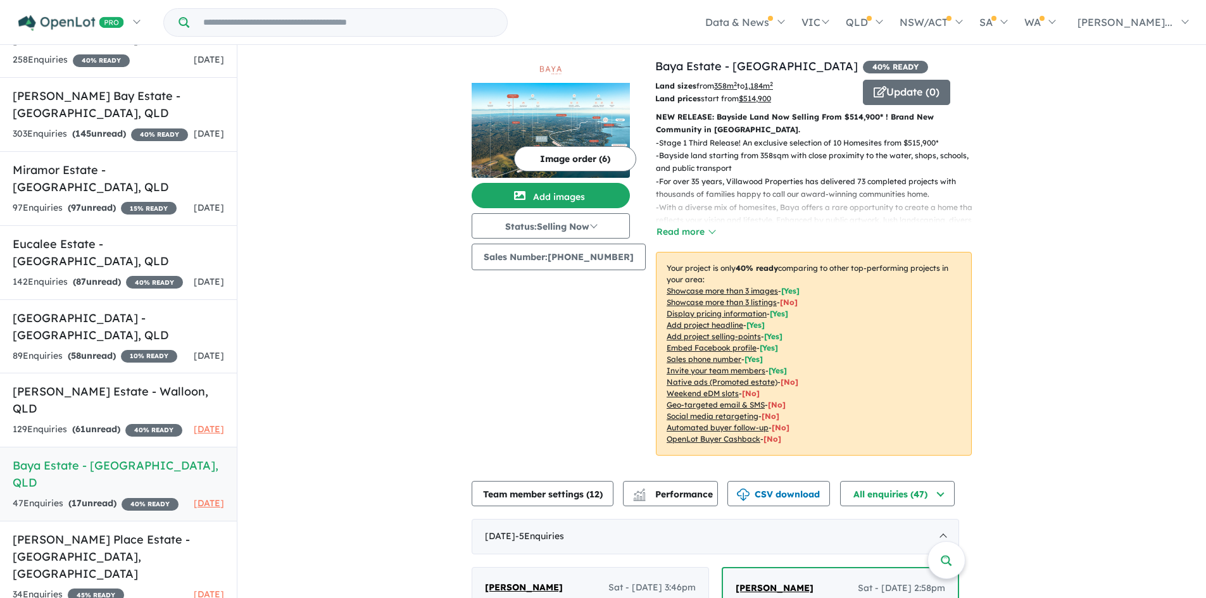
drag, startPoint x: 113, startPoint y: 494, endPoint x: 313, endPoint y: 505, distance: 200.4
click at [113, 498] on strong "( 17 unread)" at bounding box center [92, 503] width 48 height 11
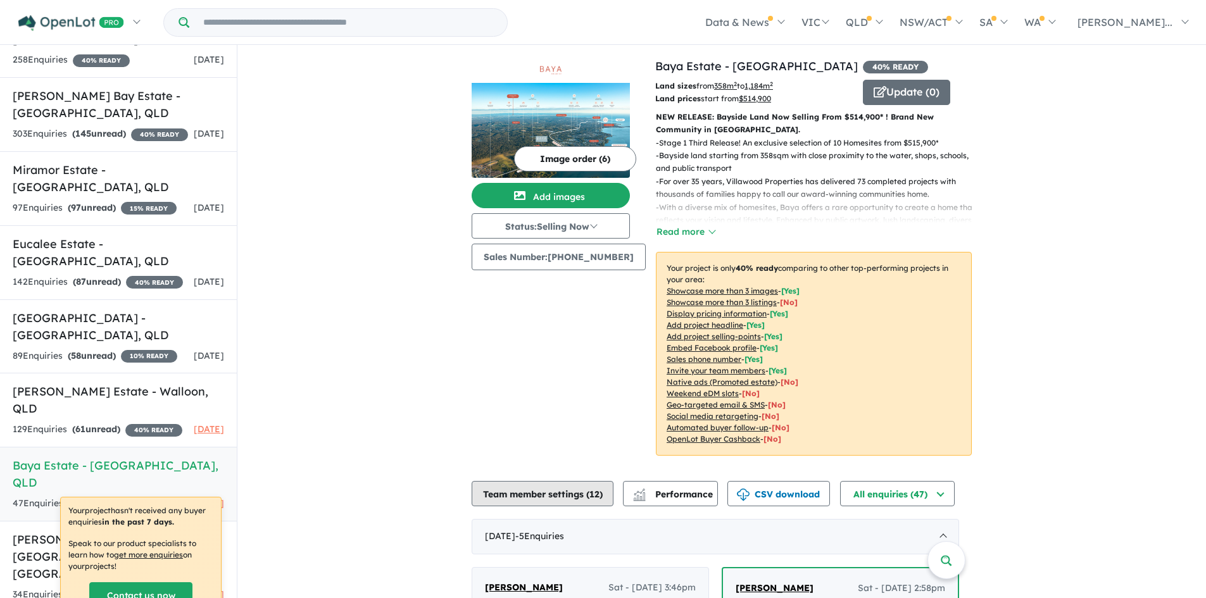
click at [563, 492] on button "Team member settings ( 12 )" at bounding box center [543, 493] width 142 height 25
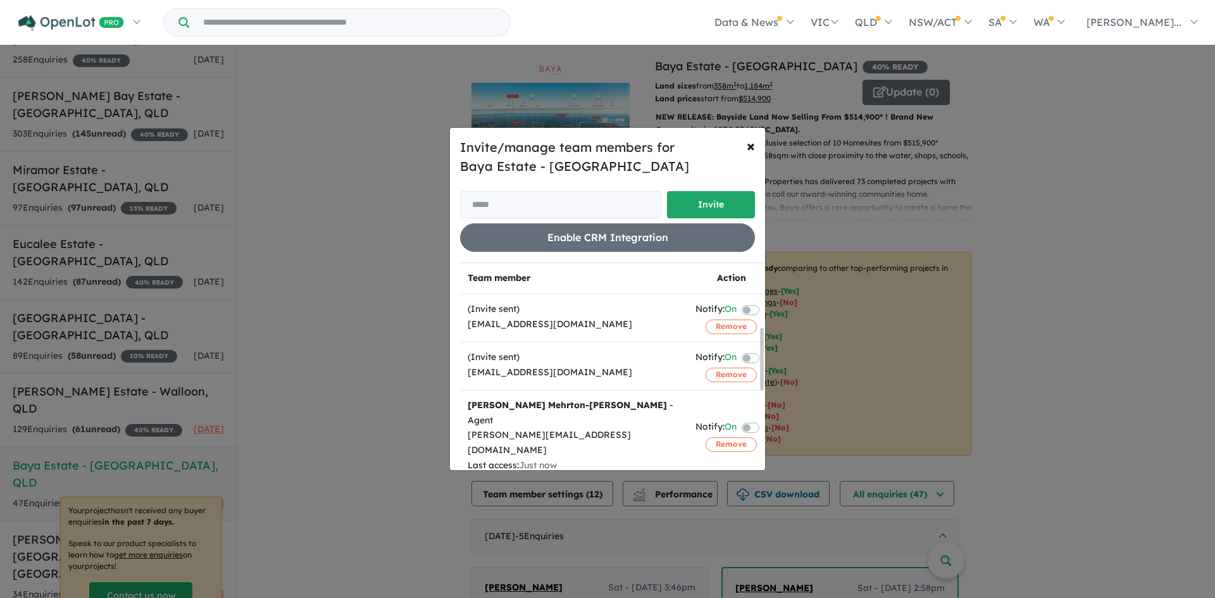
scroll to position [253, 0]
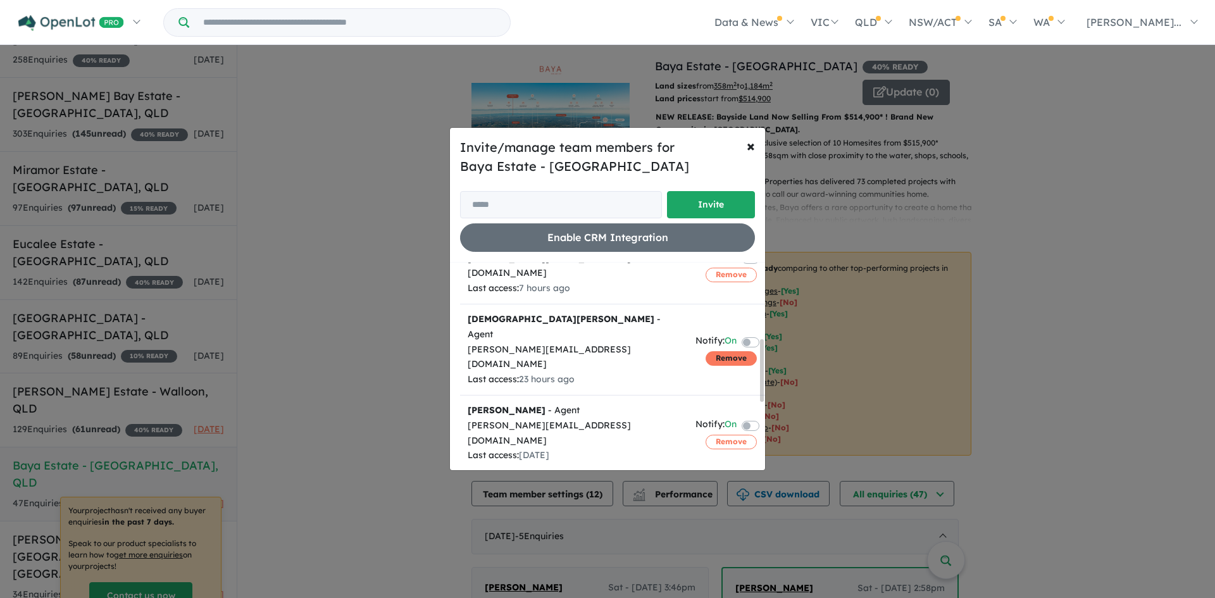
click at [727, 351] on button "Remove" at bounding box center [731, 358] width 51 height 14
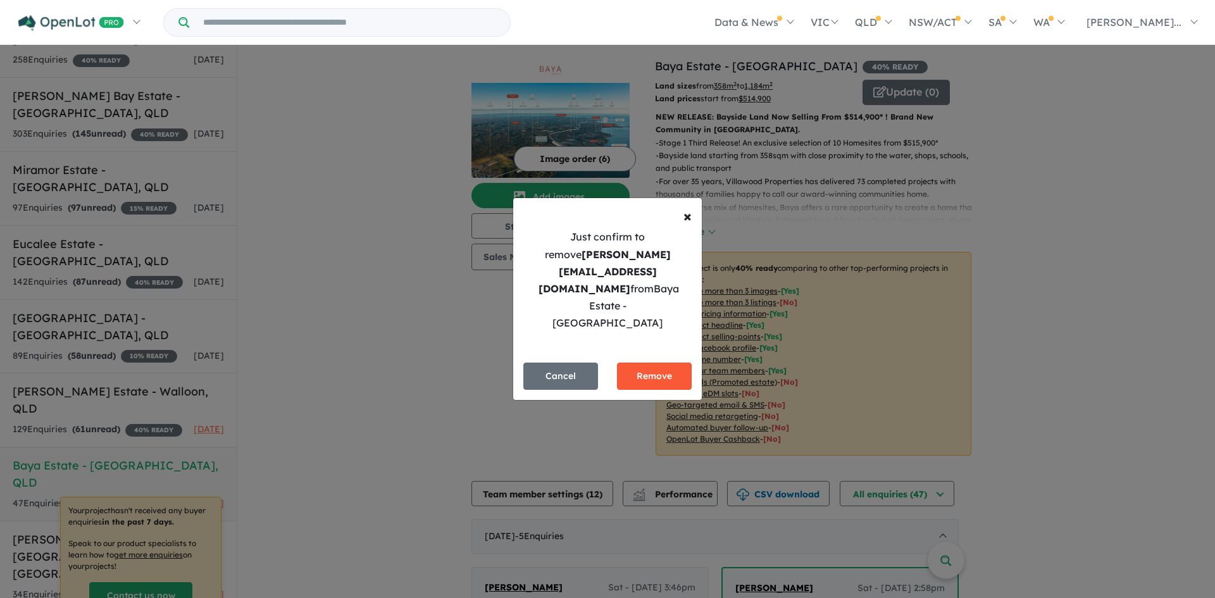
click at [647, 363] on button "Remove" at bounding box center [654, 376] width 75 height 27
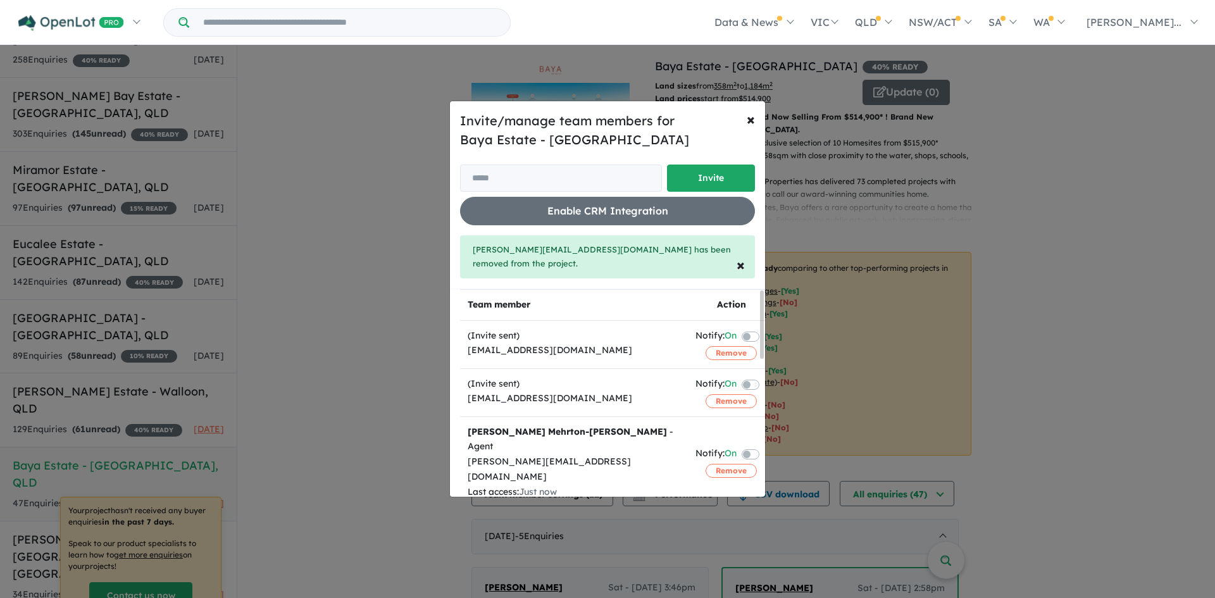
click at [293, 429] on div "Invite/manage team members for Baya Estate - [GEOGRAPHIC_DATA] Invite Enable CR…" at bounding box center [607, 299] width 1215 height 598
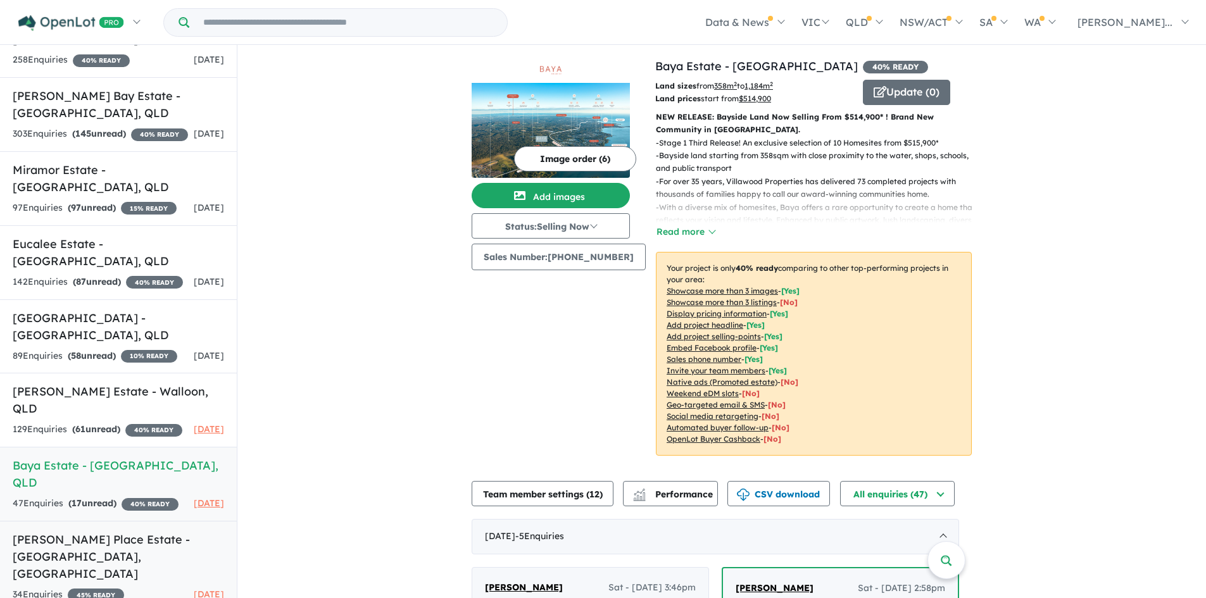
click at [14, 561] on h5 "[PERSON_NAME] Place Estate - [GEOGRAPHIC_DATA] , [GEOGRAPHIC_DATA]" at bounding box center [118, 556] width 211 height 51
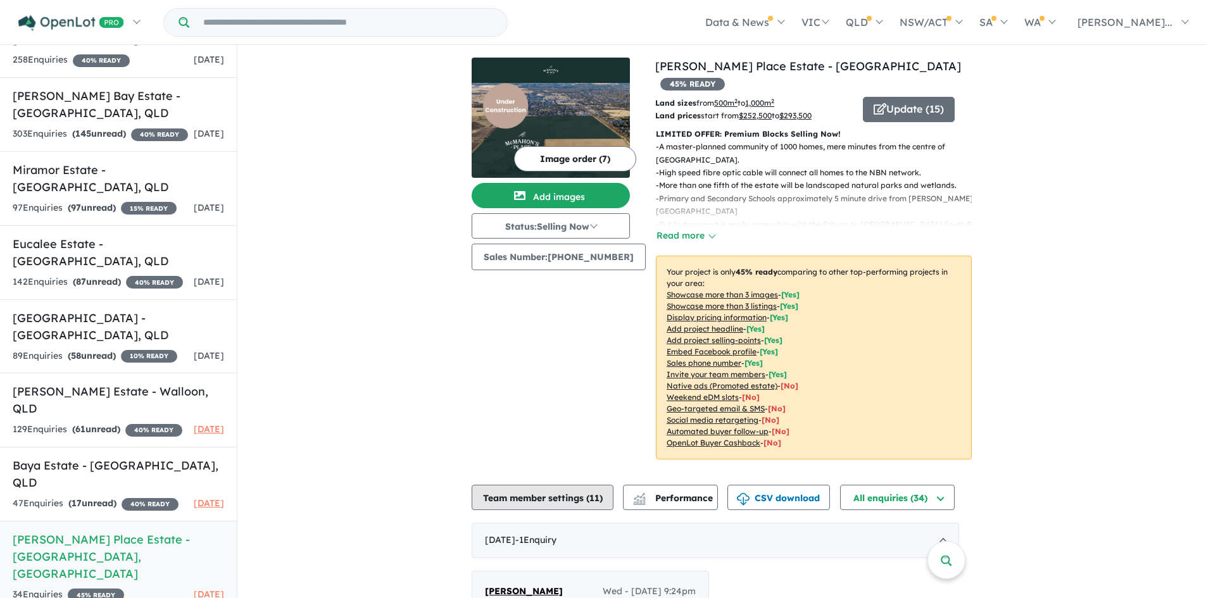
click at [529, 486] on button "Team member settings ( 11 )" at bounding box center [543, 497] width 142 height 25
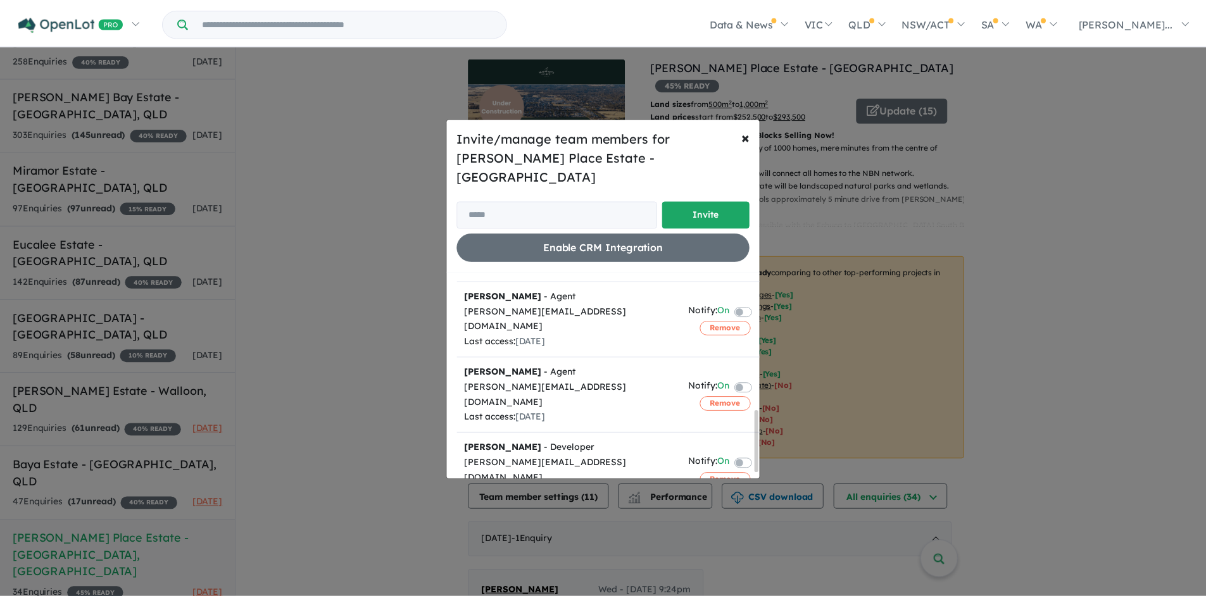
scroll to position [479, 0]
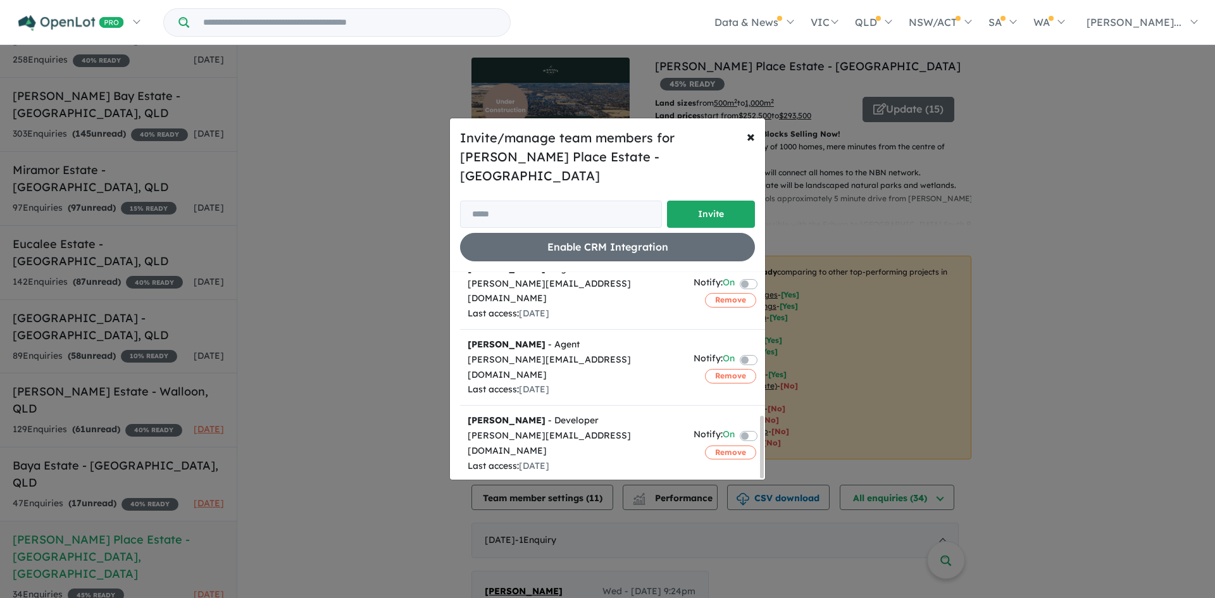
drag, startPoint x: 760, startPoint y: 313, endPoint x: 772, endPoint y: 496, distance: 183.3
click at [745, 478] on div "Invite/manage team members for [PERSON_NAME] Place Estate - Echuca Invite Enabl…" at bounding box center [607, 299] width 1215 height 598
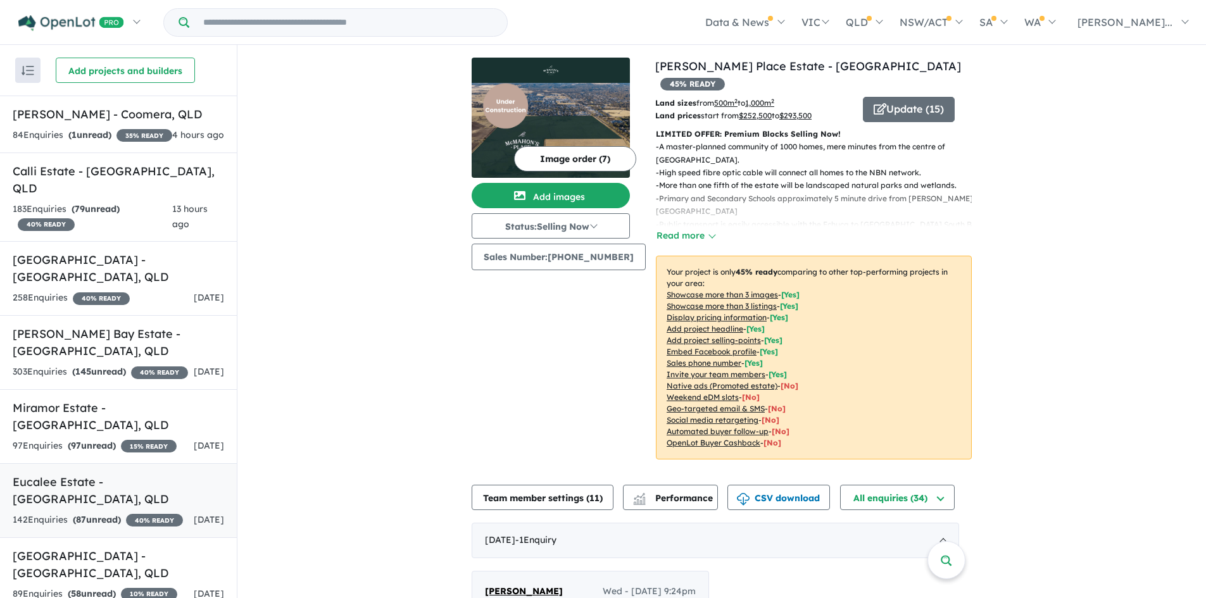
scroll to position [0, 0]
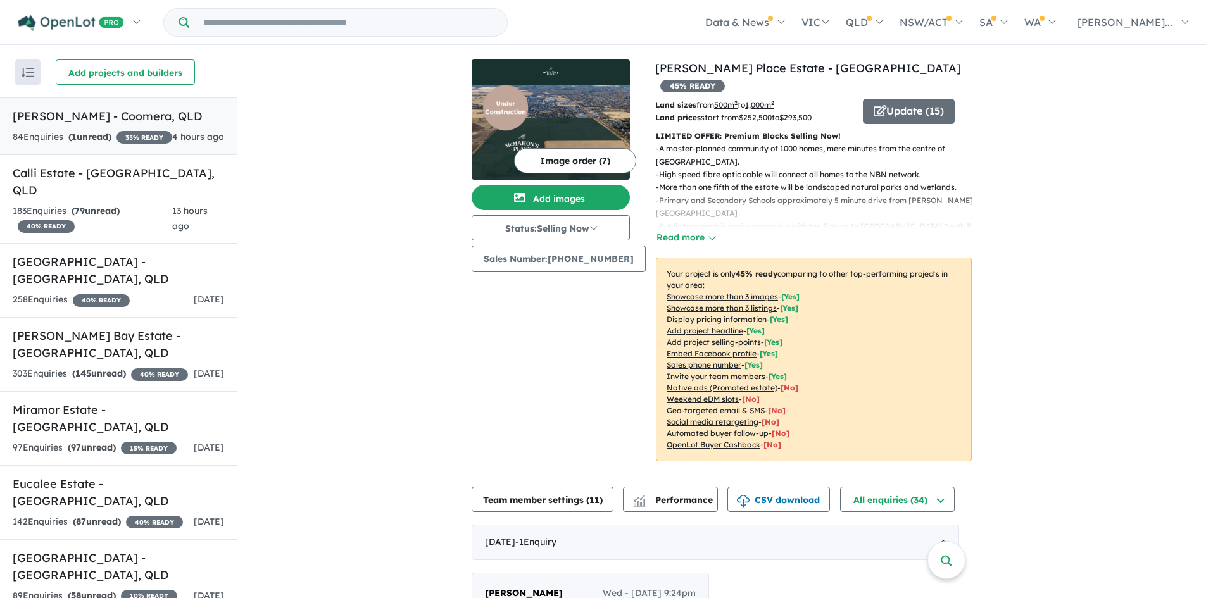
click at [104, 145] on div "84 Enquir ies ( 1 unread) 35 % READY" at bounding box center [93, 137] width 160 height 15
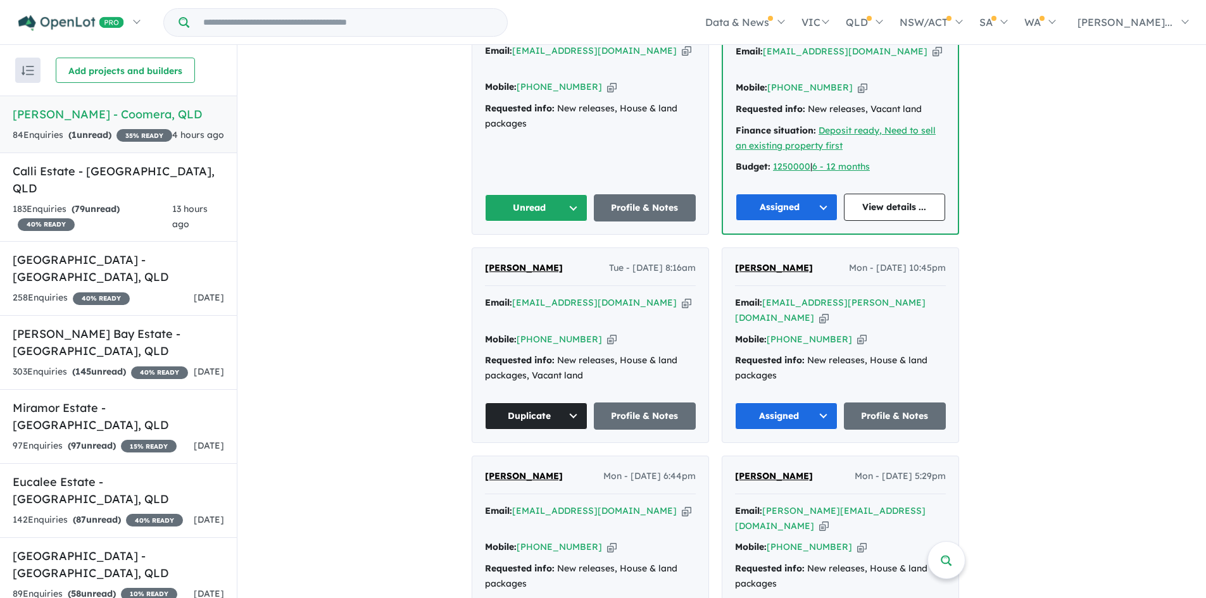
scroll to position [318, 0]
